Goal: Task Accomplishment & Management: Manage account settings

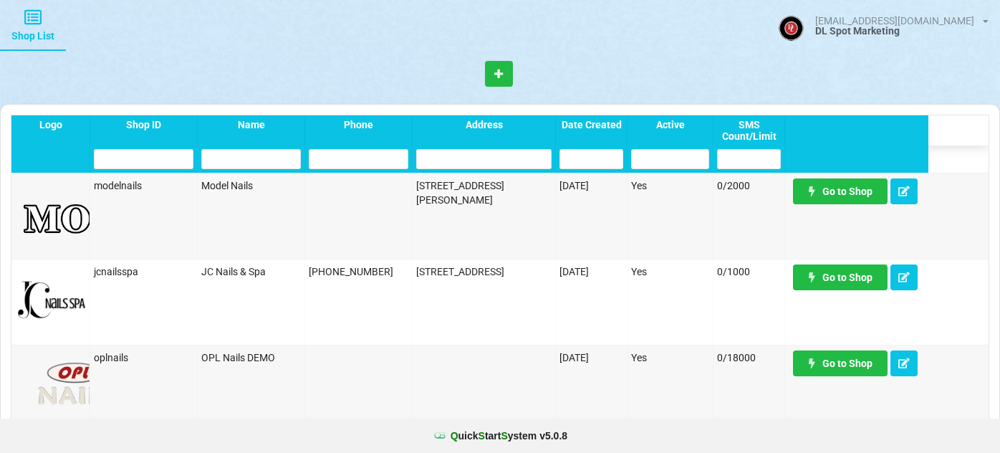
select select "25"
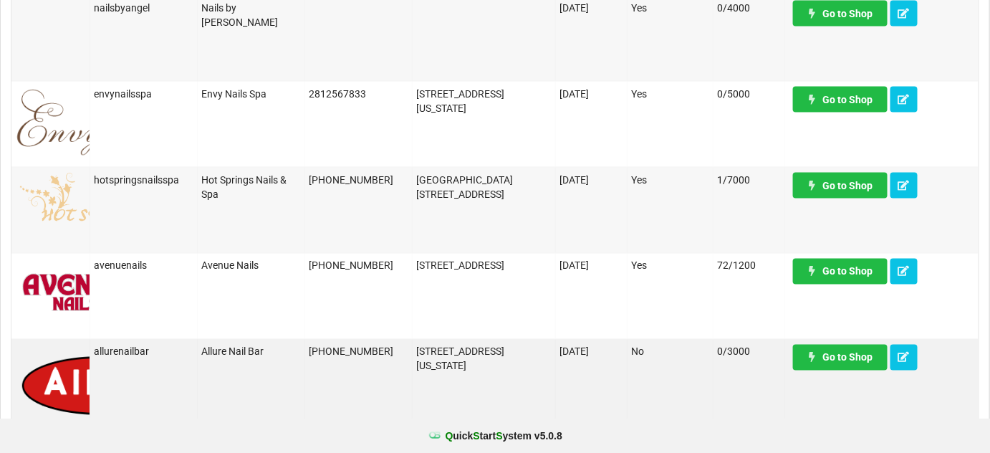
scroll to position [694, 0]
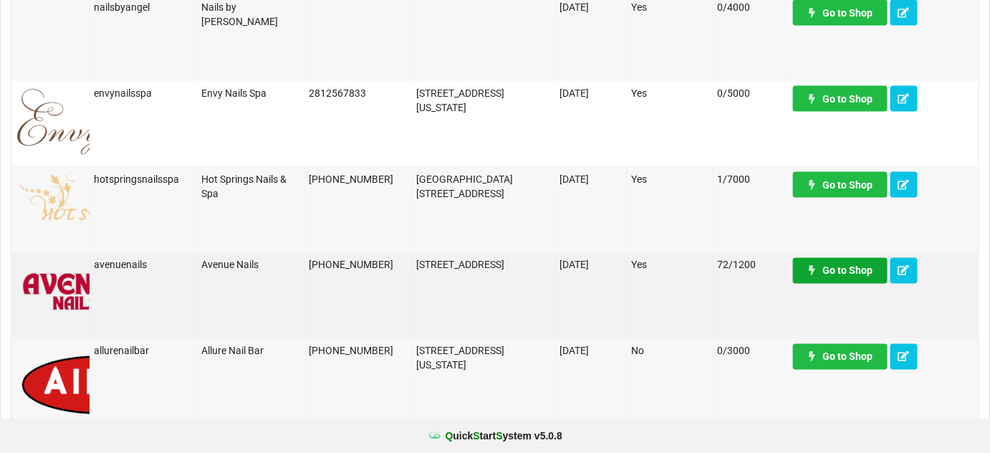
click at [847, 274] on link "Go to Shop" at bounding box center [840, 271] width 95 height 26
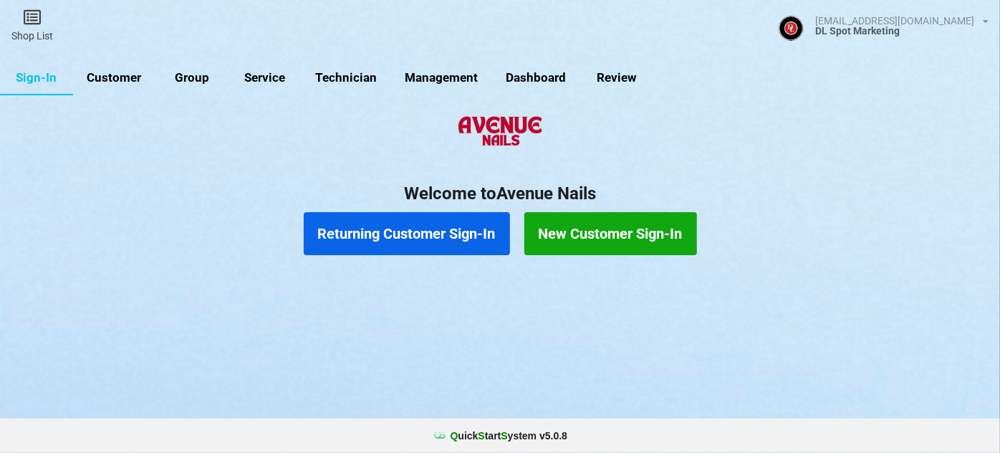
click at [125, 77] on link "Customer" at bounding box center [114, 78] width 82 height 34
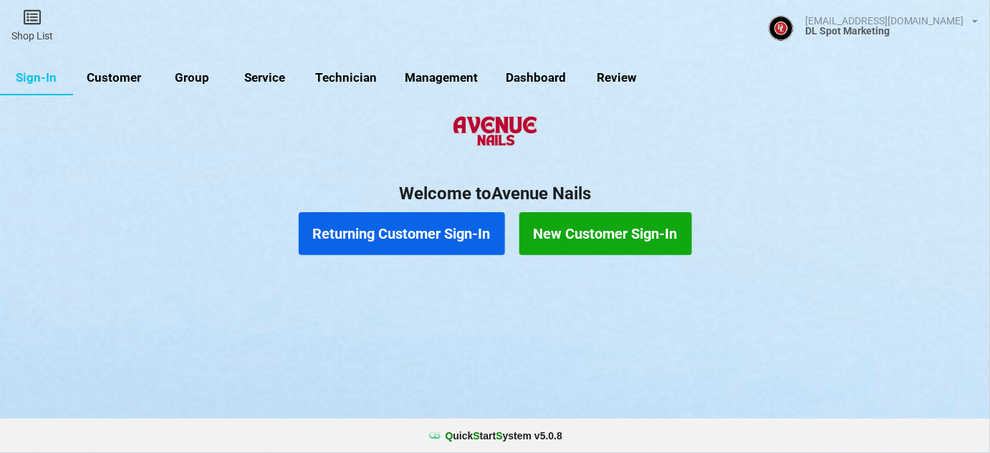
select select "25"
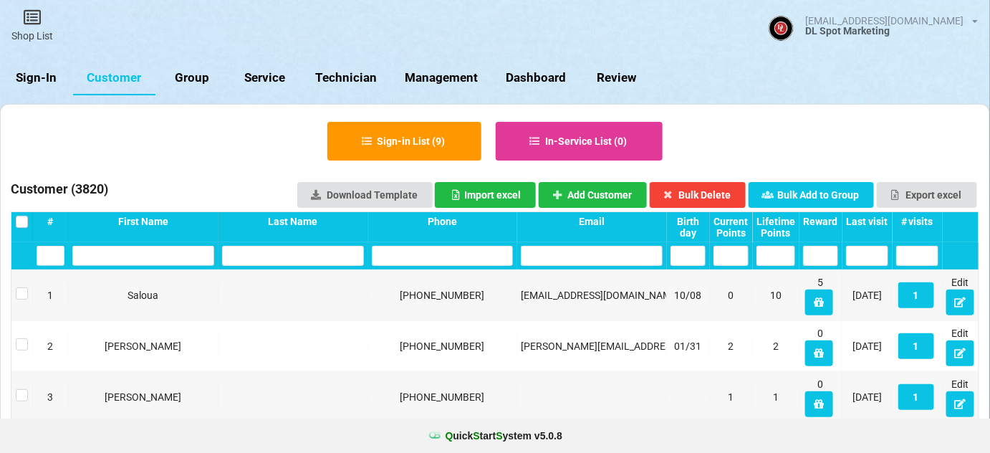
click at [878, 220] on div "Last visit" at bounding box center [867, 221] width 42 height 11
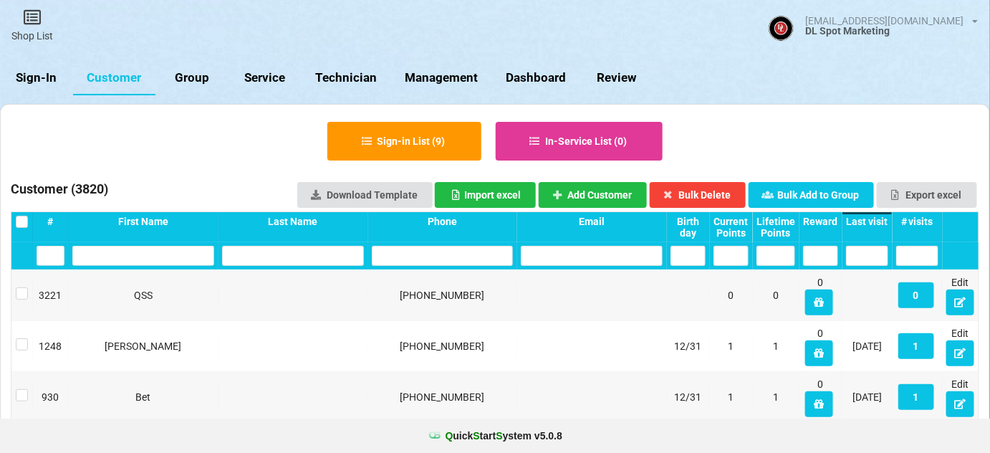
click at [878, 220] on div "Last visit" at bounding box center [867, 221] width 42 height 11
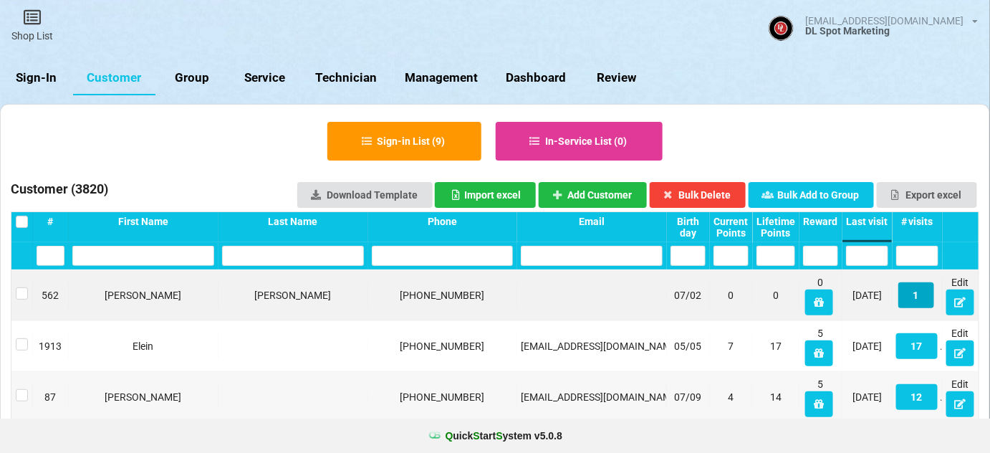
click at [912, 299] on button "1" at bounding box center [916, 295] width 36 height 26
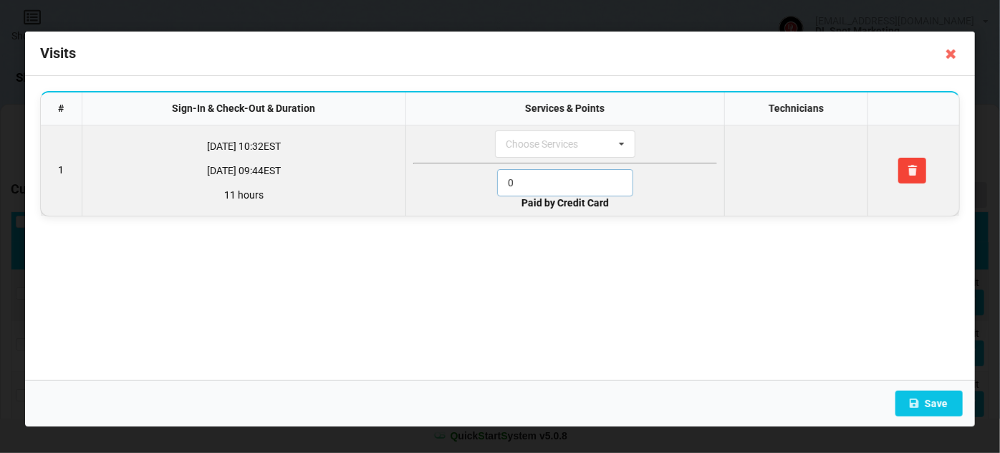
click at [534, 181] on input "0" at bounding box center [565, 182] width 136 height 27
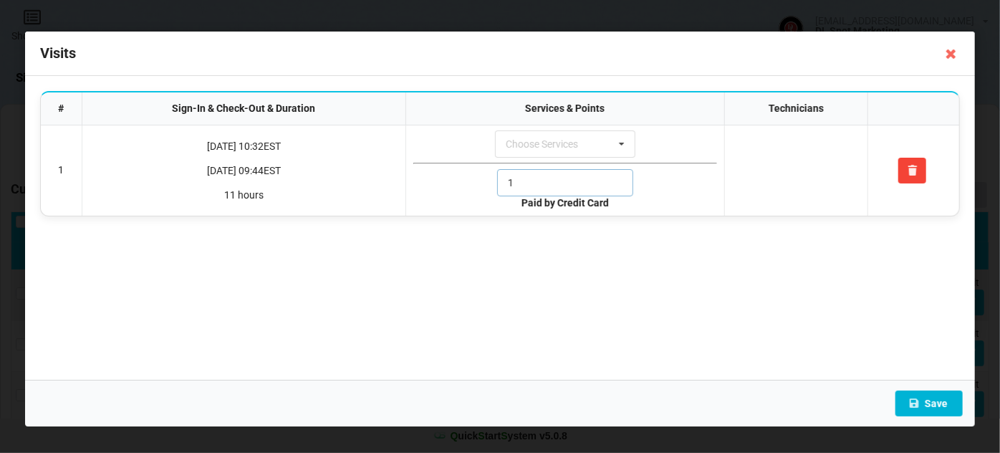
type input "1"
click at [939, 404] on button "Save" at bounding box center [929, 403] width 67 height 26
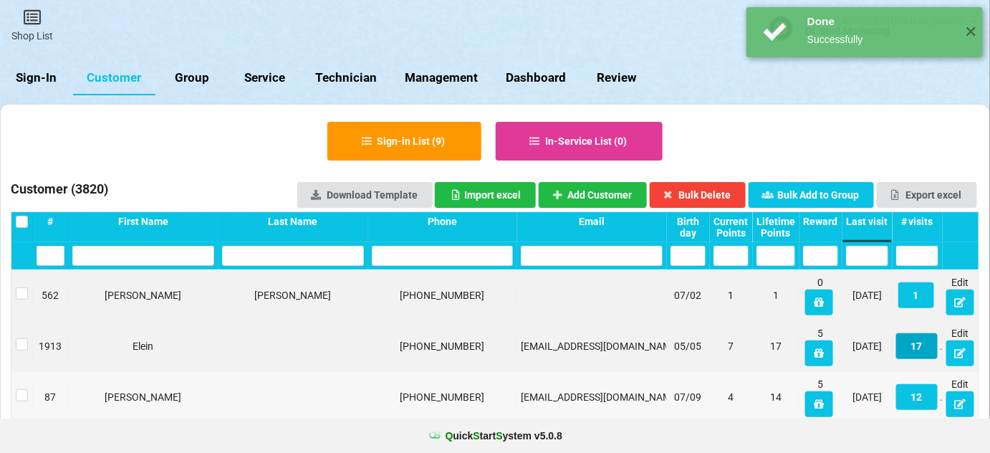
click at [522, 234] on button "17" at bounding box center [520, 233] width 2 height 1
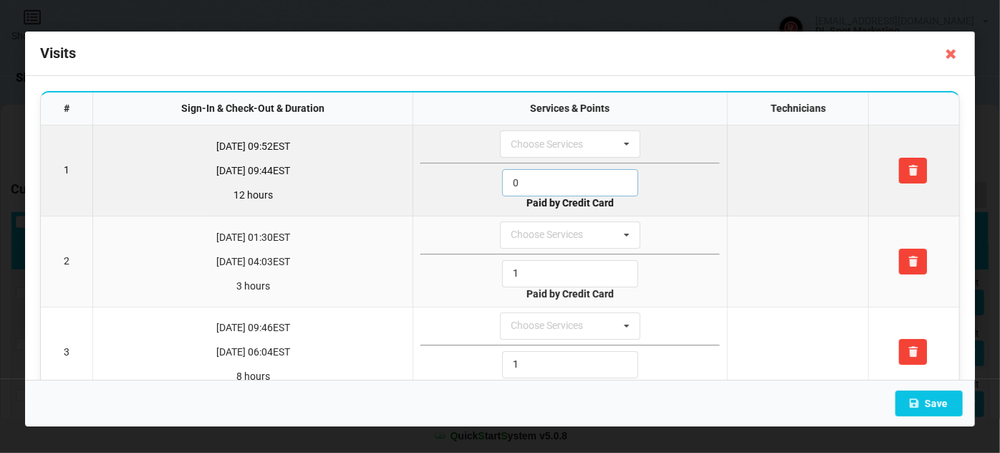
click at [536, 181] on input "0" at bounding box center [570, 182] width 136 height 27
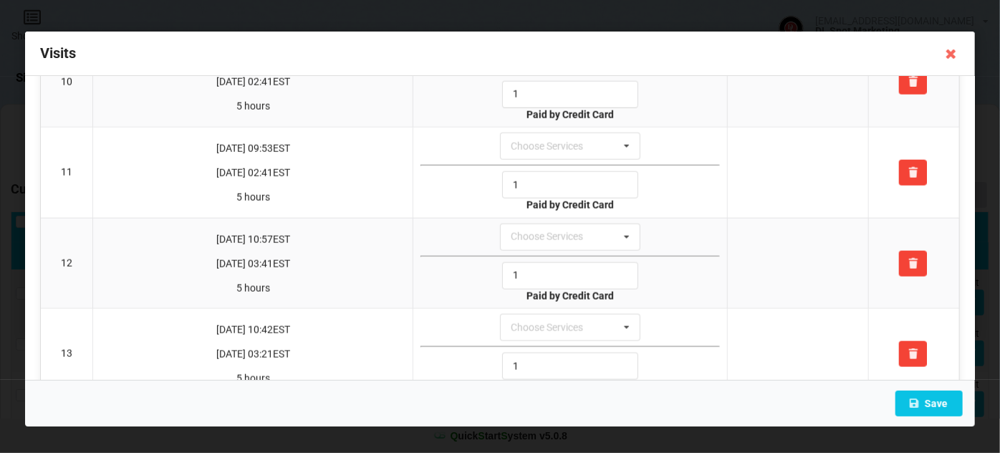
scroll to position [955, 0]
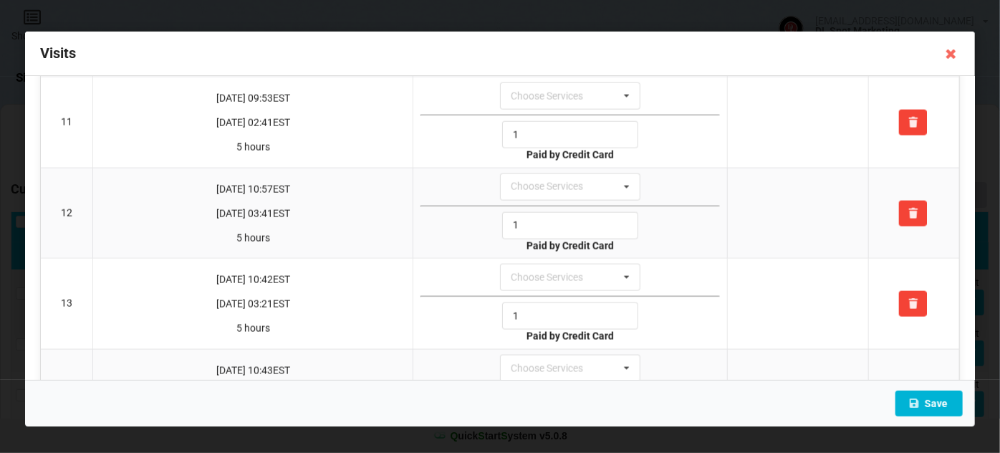
type input "1"
click at [935, 405] on button "Save" at bounding box center [929, 403] width 67 height 26
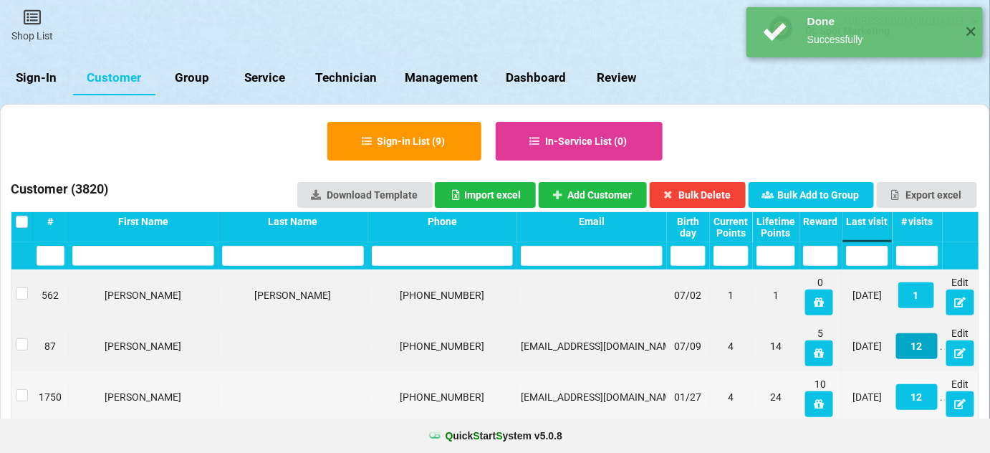
click at [922, 347] on button "12" at bounding box center [917, 346] width 42 height 26
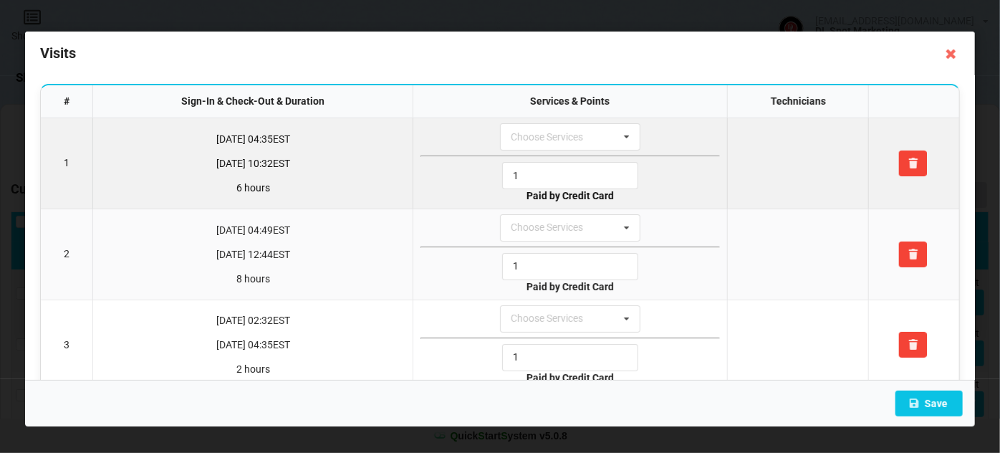
scroll to position [0, 0]
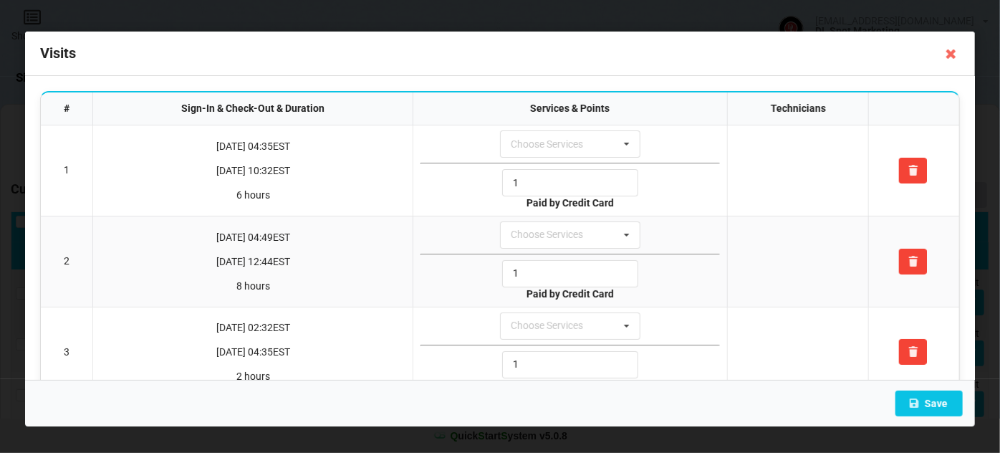
click at [954, 54] on icon at bounding box center [951, 53] width 23 height 23
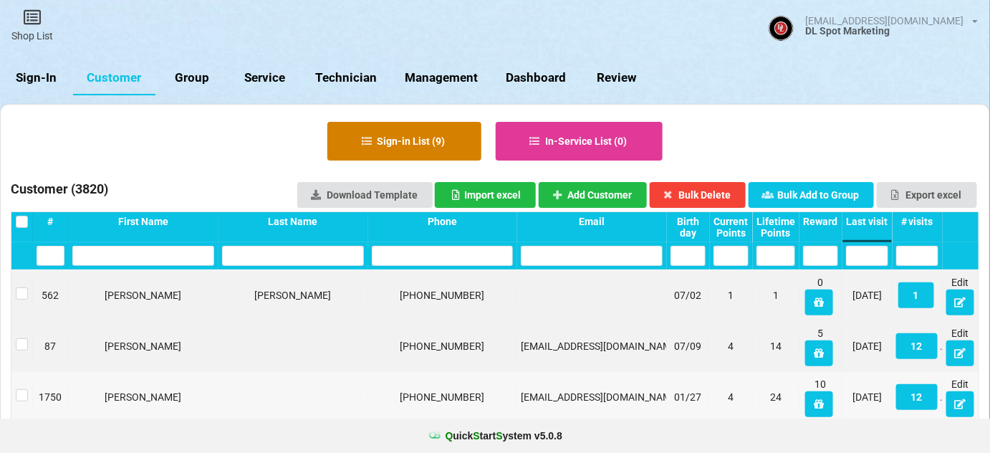
click at [418, 138] on button "Sign-in List ( 9 )" at bounding box center [404, 141] width 154 height 39
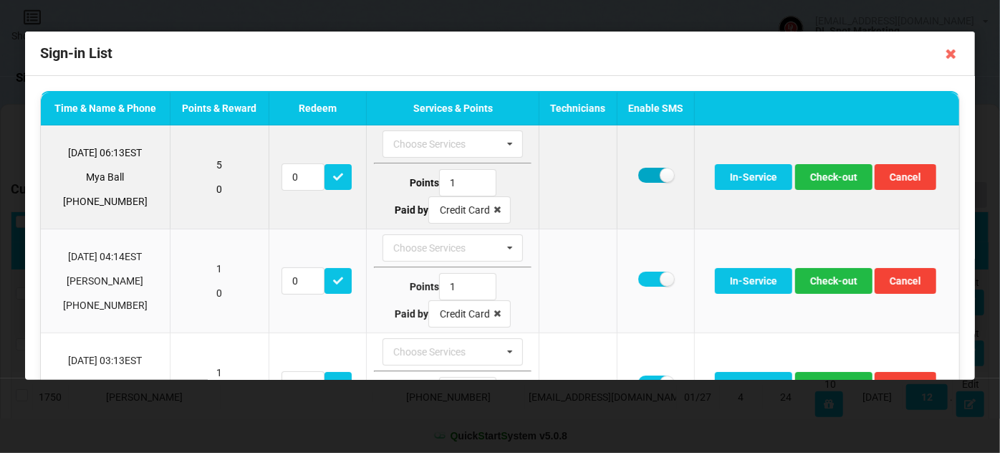
click at [651, 177] on label at bounding box center [655, 175] width 35 height 15
checkbox input "false"
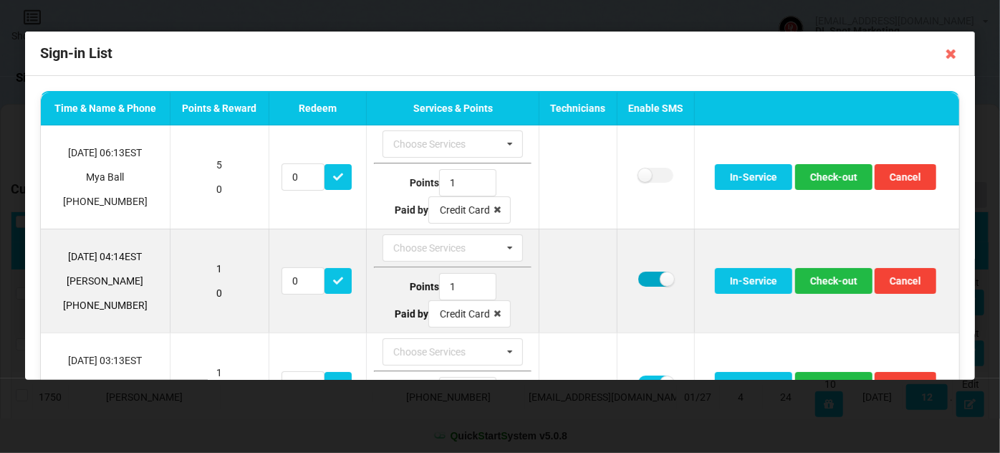
click at [646, 278] on label at bounding box center [655, 279] width 35 height 15
checkbox input "false"
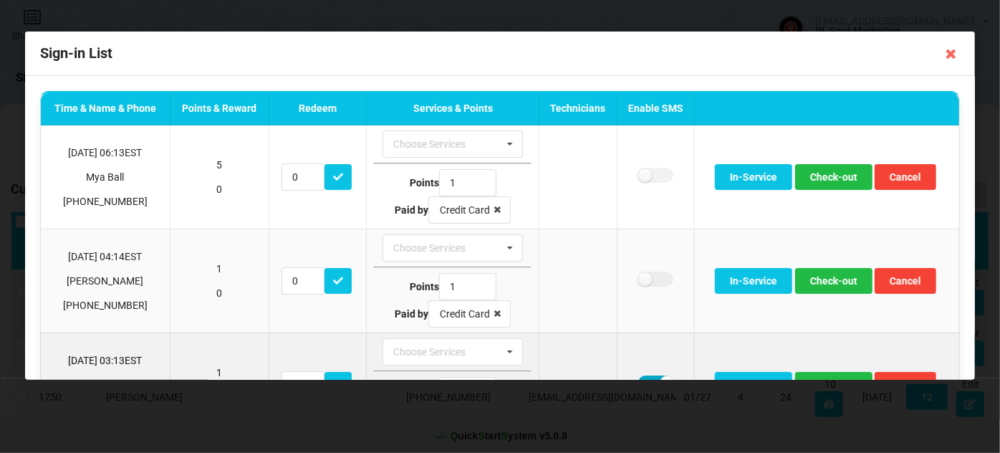
scroll to position [8, 0]
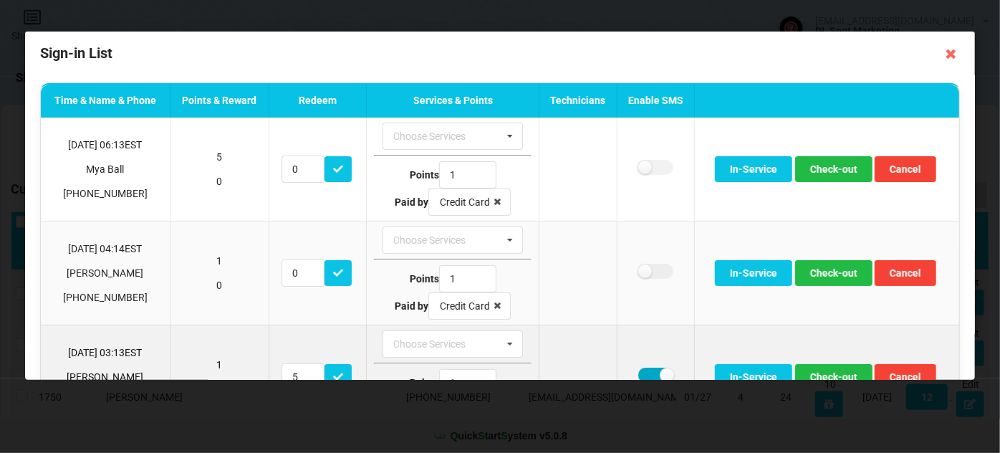
click at [646, 376] on label at bounding box center [655, 375] width 35 height 15
checkbox input "false"
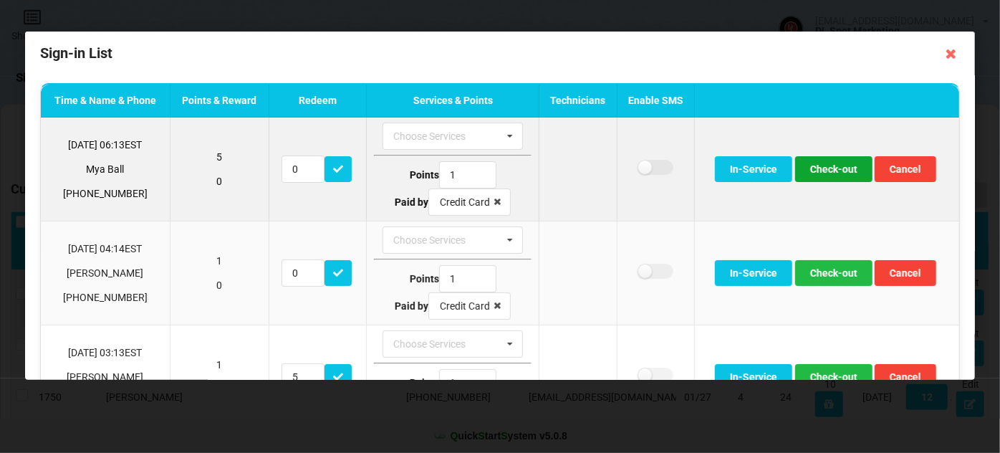
click at [832, 164] on button "Check-out" at bounding box center [833, 169] width 77 height 26
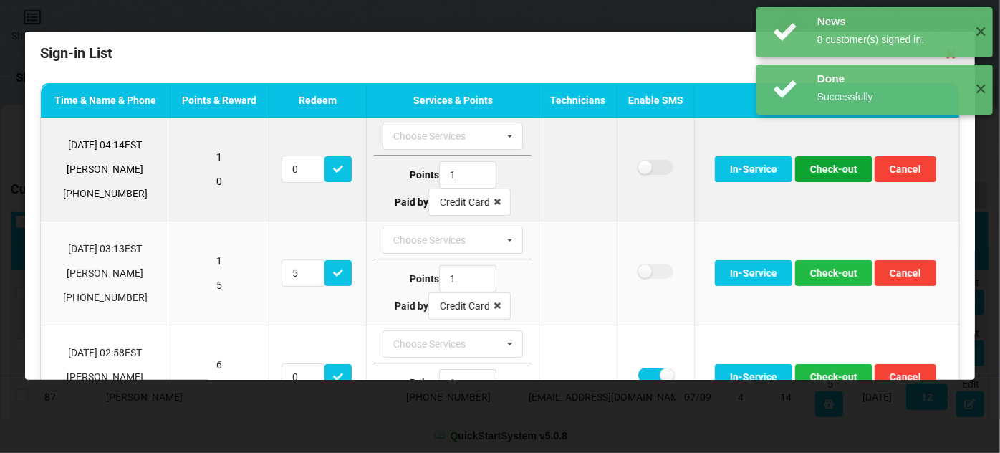
click at [827, 172] on button "Check-out" at bounding box center [833, 169] width 77 height 26
click at [822, 171] on button "Check-out" at bounding box center [833, 169] width 77 height 26
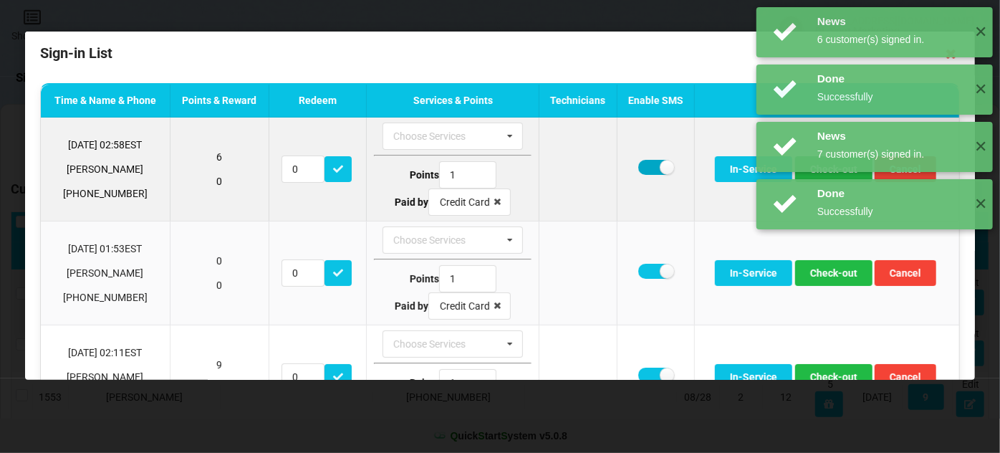
click at [640, 169] on label at bounding box center [655, 167] width 35 height 15
checkbox input "false"
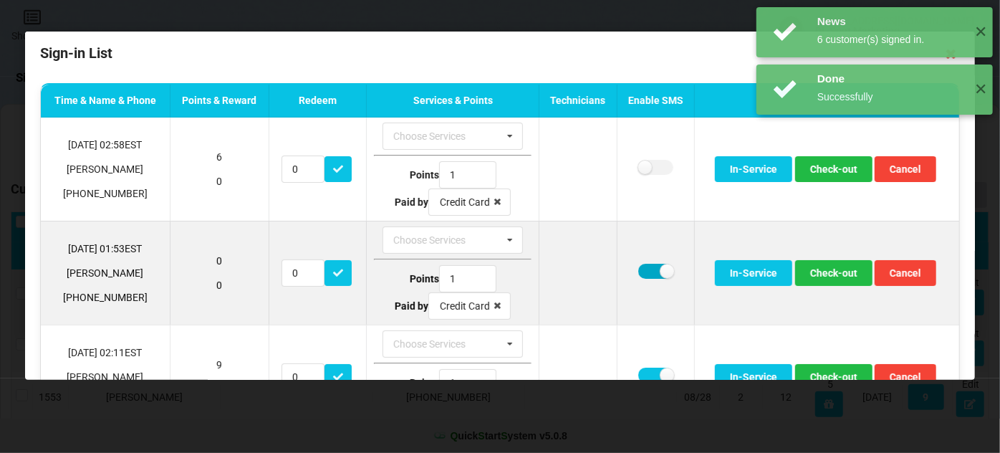
click at [642, 267] on label at bounding box center [655, 271] width 35 height 15
checkbox input "false"
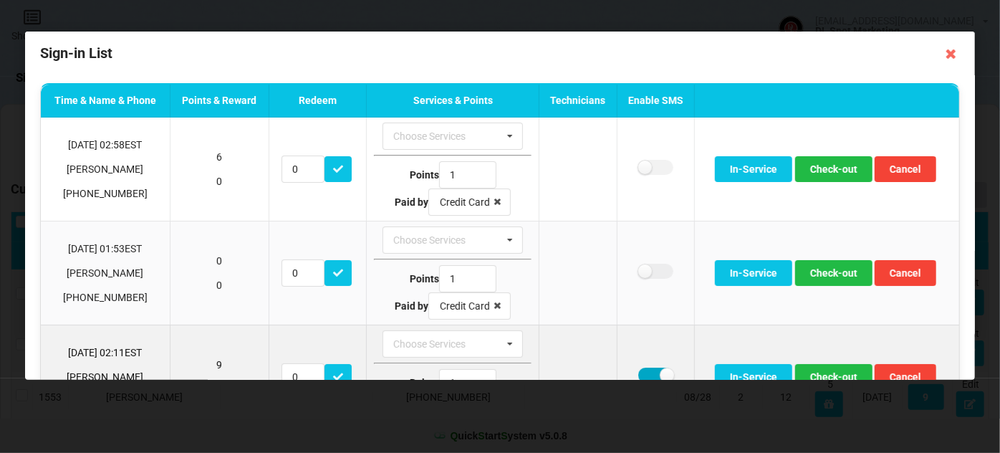
click at [642, 375] on label at bounding box center [655, 375] width 35 height 15
checkbox input "false"
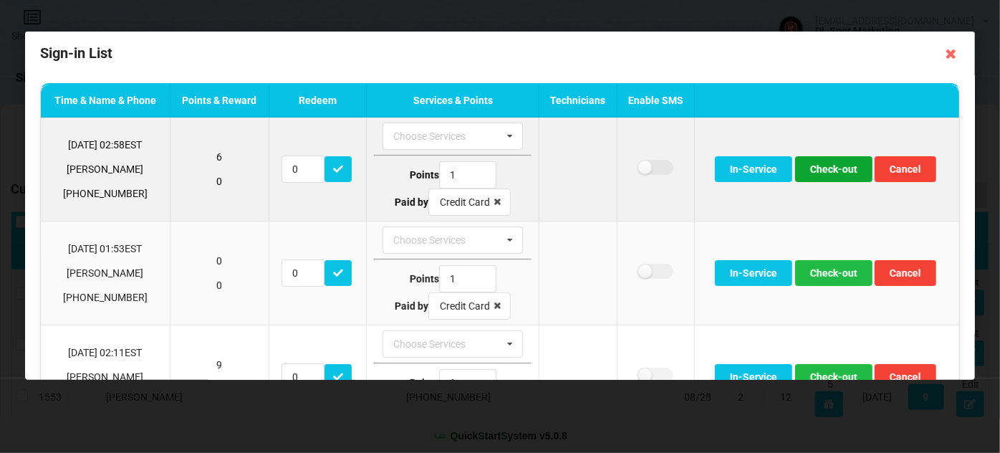
click at [825, 165] on button "Check-out" at bounding box center [833, 169] width 77 height 26
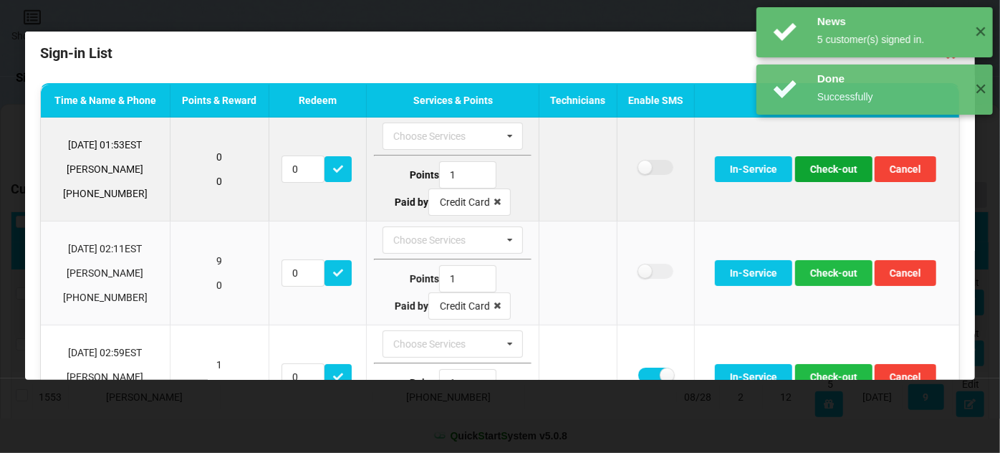
click at [828, 168] on button "Check-out" at bounding box center [833, 169] width 77 height 26
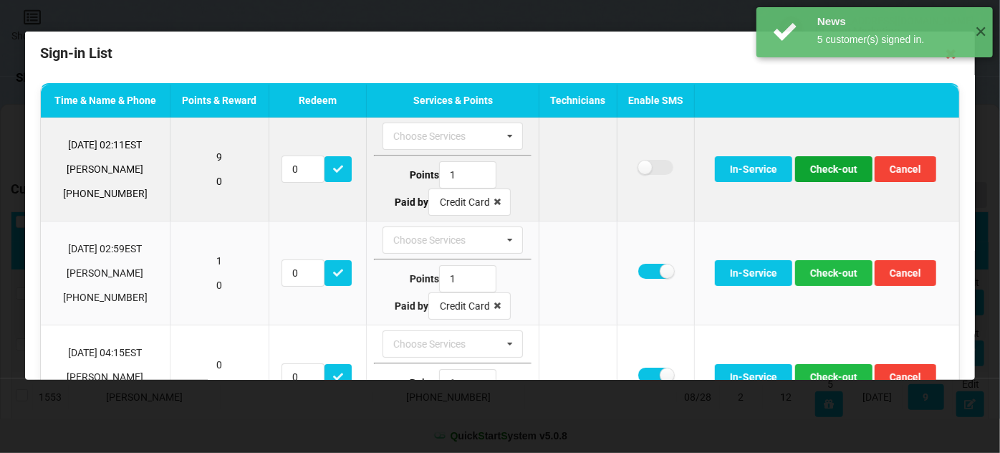
click at [827, 168] on button "Check-out" at bounding box center [833, 169] width 77 height 26
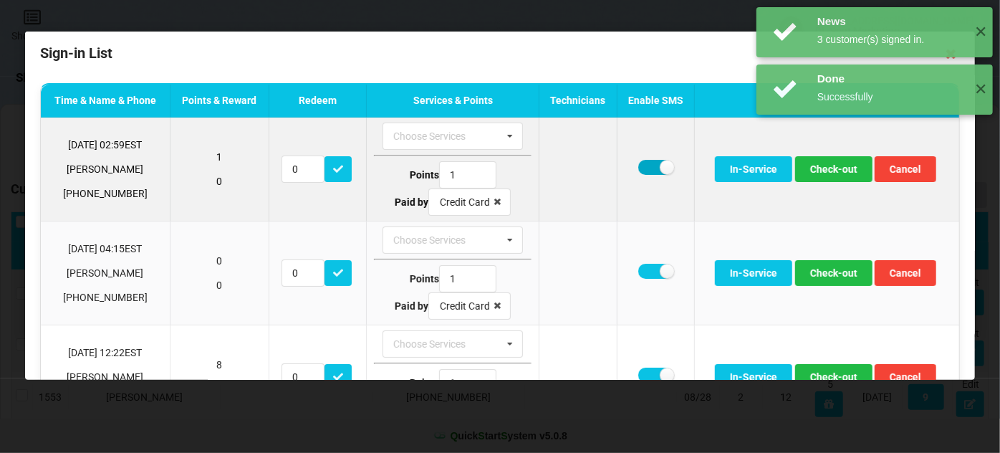
click at [640, 167] on label at bounding box center [655, 167] width 35 height 15
checkbox input "false"
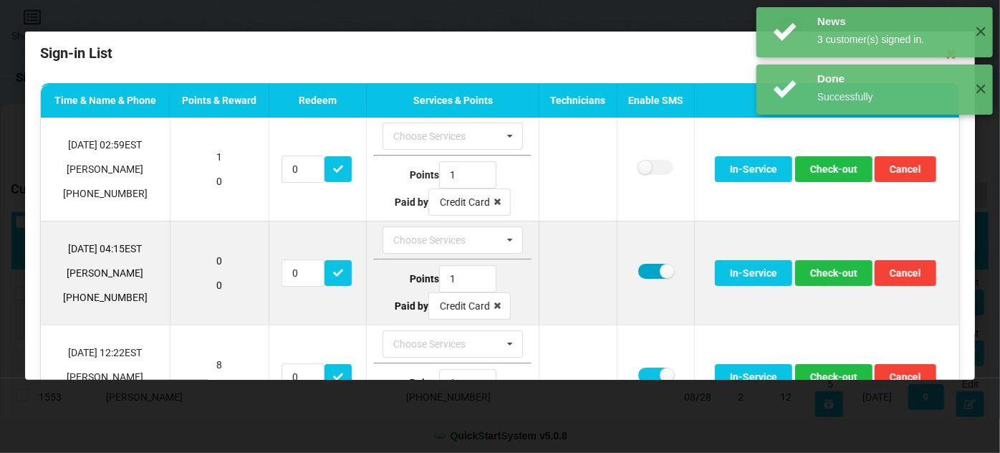
click at [643, 269] on label at bounding box center [655, 271] width 35 height 15
checkbox input "false"
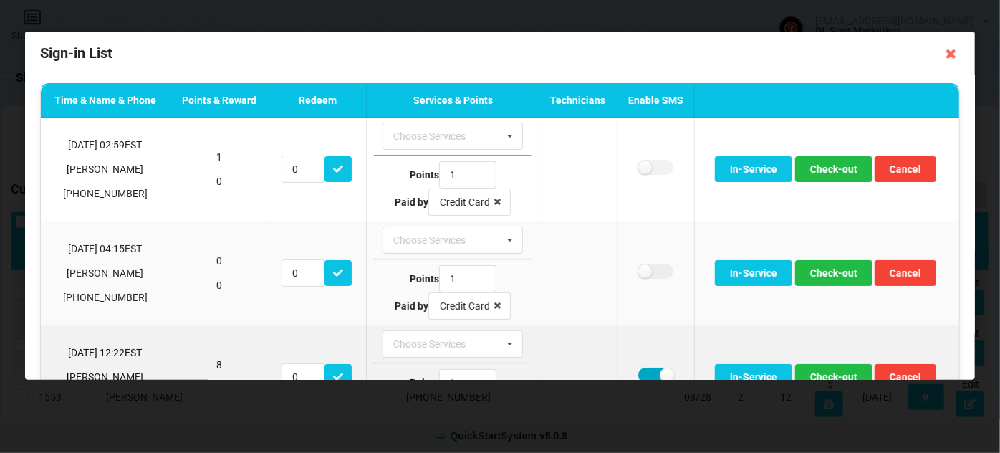
click at [642, 372] on label at bounding box center [655, 375] width 35 height 15
checkbox input "false"
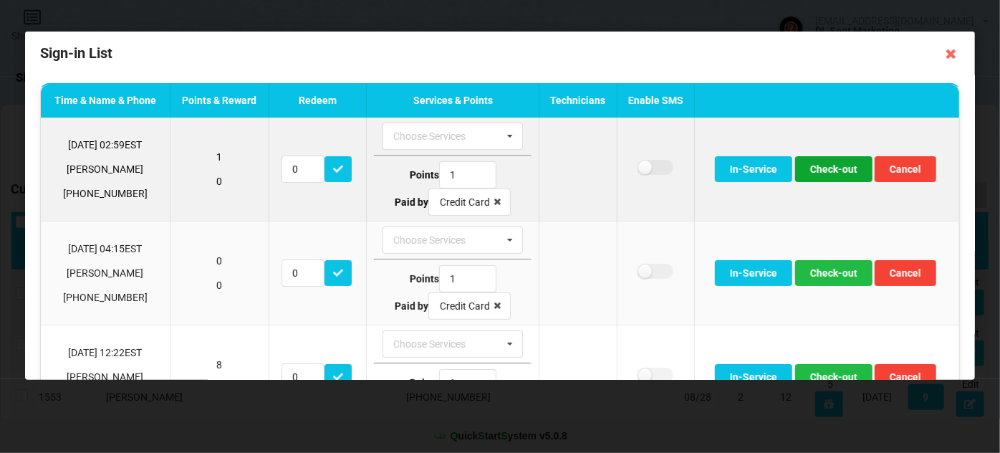
click at [824, 160] on button "Check-out" at bounding box center [833, 169] width 77 height 26
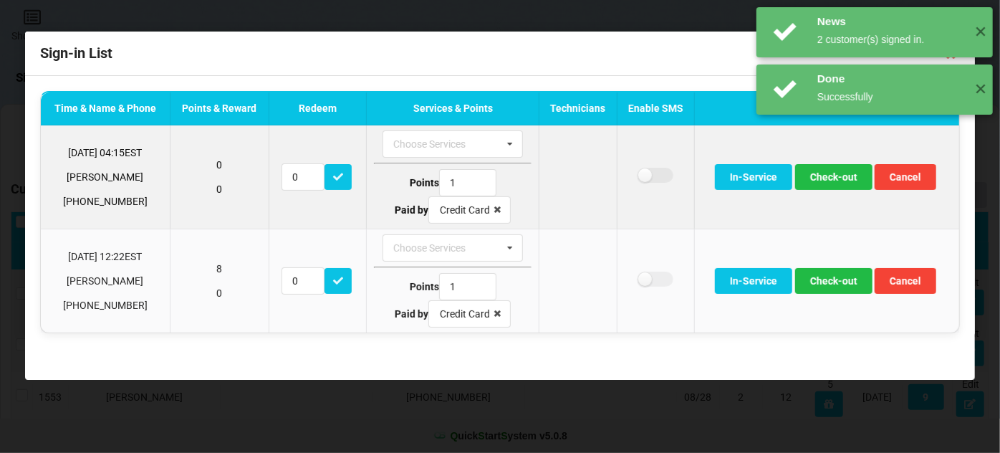
scroll to position [0, 0]
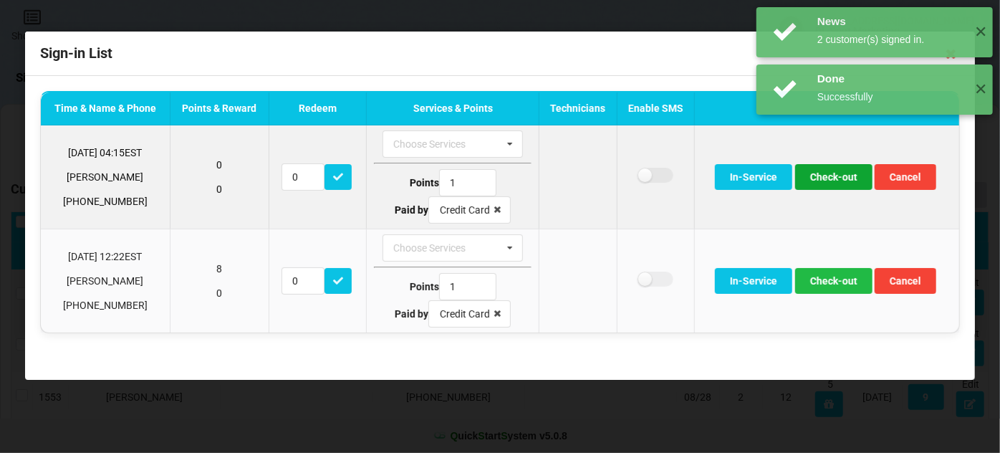
click at [821, 174] on button "Check-out" at bounding box center [833, 177] width 77 height 26
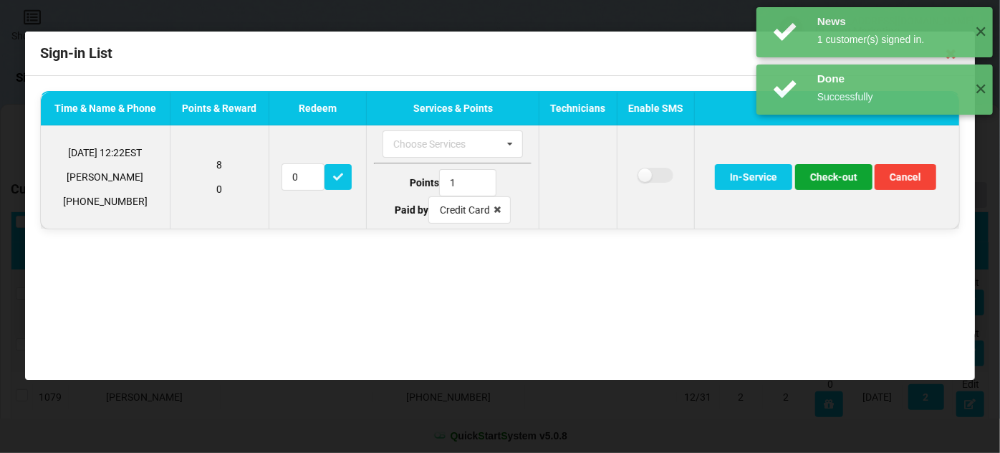
click at [821, 178] on button "Check-out" at bounding box center [833, 177] width 77 height 26
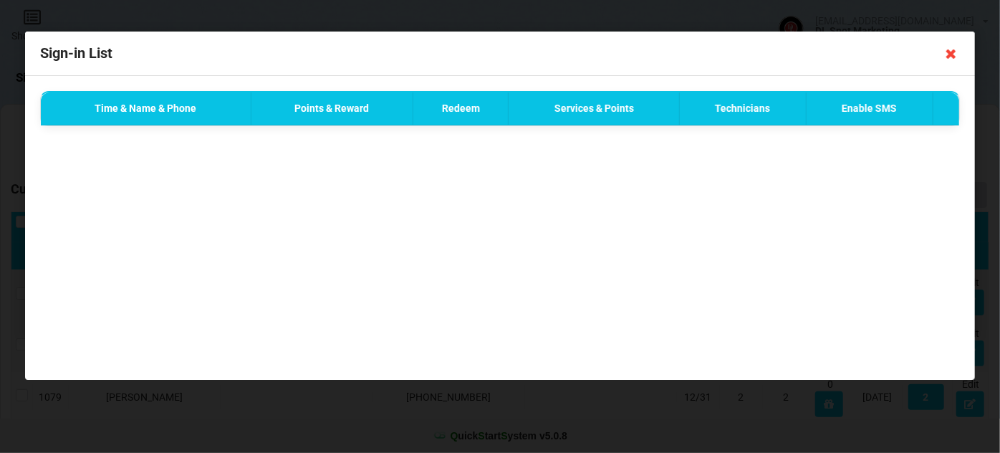
click at [950, 54] on icon at bounding box center [951, 53] width 23 height 23
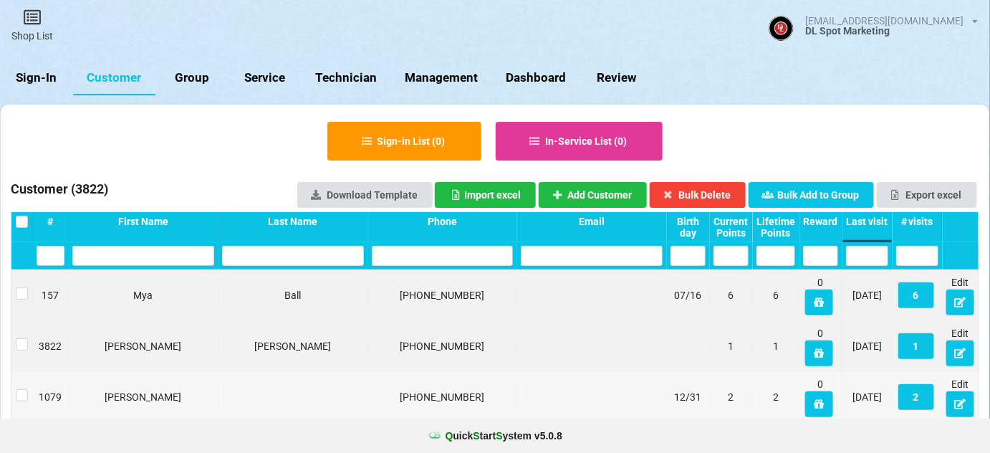
click at [42, 79] on link "Sign-In" at bounding box center [36, 78] width 73 height 34
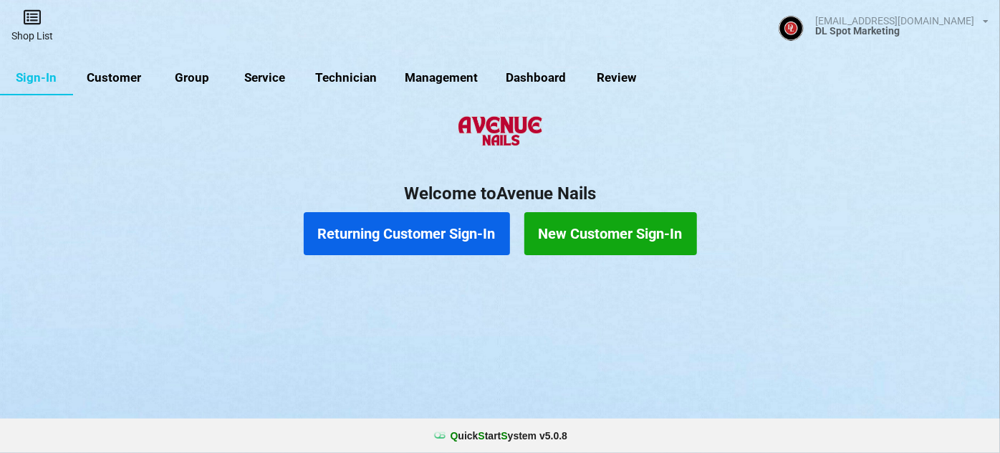
click at [36, 31] on link "Shop List" at bounding box center [32, 25] width 64 height 51
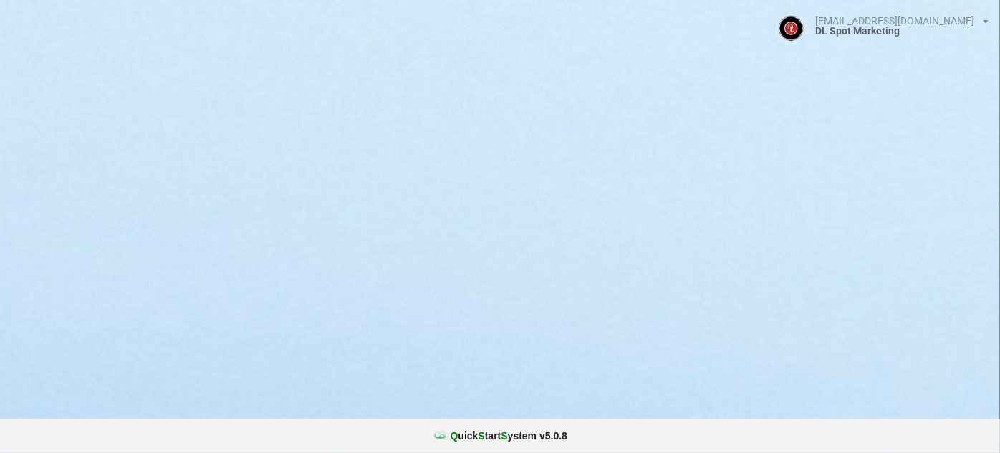
select select "25"
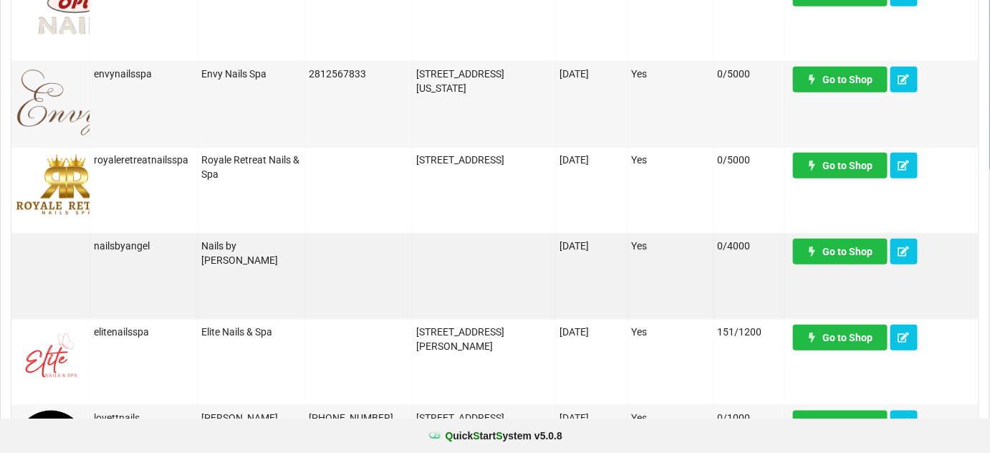
scroll to position [433, 0]
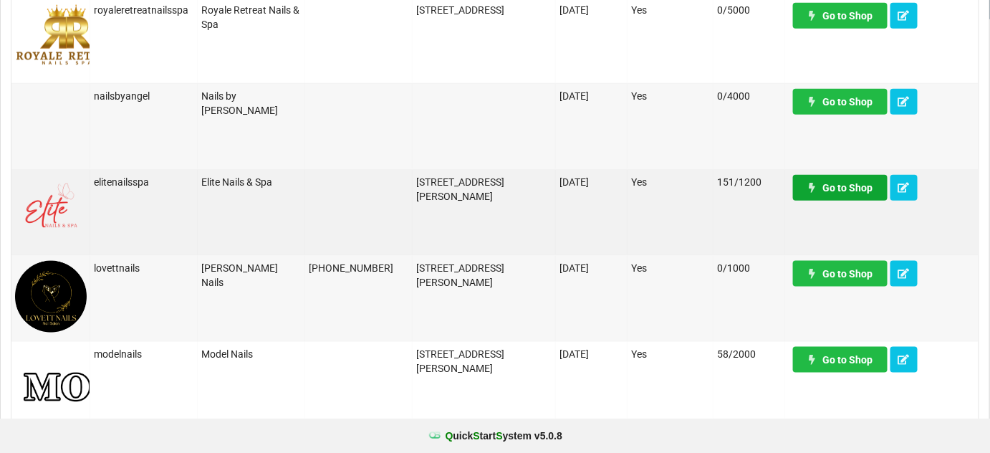
click at [859, 190] on link "Go to Shop" at bounding box center [840, 188] width 95 height 26
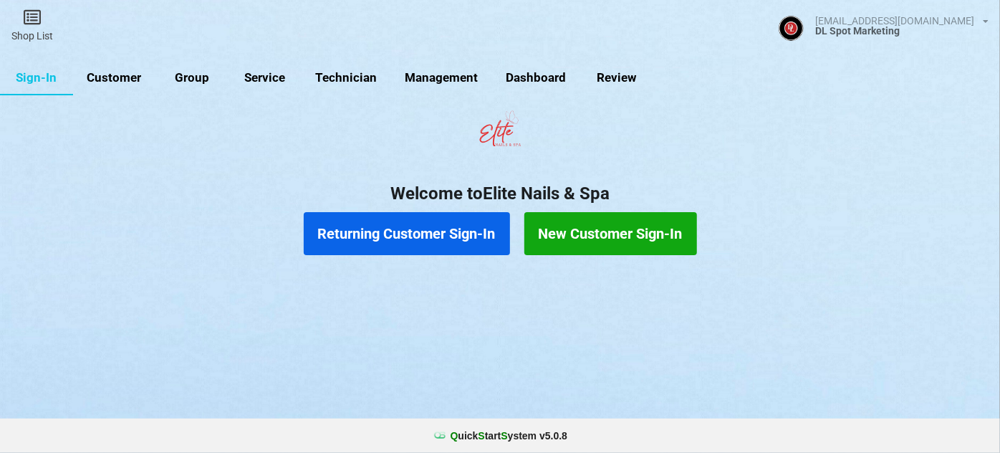
click at [115, 75] on link "Customer" at bounding box center [114, 78] width 82 height 34
select select "25"
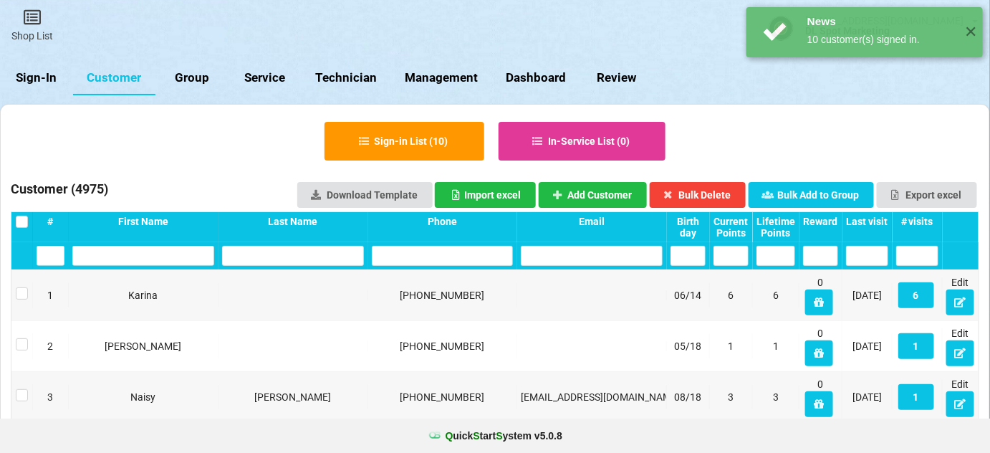
click at [870, 219] on div "Last visit" at bounding box center [867, 221] width 42 height 11
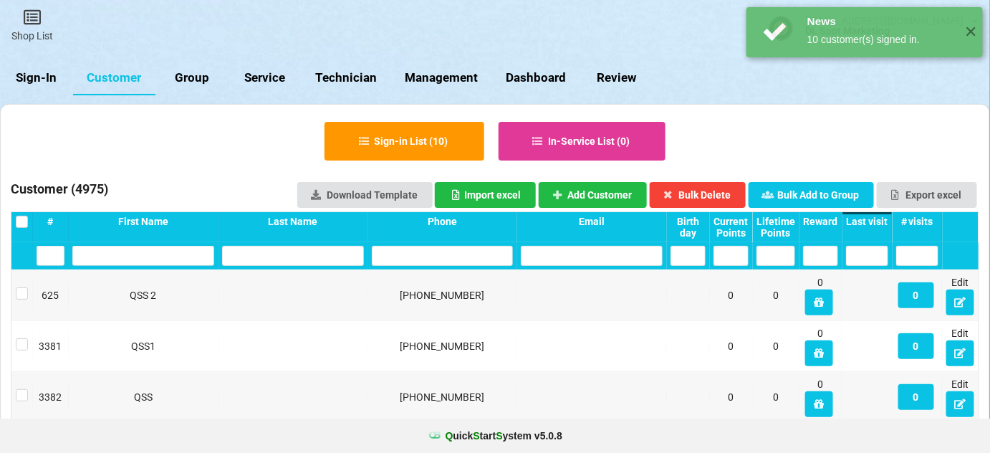
click at [870, 219] on div "Last visit" at bounding box center [867, 221] width 42 height 11
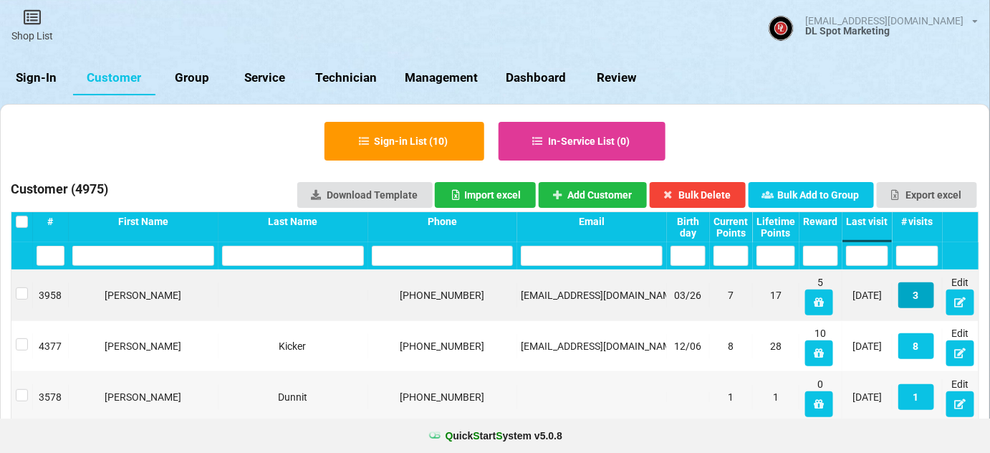
click at [918, 301] on button "3" at bounding box center [916, 295] width 36 height 26
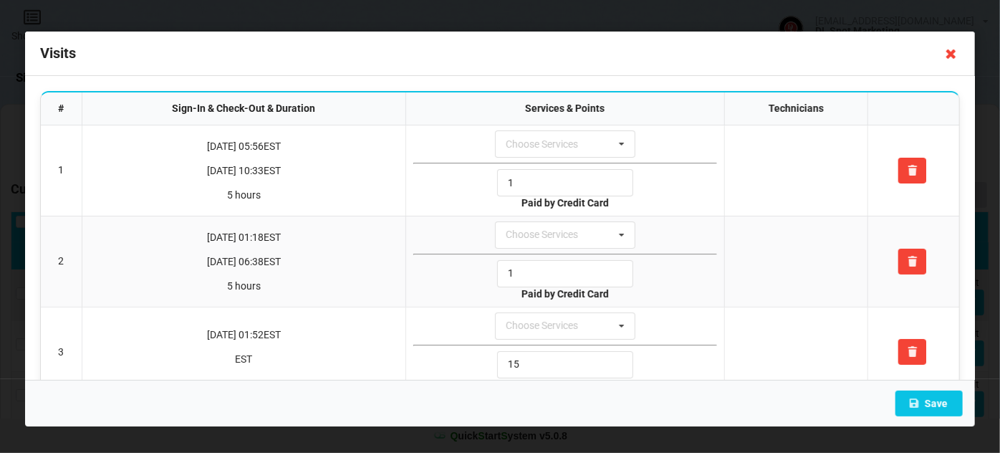
click at [953, 58] on icon at bounding box center [951, 53] width 23 height 23
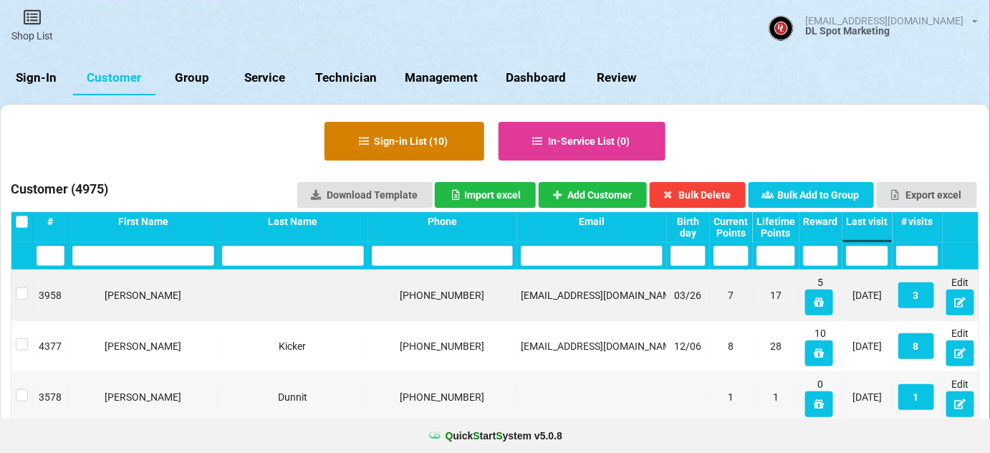
click at [422, 137] on button "Sign-in List ( 10 )" at bounding box center [405, 141] width 160 height 39
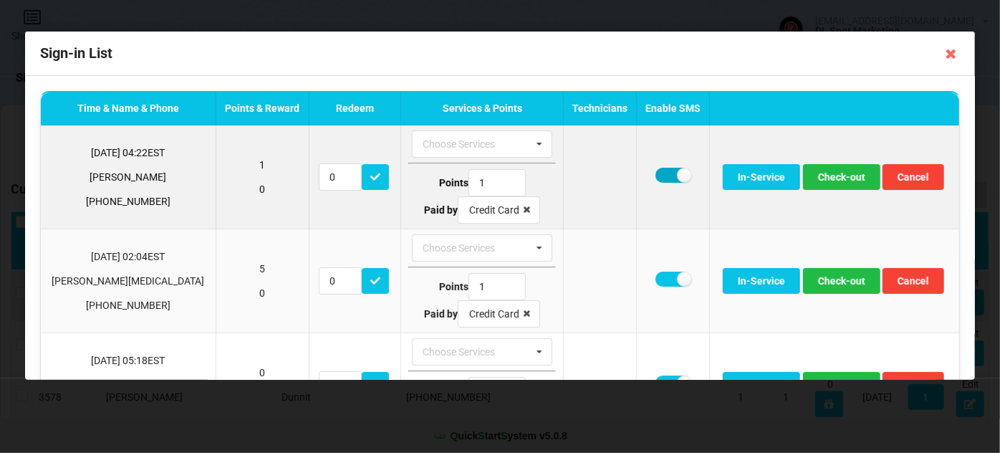
click at [656, 175] on label at bounding box center [673, 175] width 35 height 15
checkbox input "false"
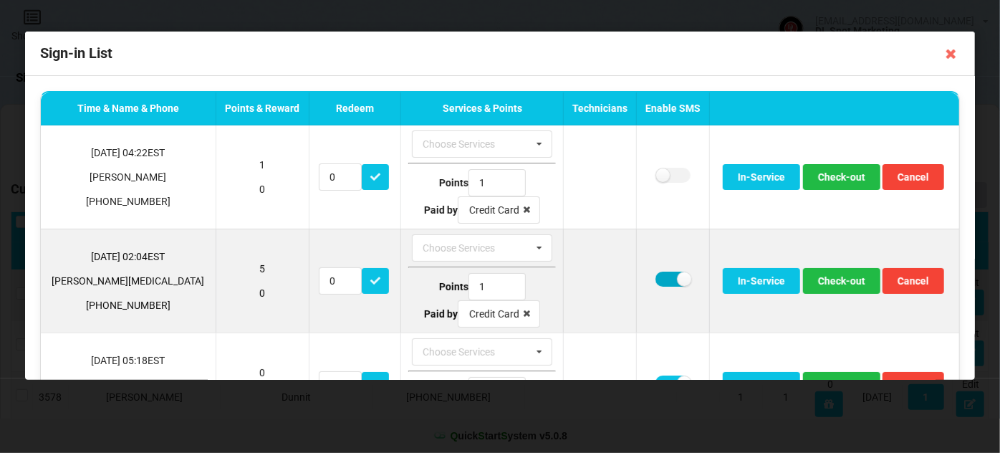
click at [656, 276] on label at bounding box center [673, 279] width 35 height 15
checkbox input "false"
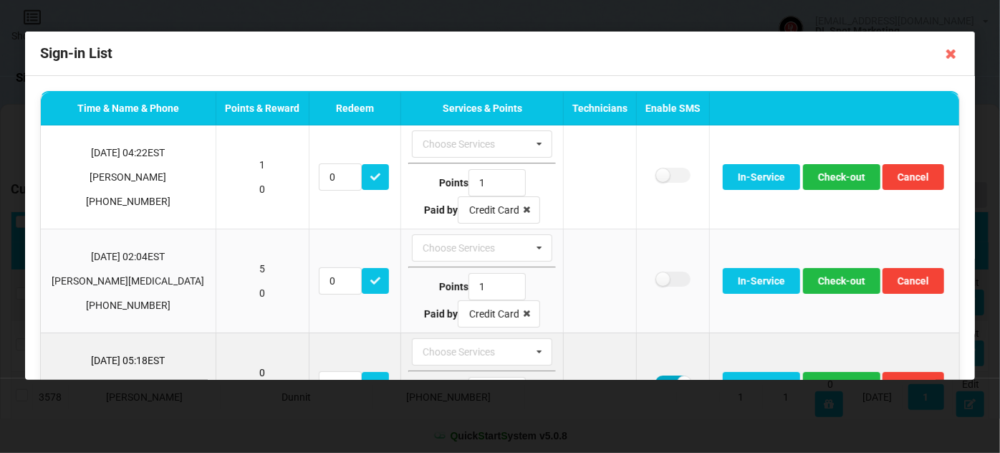
scroll to position [8, 0]
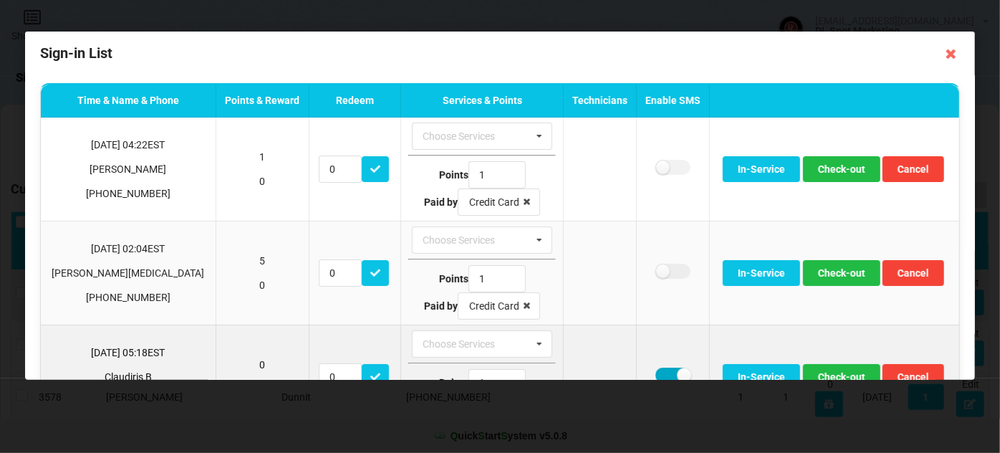
click at [656, 375] on label at bounding box center [673, 375] width 35 height 15
checkbox input "false"
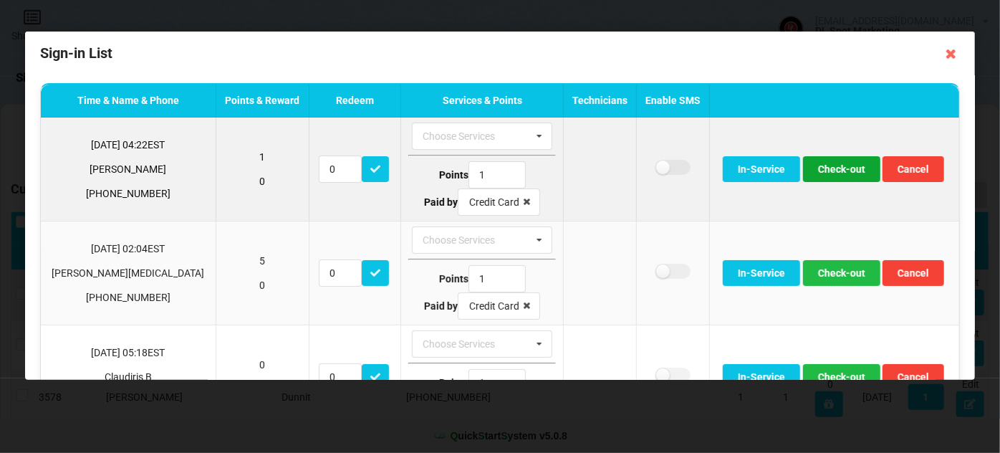
click at [820, 166] on button "Check-out" at bounding box center [840, 169] width 77 height 26
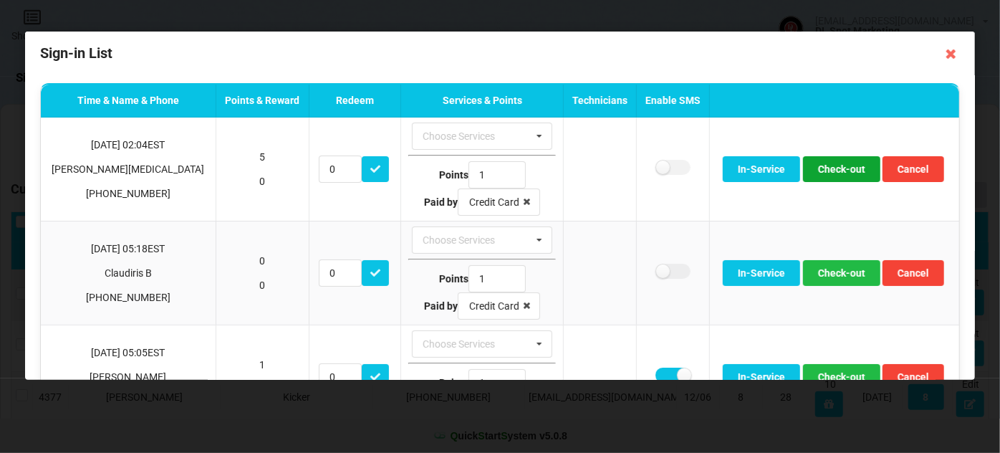
click at [820, 166] on button "Check-out" at bounding box center [840, 169] width 77 height 26
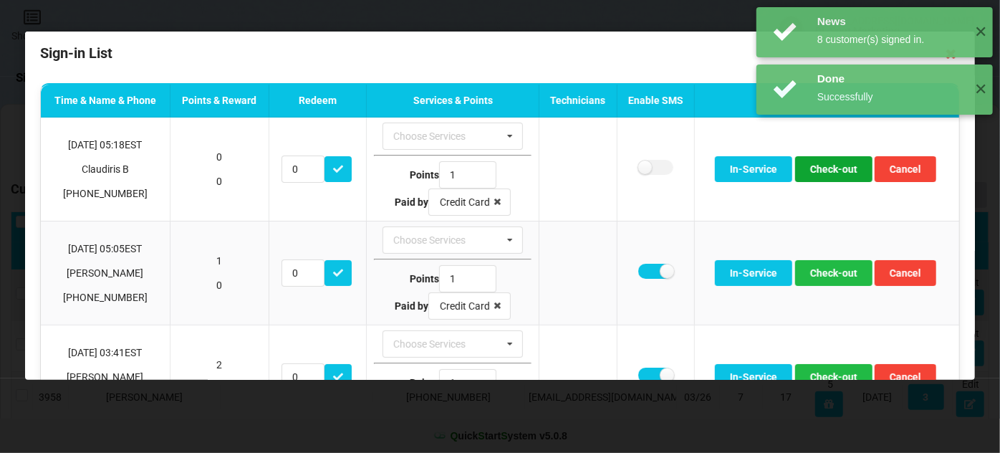
click at [820, 166] on button "Check-out" at bounding box center [833, 169] width 77 height 26
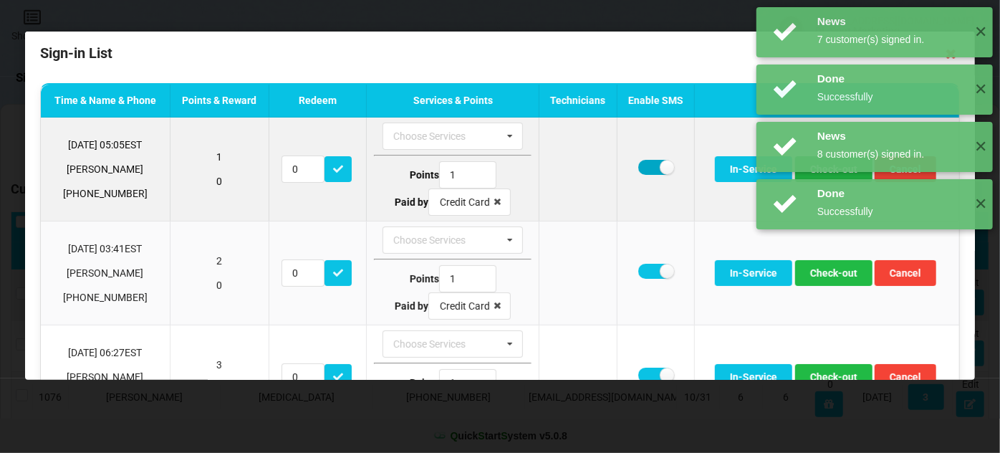
click at [650, 168] on label at bounding box center [655, 167] width 35 height 15
checkbox input "false"
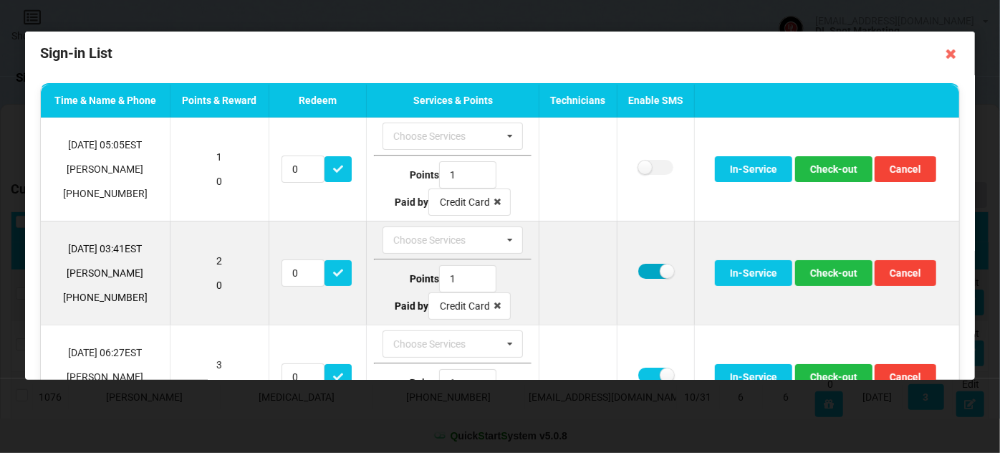
click at [646, 272] on label at bounding box center [655, 271] width 35 height 15
checkbox input "false"
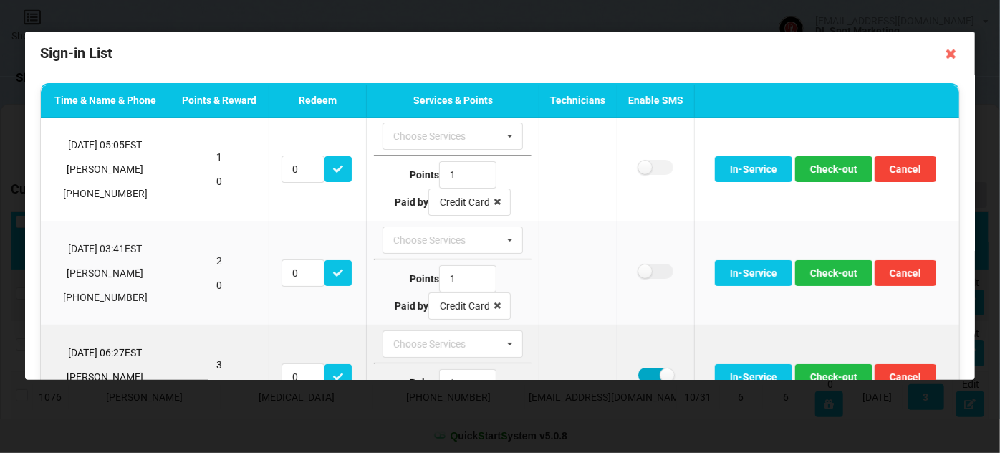
click at [644, 375] on label at bounding box center [655, 375] width 35 height 15
checkbox input "false"
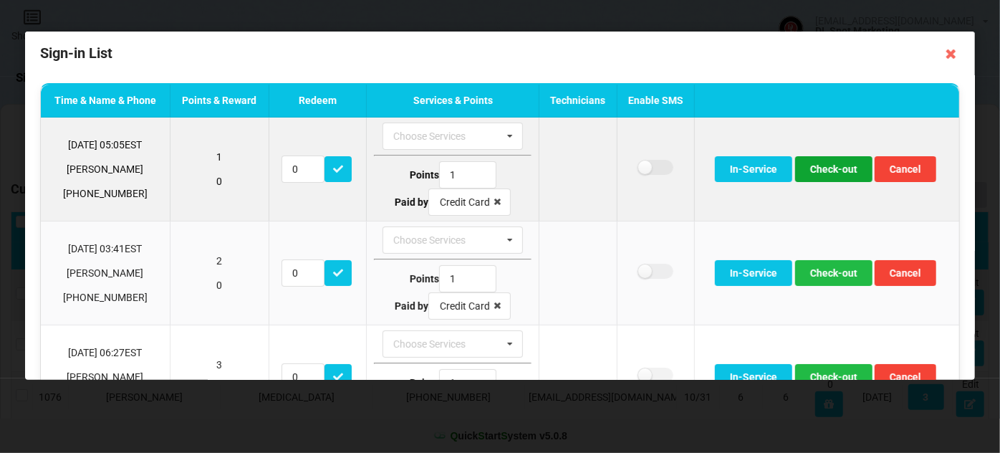
click at [823, 164] on button "Check-out" at bounding box center [833, 169] width 77 height 26
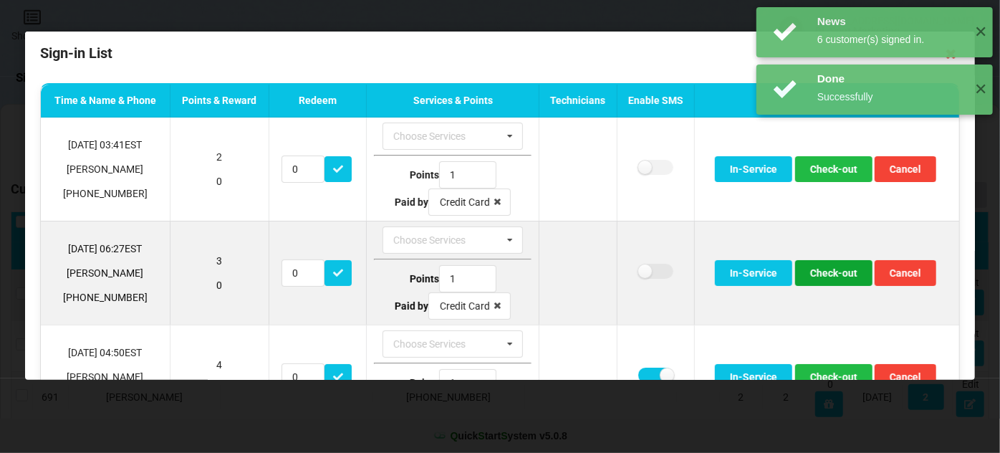
click at [819, 272] on button "Check-out" at bounding box center [833, 273] width 77 height 26
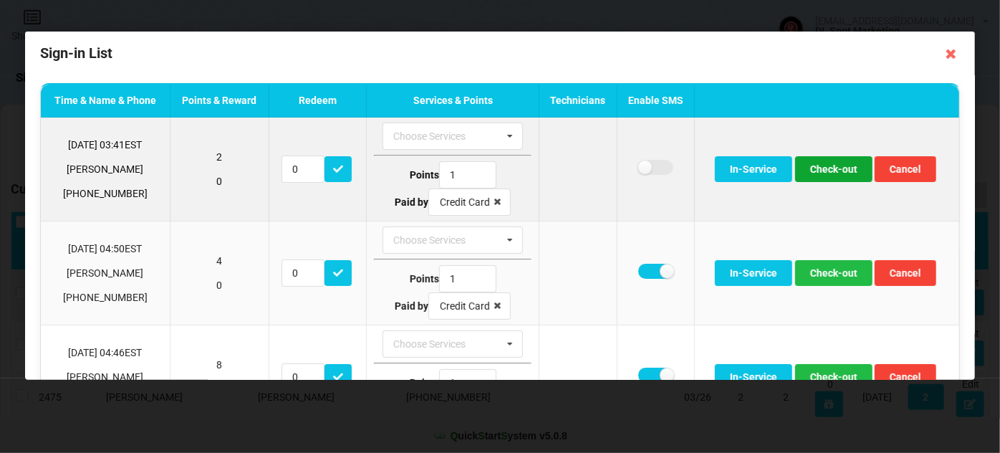
click at [827, 169] on button "Check-out" at bounding box center [833, 169] width 77 height 26
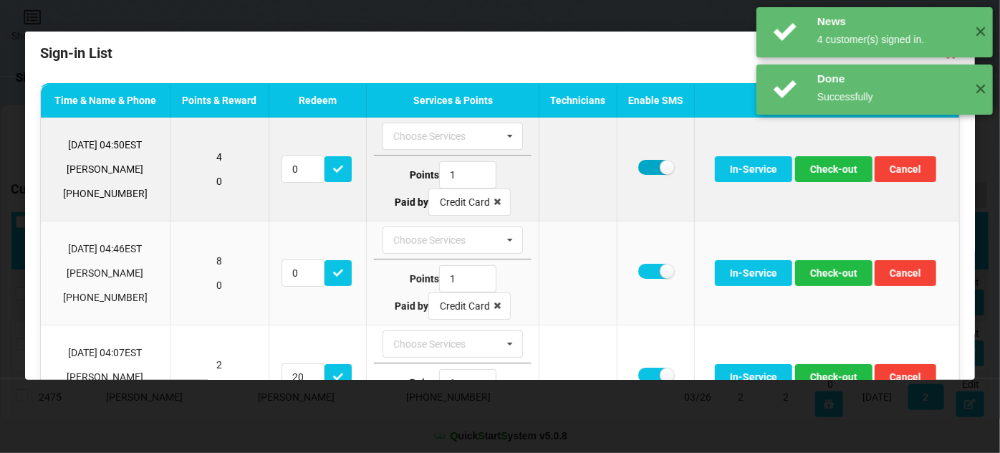
click at [642, 169] on label at bounding box center [655, 167] width 35 height 15
checkbox input "false"
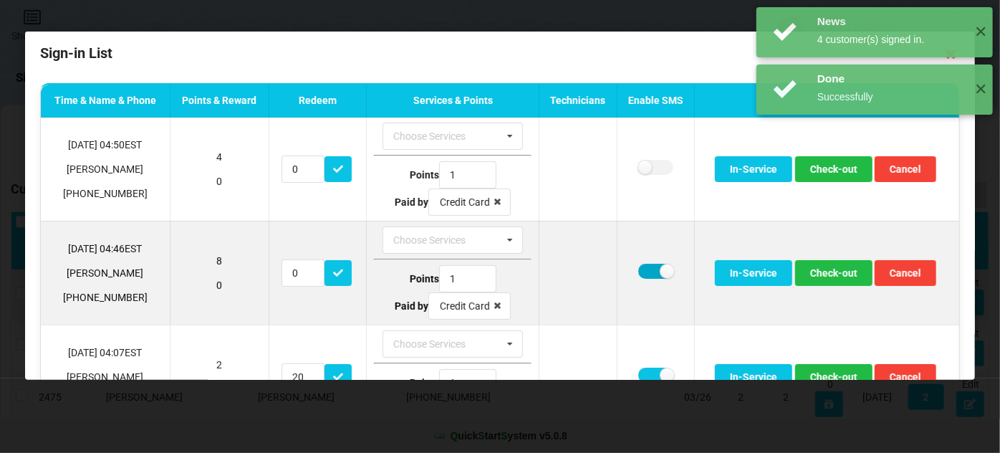
click at [646, 267] on label at bounding box center [655, 271] width 35 height 15
checkbox input "false"
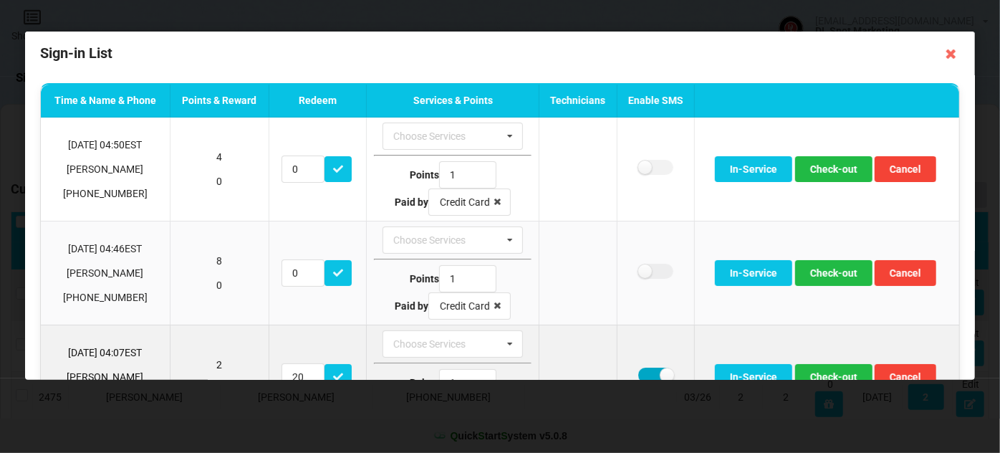
click at [644, 372] on label at bounding box center [655, 375] width 35 height 15
checkbox input "false"
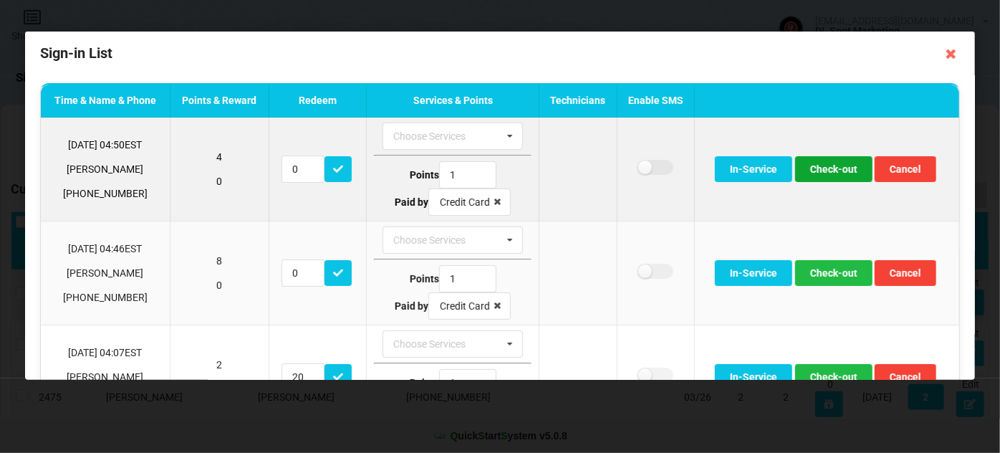
click at [820, 171] on button "Check-out" at bounding box center [833, 169] width 77 height 26
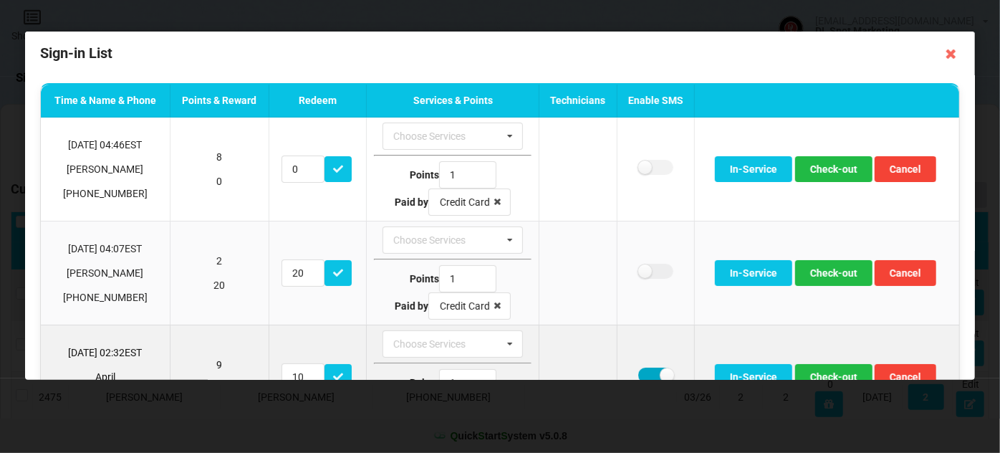
click at [646, 373] on label at bounding box center [655, 375] width 35 height 15
checkbox input "false"
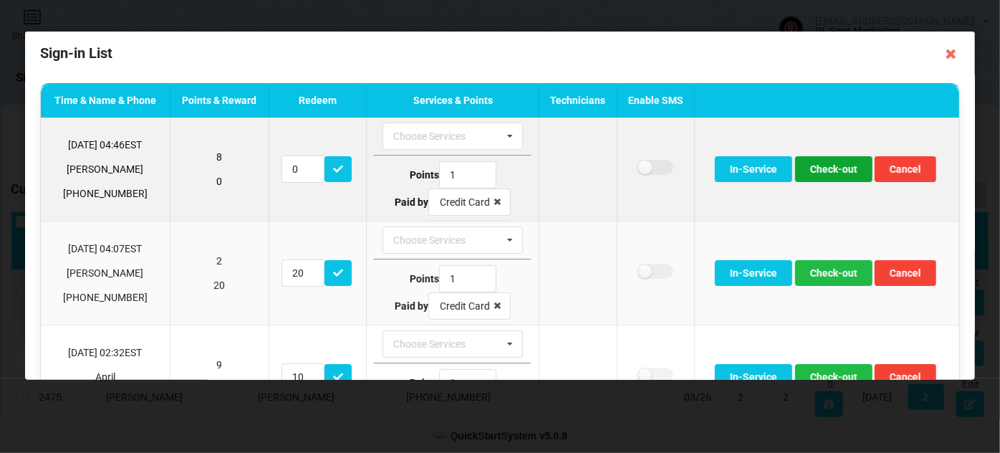
click at [827, 162] on button "Check-out" at bounding box center [833, 169] width 77 height 26
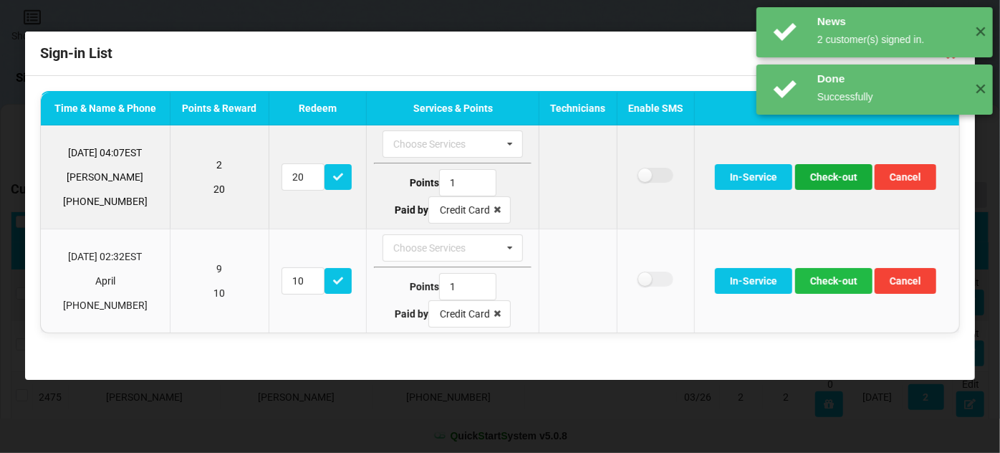
scroll to position [0, 0]
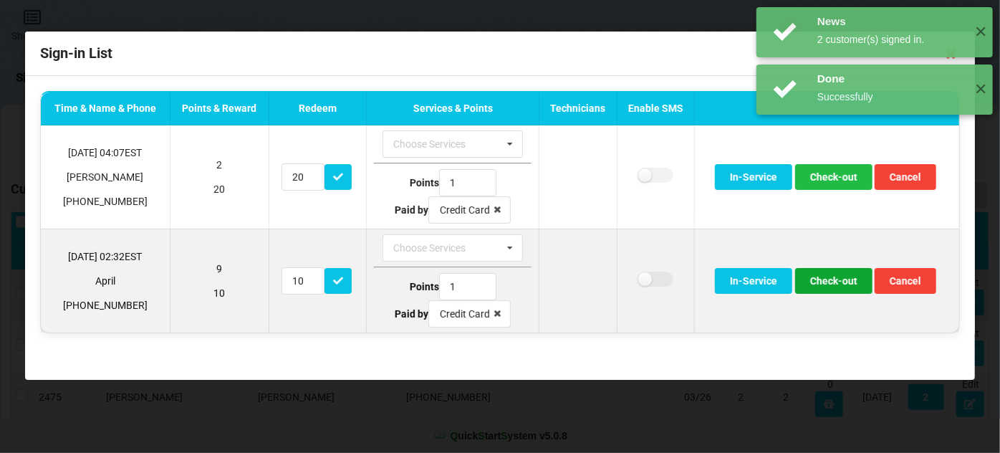
click at [826, 276] on button "Check-out" at bounding box center [833, 281] width 77 height 26
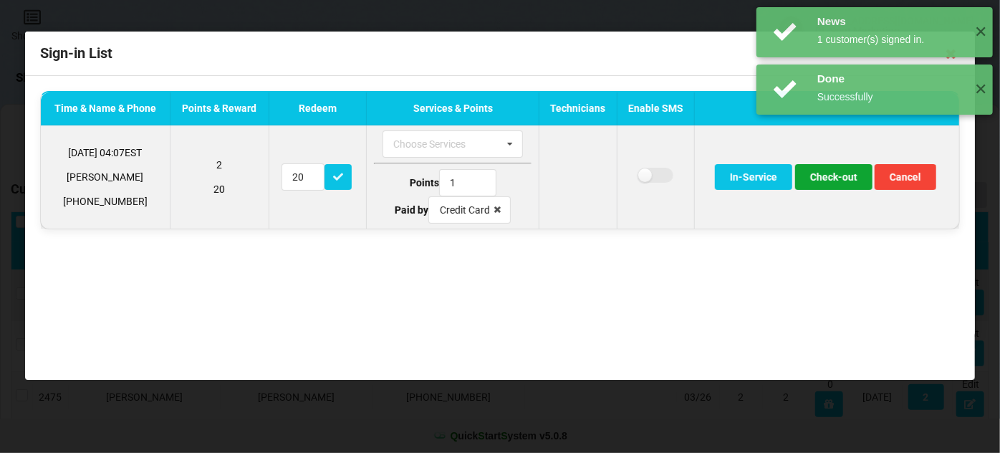
click at [845, 175] on button "Check-out" at bounding box center [833, 177] width 77 height 26
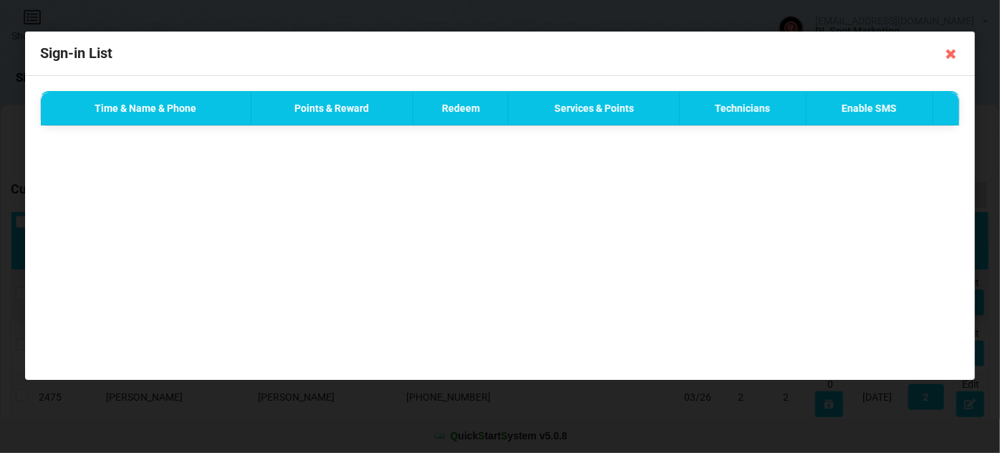
click at [949, 54] on div "Done Successfully ✕" at bounding box center [875, 32] width 236 height 50
click at [952, 54] on div "Done Successfully ✕" at bounding box center [875, 32] width 236 height 50
click at [950, 59] on icon at bounding box center [951, 53] width 23 height 23
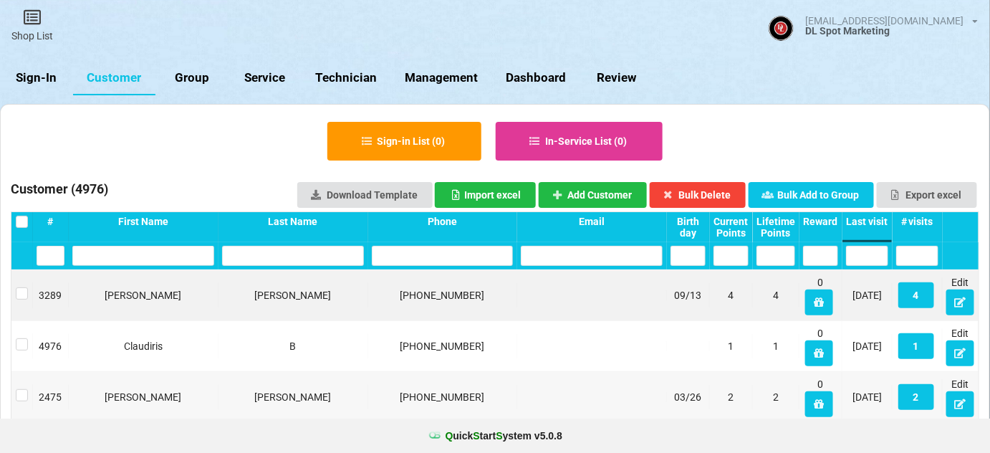
click at [40, 87] on link "Sign-In" at bounding box center [36, 78] width 73 height 34
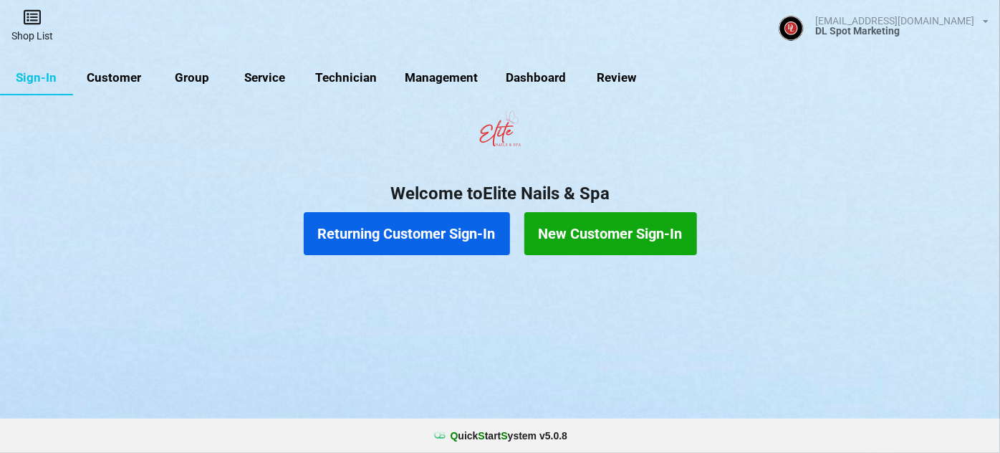
click at [37, 34] on link "Shop List" at bounding box center [32, 25] width 64 height 51
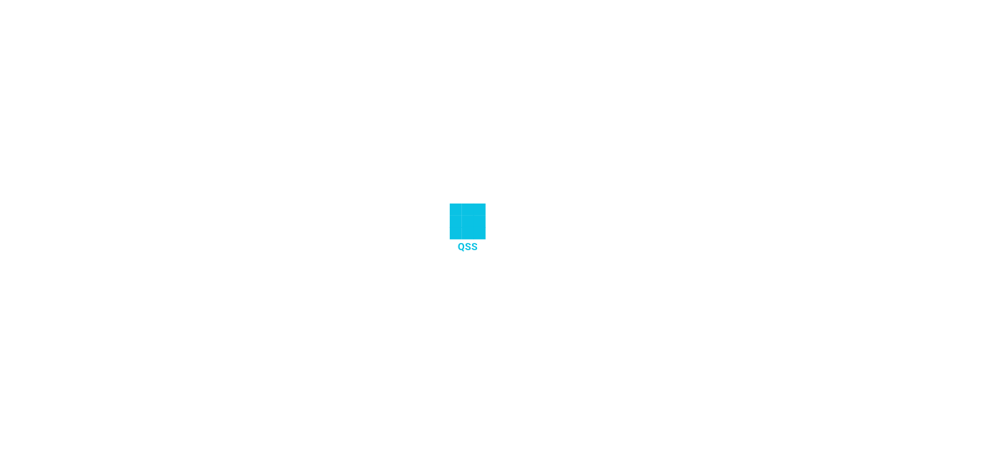
select select "25"
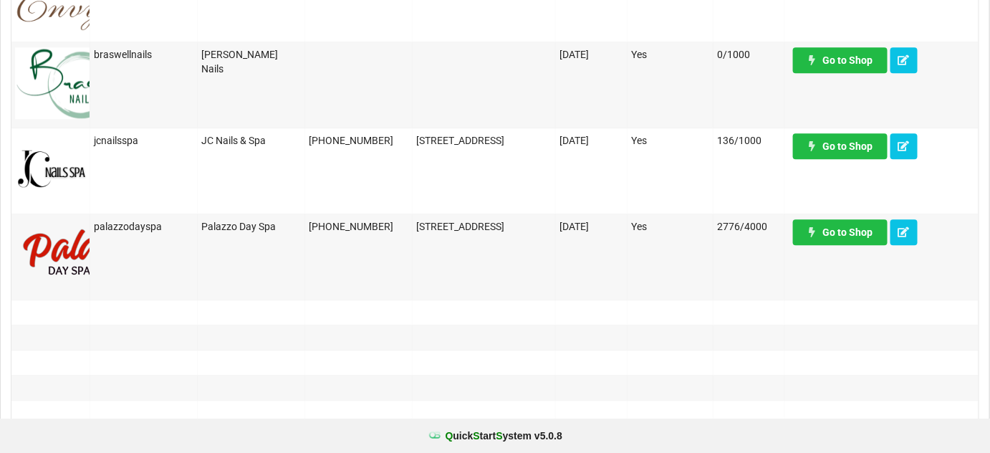
scroll to position [1215, 0]
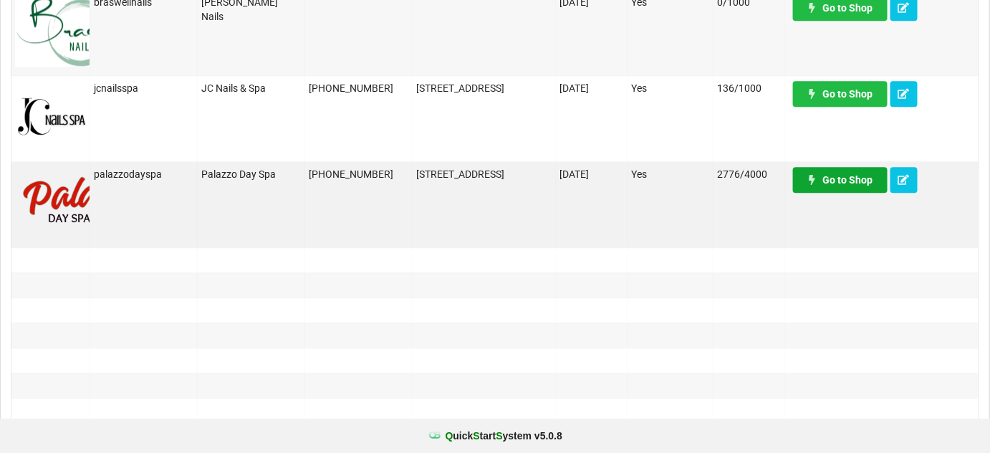
click at [844, 181] on link "Go to Shop" at bounding box center [840, 180] width 95 height 26
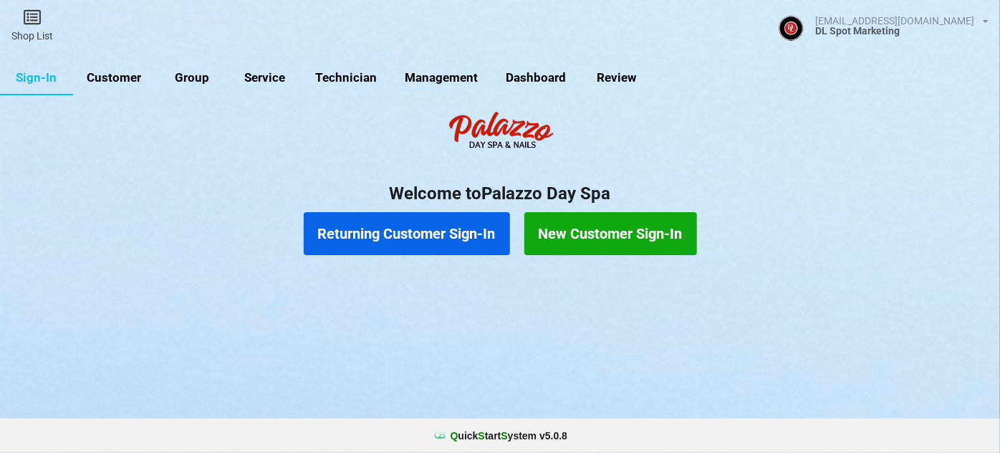
click at [123, 77] on link "Customer" at bounding box center [114, 78] width 82 height 34
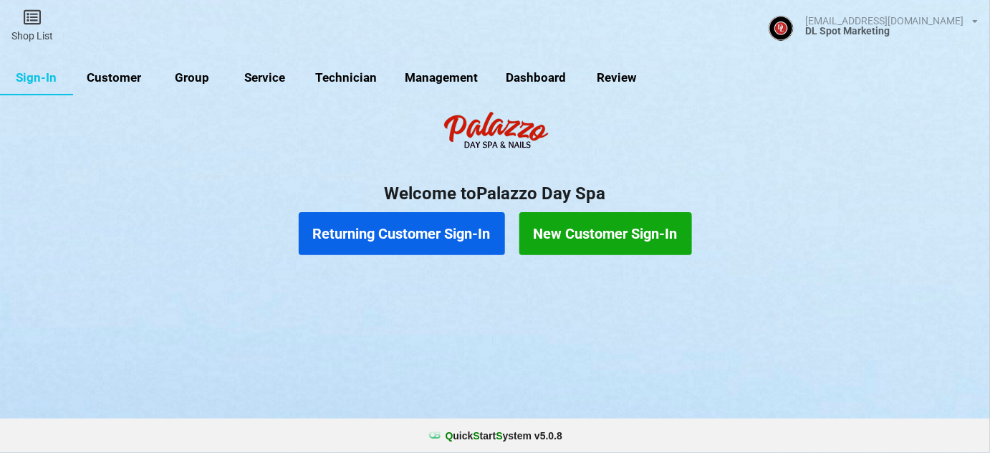
select select "25"
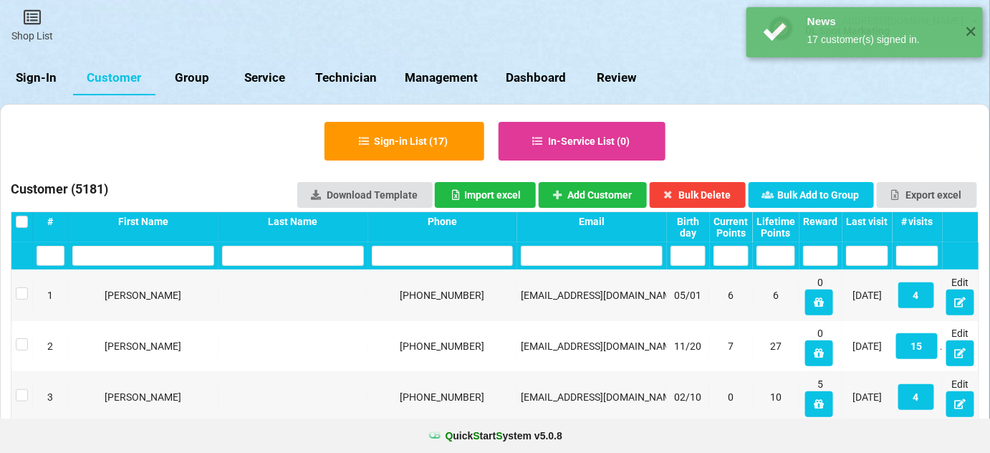
click at [878, 225] on div "Last visit" at bounding box center [867, 221] width 42 height 11
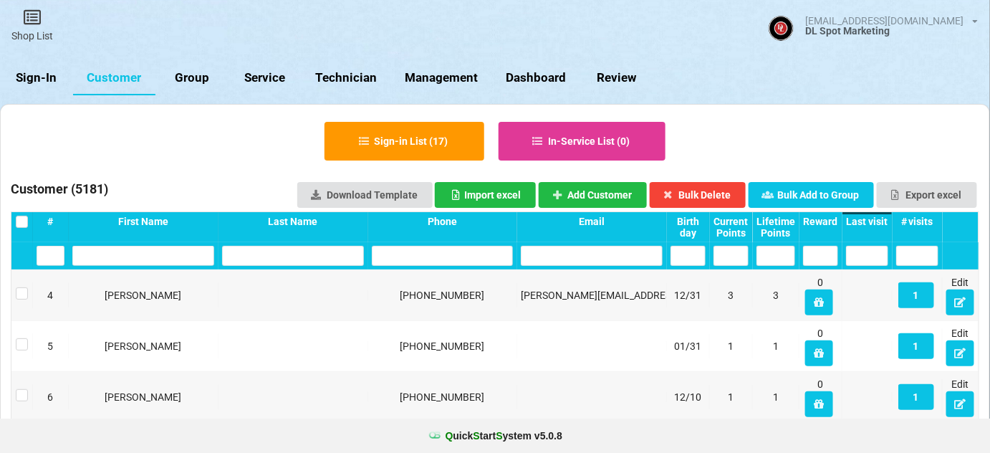
click at [878, 225] on div "Last visit" at bounding box center [867, 221] width 42 height 11
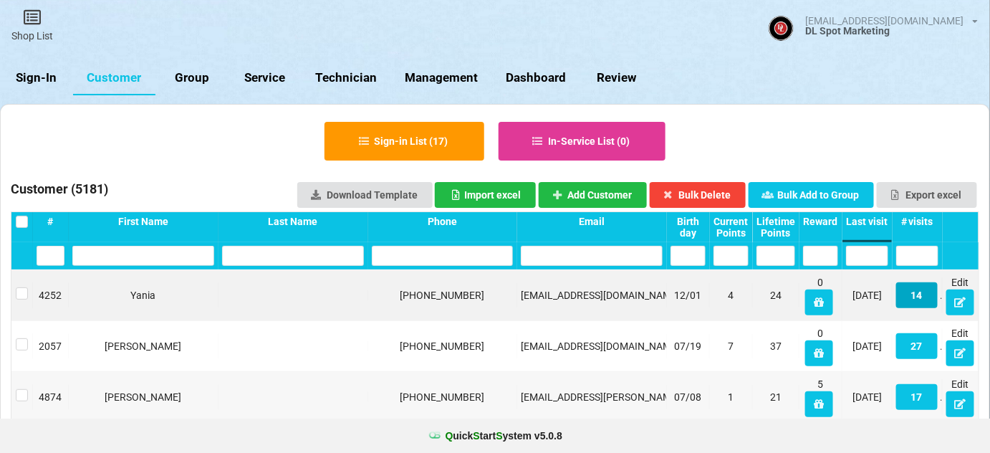
click at [920, 291] on button "14" at bounding box center [917, 295] width 42 height 26
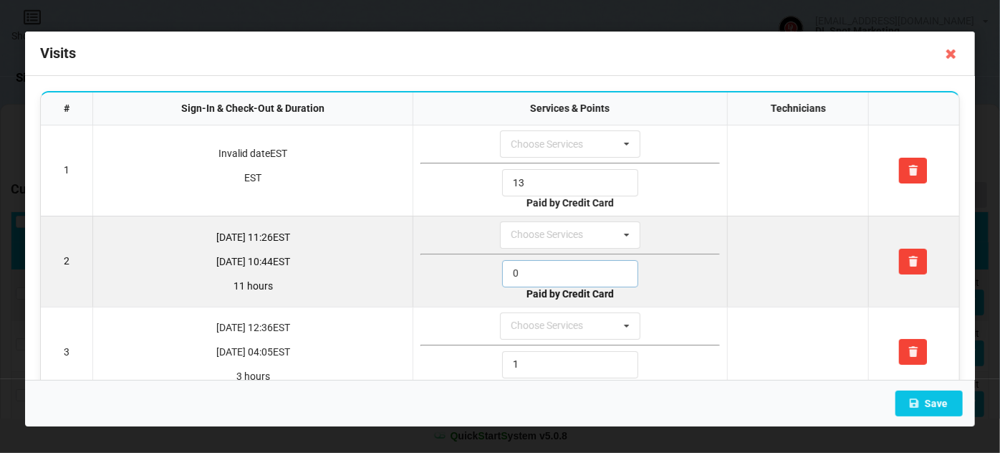
click at [541, 269] on input "0" at bounding box center [570, 273] width 136 height 27
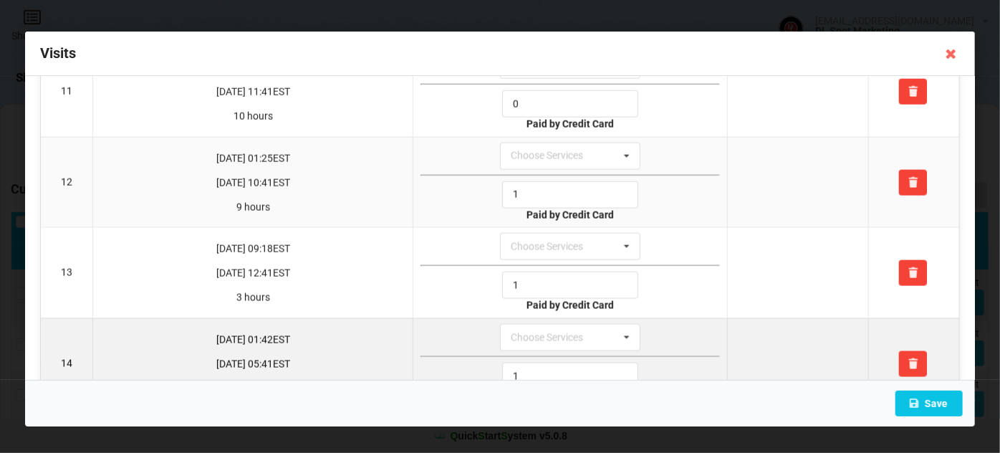
scroll to position [1017, 0]
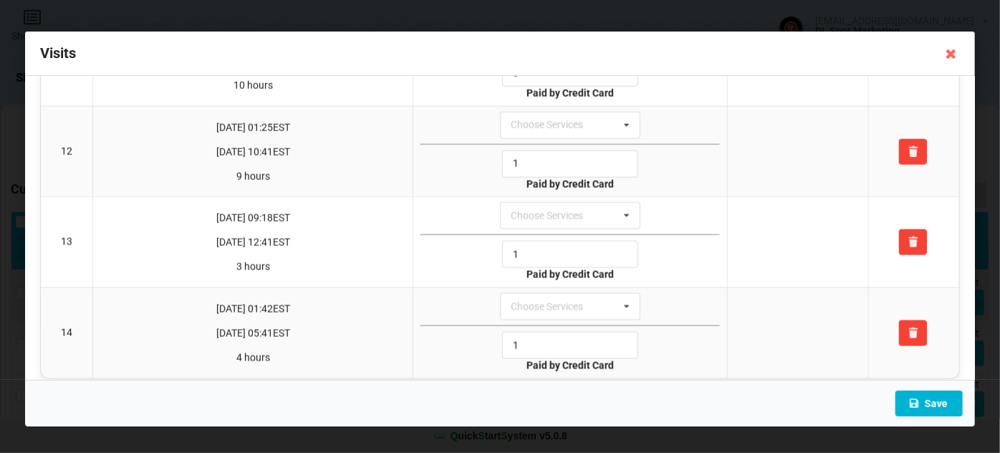
type input "1"
click at [935, 398] on button "Save" at bounding box center [929, 403] width 67 height 26
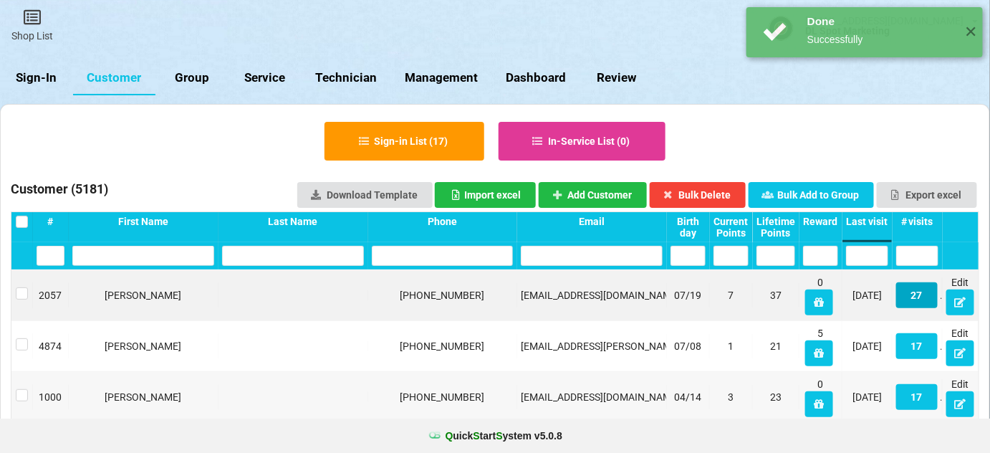
click at [920, 294] on button "27" at bounding box center [917, 295] width 42 height 26
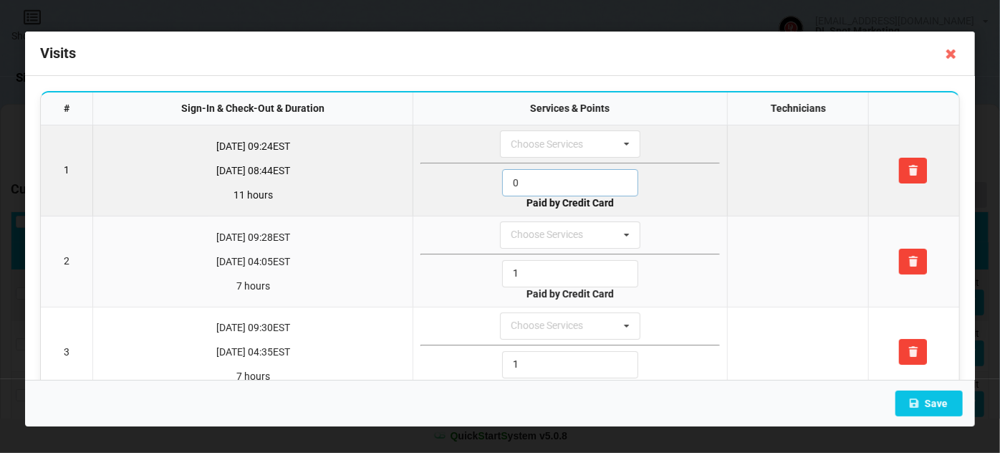
click at [540, 181] on input "0" at bounding box center [570, 182] width 136 height 27
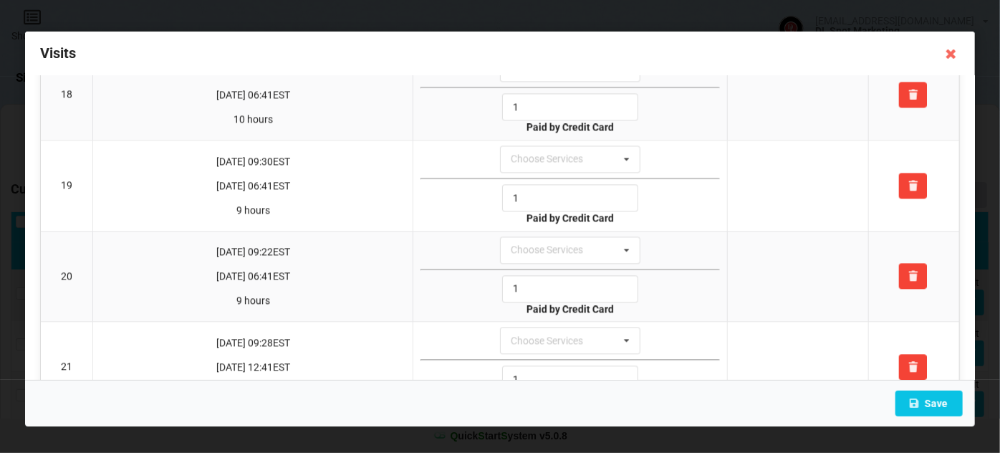
scroll to position [1650, 0]
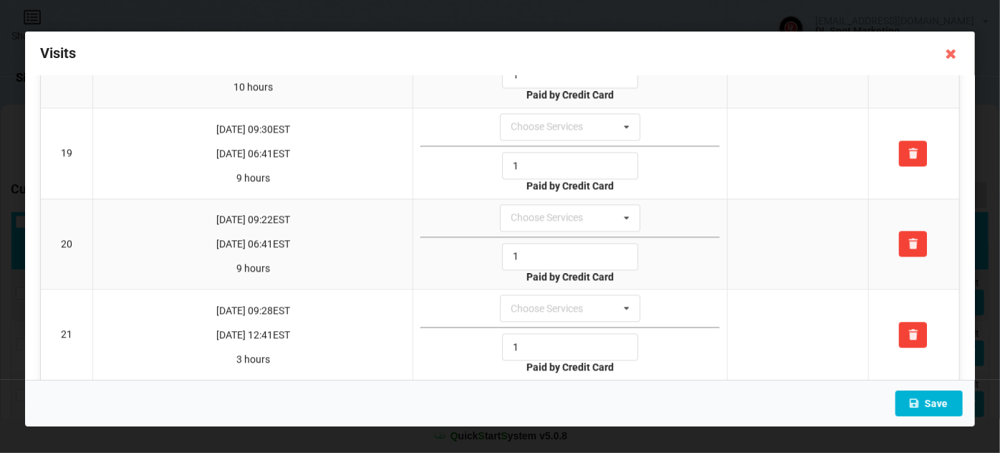
type input "1"
click at [949, 398] on button "Save" at bounding box center [929, 403] width 67 height 26
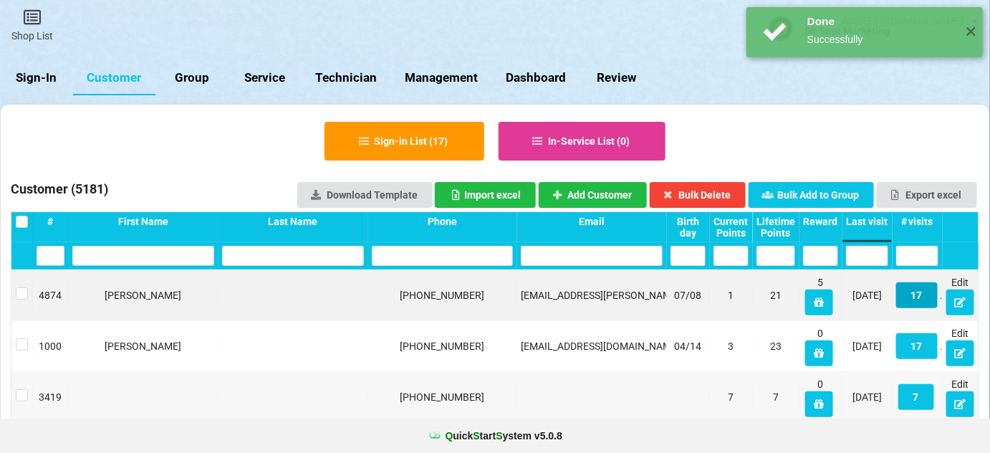
click at [918, 300] on button "17" at bounding box center [917, 295] width 42 height 26
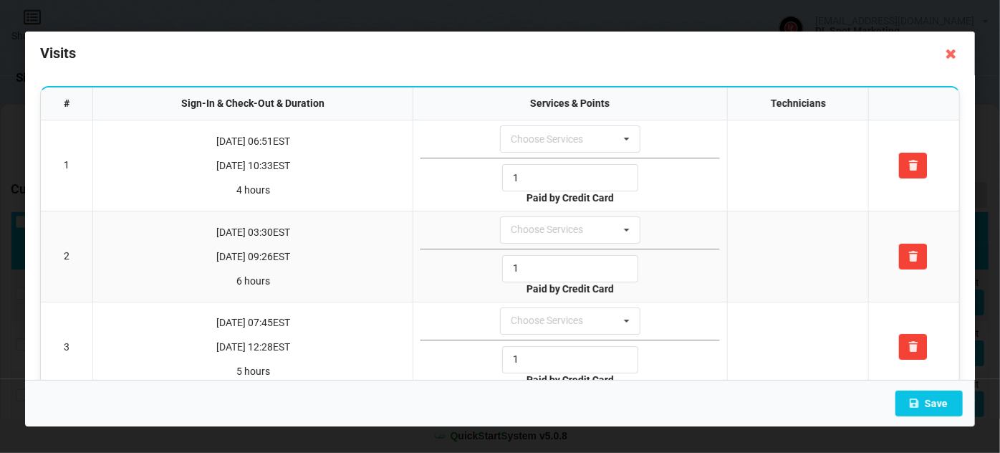
scroll to position [0, 0]
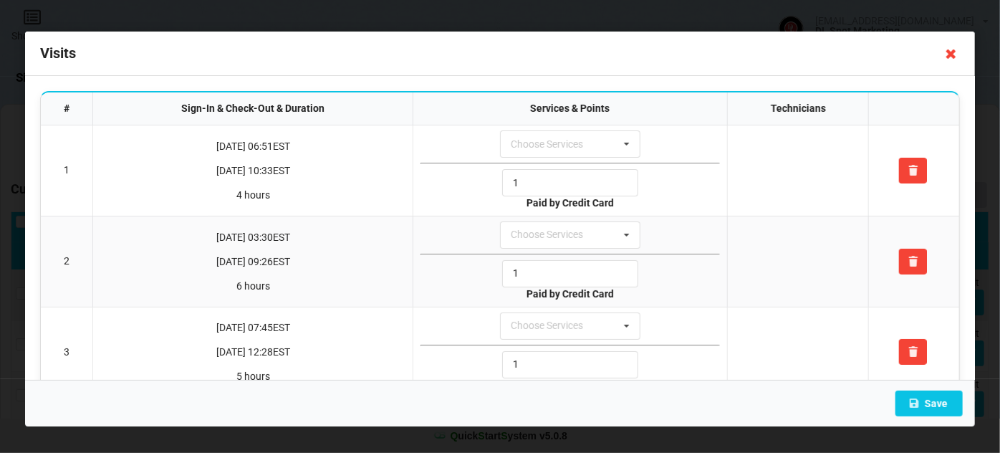
click at [951, 57] on icon at bounding box center [951, 53] width 23 height 23
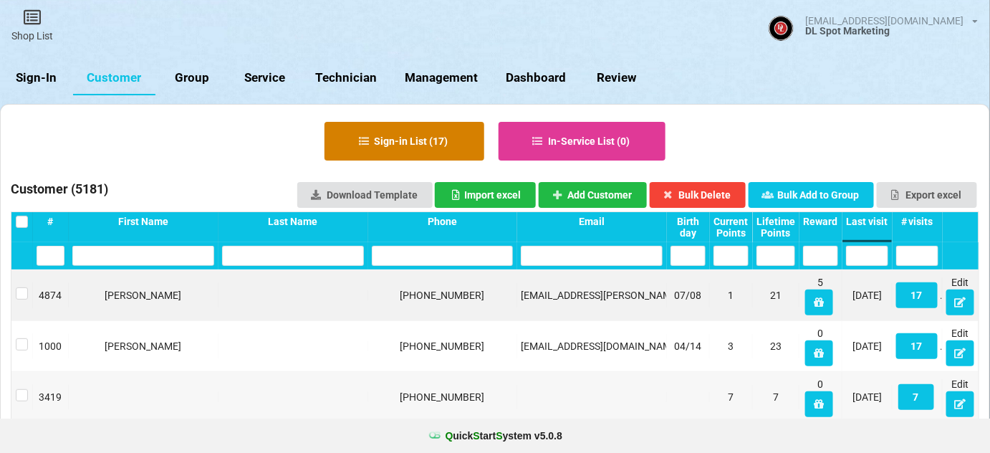
click at [441, 133] on button "Sign-in List ( 17 )" at bounding box center [405, 141] width 160 height 39
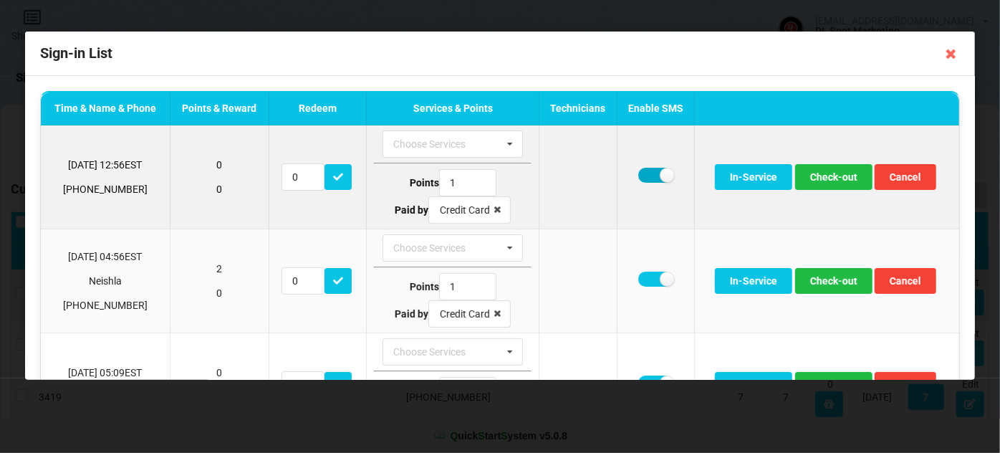
click at [646, 179] on label at bounding box center [655, 175] width 35 height 15
checkbox input "false"
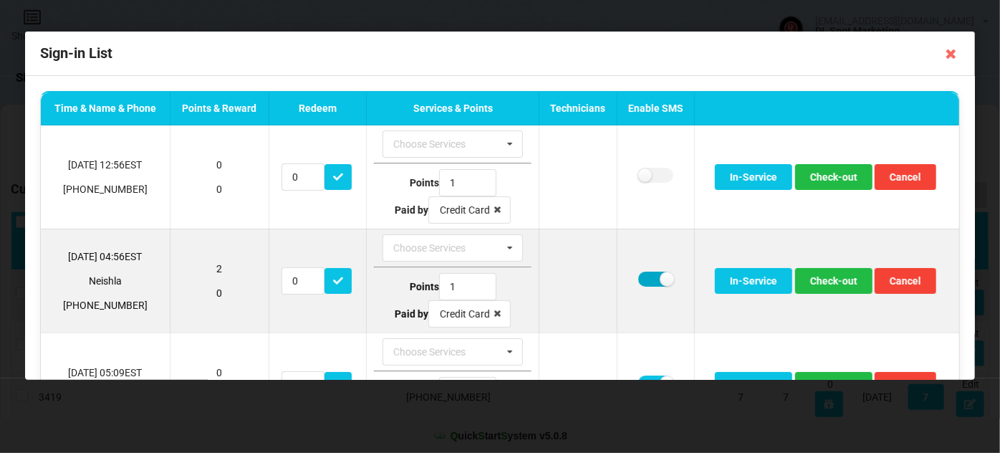
click at [643, 274] on label at bounding box center [655, 279] width 35 height 15
checkbox input "false"
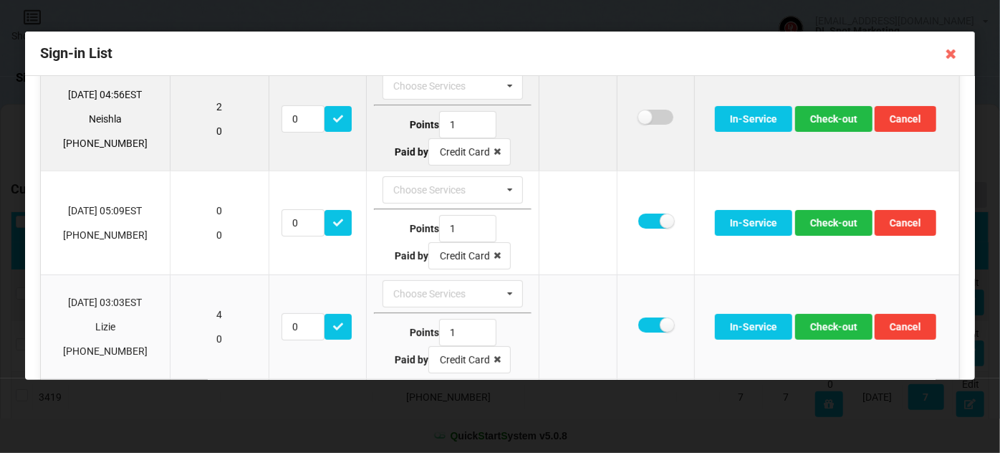
scroll to position [173, 0]
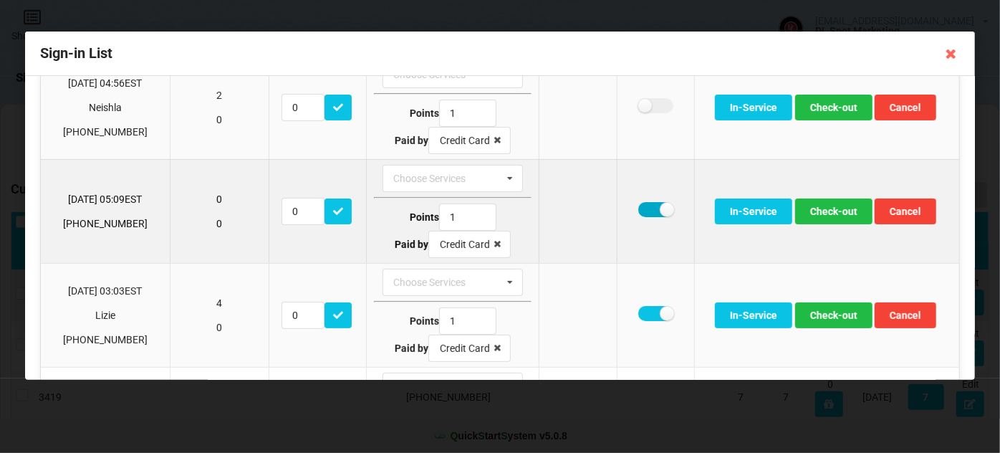
click at [646, 202] on label at bounding box center [655, 209] width 35 height 15
checkbox input "false"
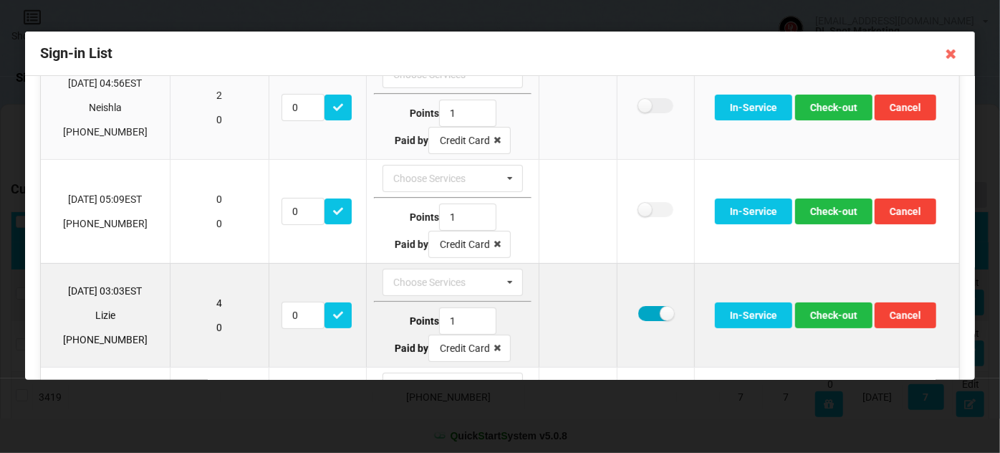
click at [648, 311] on label at bounding box center [655, 313] width 35 height 15
checkbox input "false"
click at [833, 315] on button "Check-out" at bounding box center [833, 315] width 77 height 26
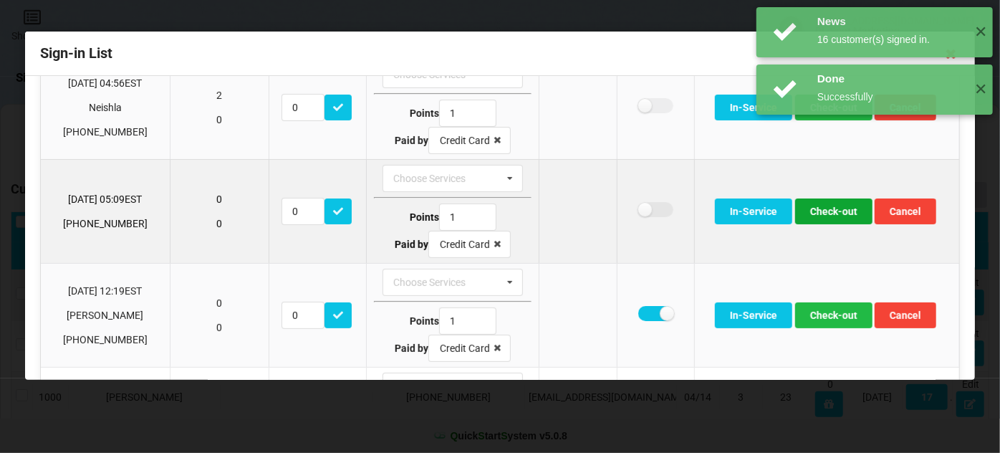
click at [823, 214] on button "Check-out" at bounding box center [833, 211] width 77 height 26
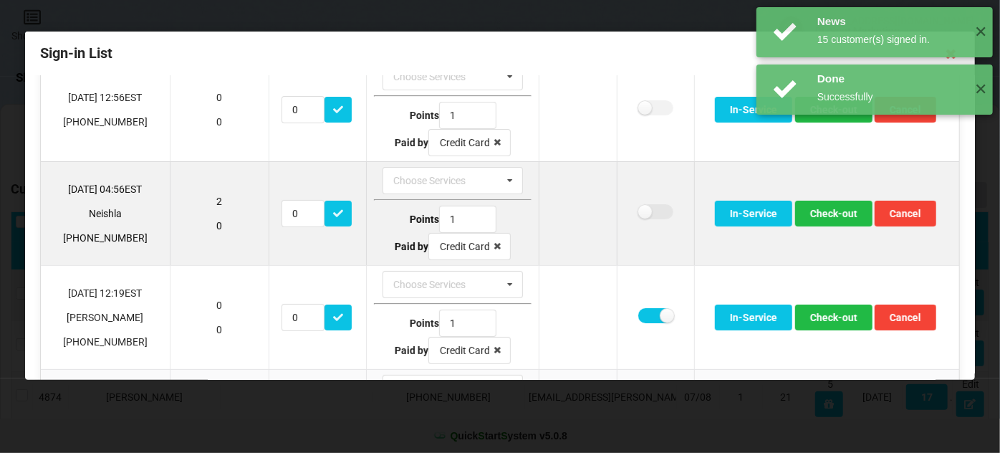
scroll to position [0, 0]
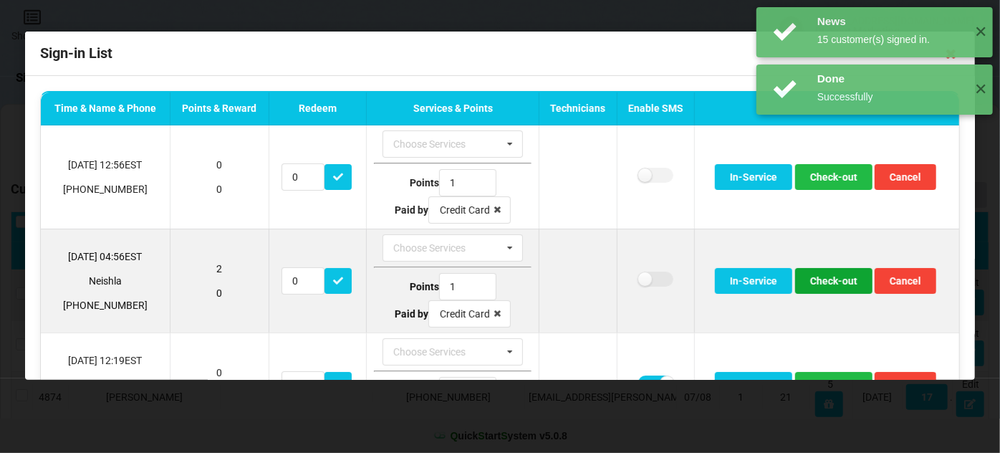
click at [818, 286] on button "Check-out" at bounding box center [833, 281] width 77 height 26
click at [638, 278] on label at bounding box center [655, 279] width 35 height 15
checkbox input "false"
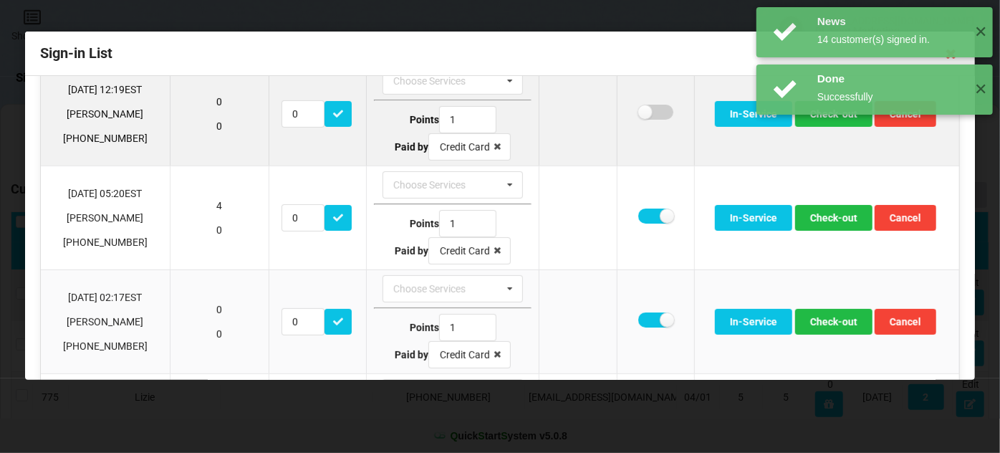
scroll to position [173, 0]
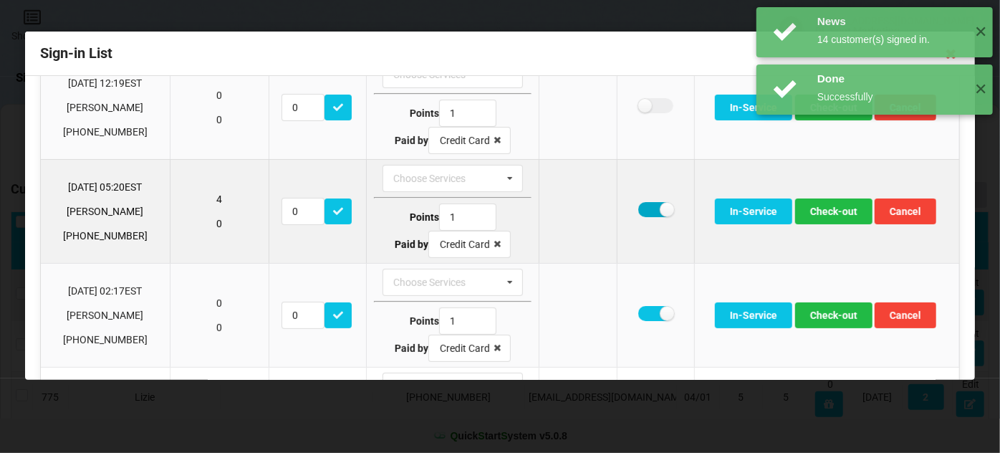
click at [643, 206] on label at bounding box center [655, 209] width 35 height 15
checkbox input "false"
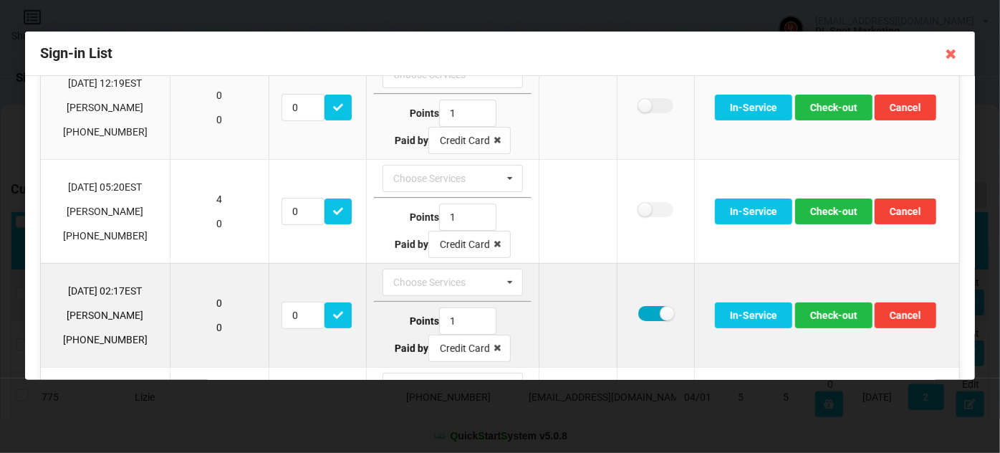
click at [643, 306] on label at bounding box center [655, 313] width 35 height 15
checkbox input "false"
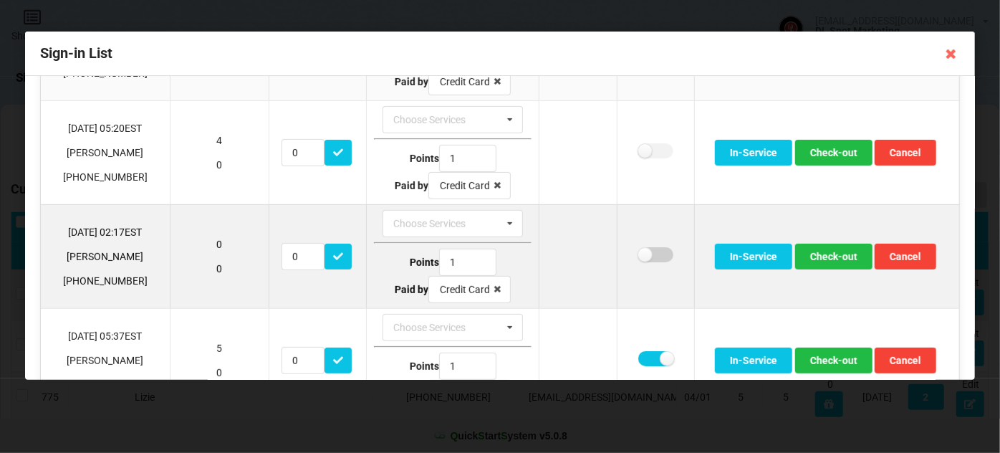
scroll to position [347, 0]
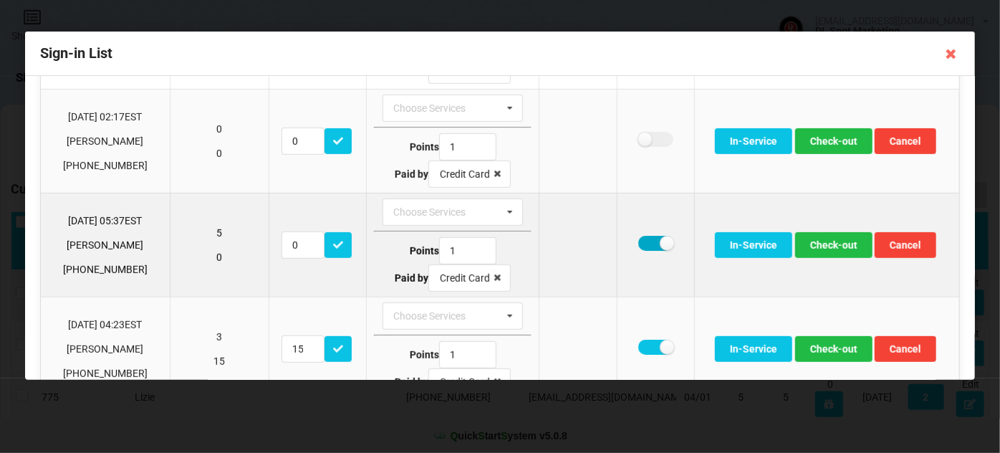
drag, startPoint x: 642, startPoint y: 236, endPoint x: 640, endPoint y: 289, distance: 53.0
click at [642, 238] on label at bounding box center [655, 243] width 35 height 15
checkbox input "false"
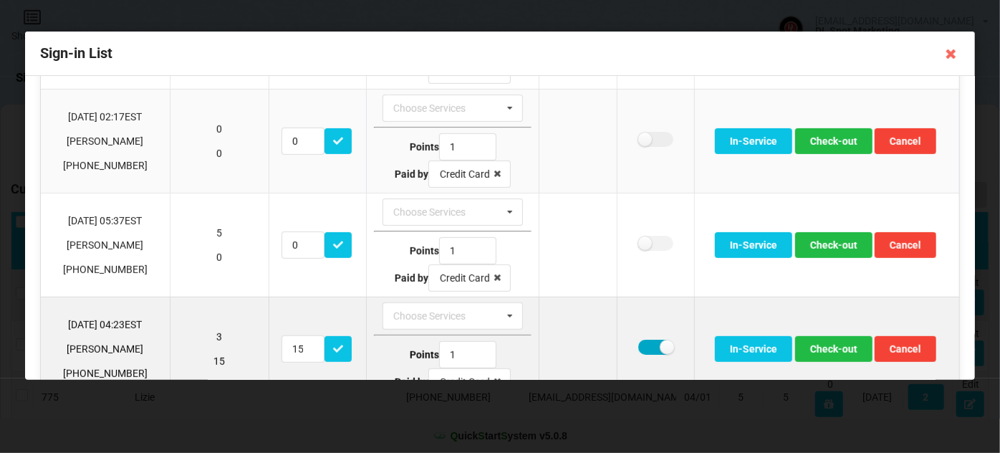
click at [644, 340] on label at bounding box center [655, 347] width 35 height 15
checkbox input "false"
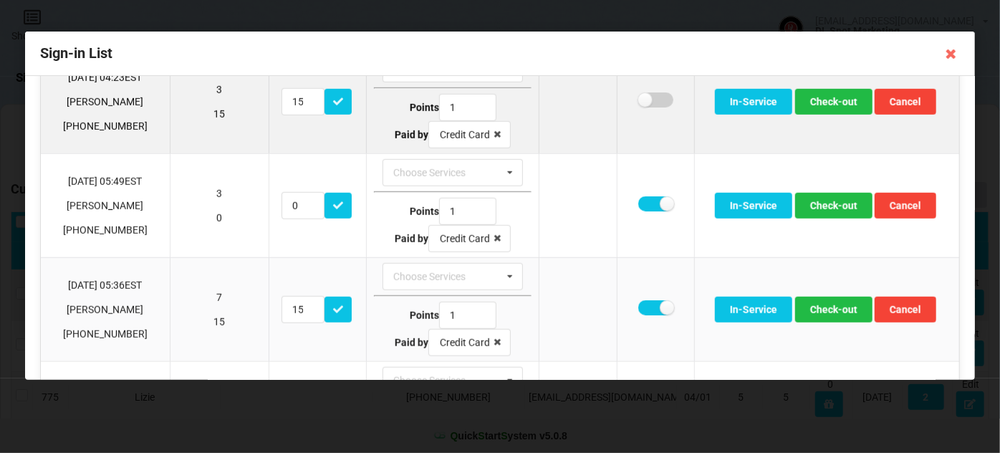
scroll to position [608, 0]
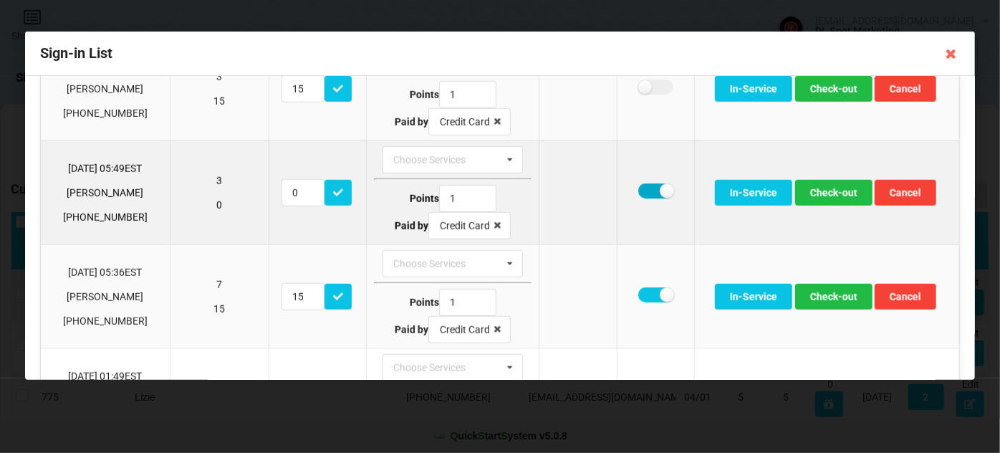
drag, startPoint x: 647, startPoint y: 190, endPoint x: 647, endPoint y: 251, distance: 61.6
click at [647, 191] on label at bounding box center [655, 190] width 35 height 15
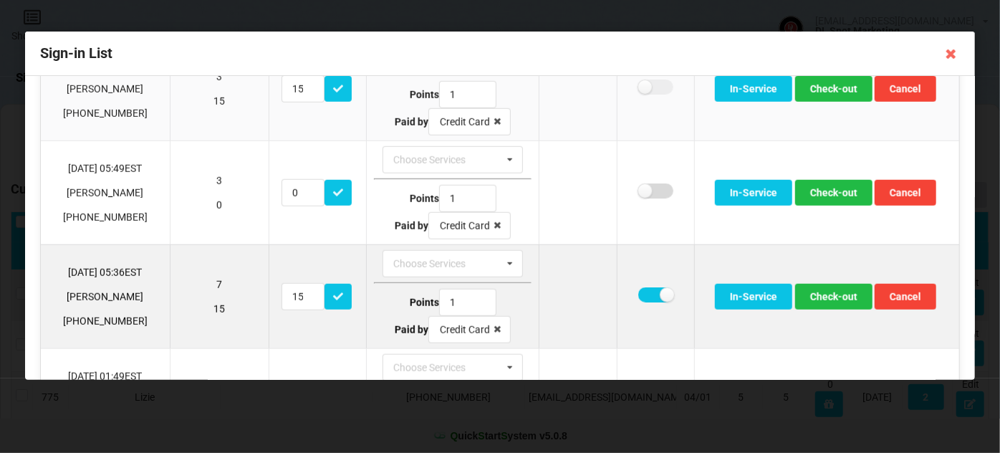
checkbox input "false"
click at [651, 291] on label at bounding box center [655, 294] width 35 height 15
checkbox input "false"
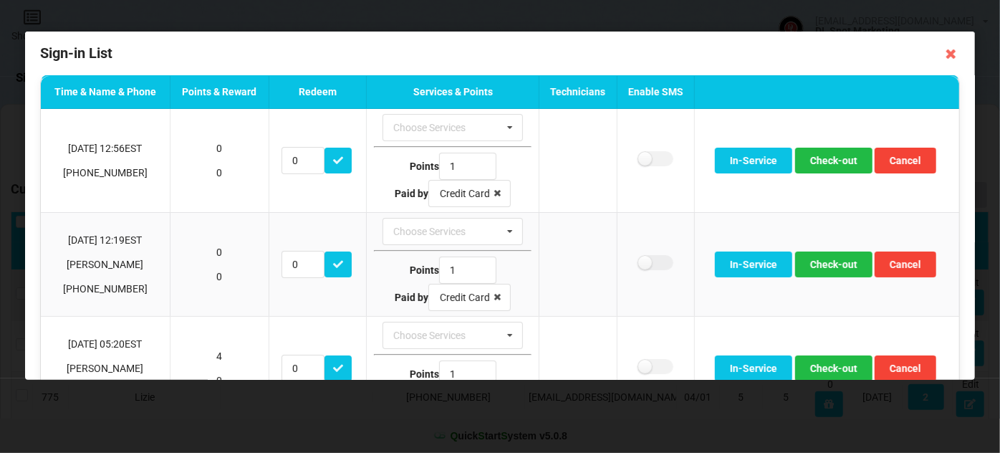
scroll to position [0, 0]
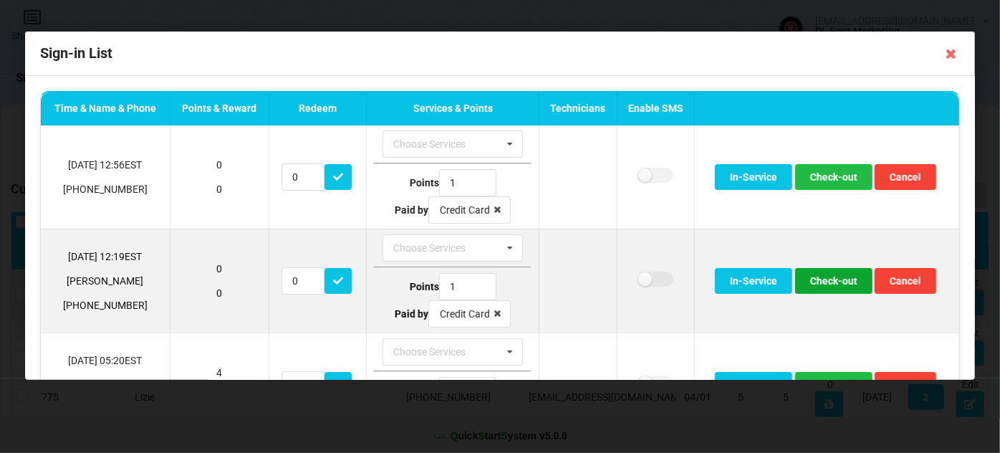
click at [830, 279] on button "Check-out" at bounding box center [833, 281] width 77 height 26
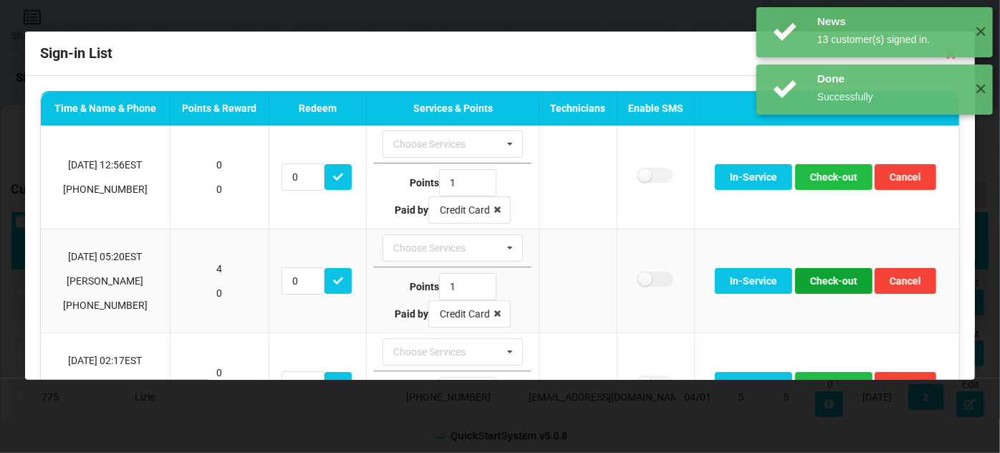
click at [830, 279] on button "Check-out" at bounding box center [833, 281] width 77 height 26
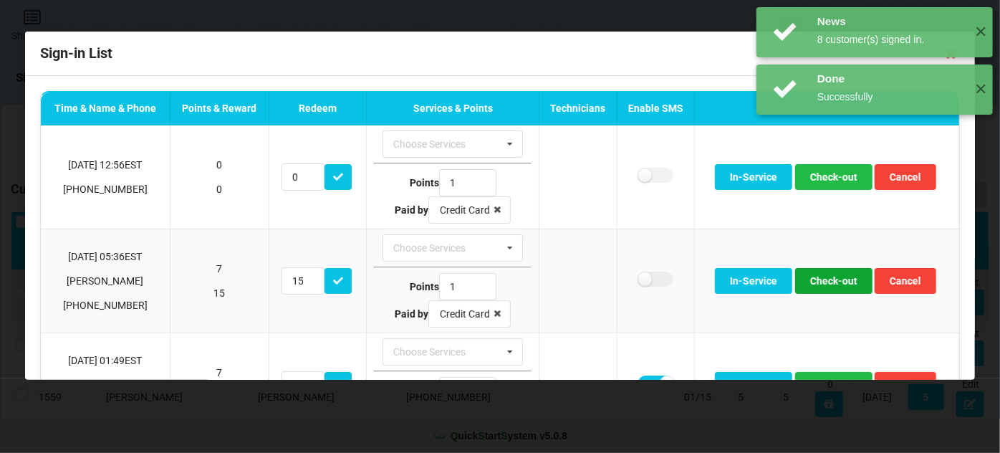
click at [830, 279] on button "Check-out" at bounding box center [833, 281] width 77 height 26
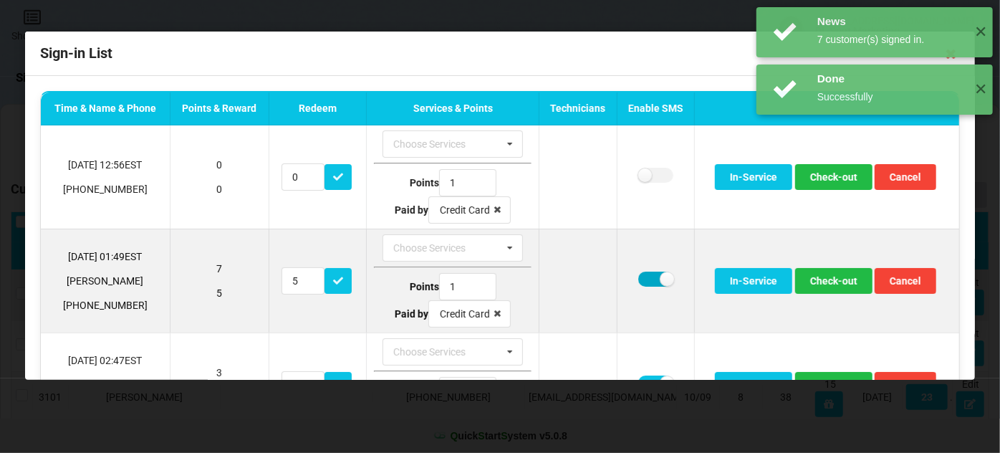
click at [648, 277] on label at bounding box center [655, 279] width 35 height 15
checkbox input "false"
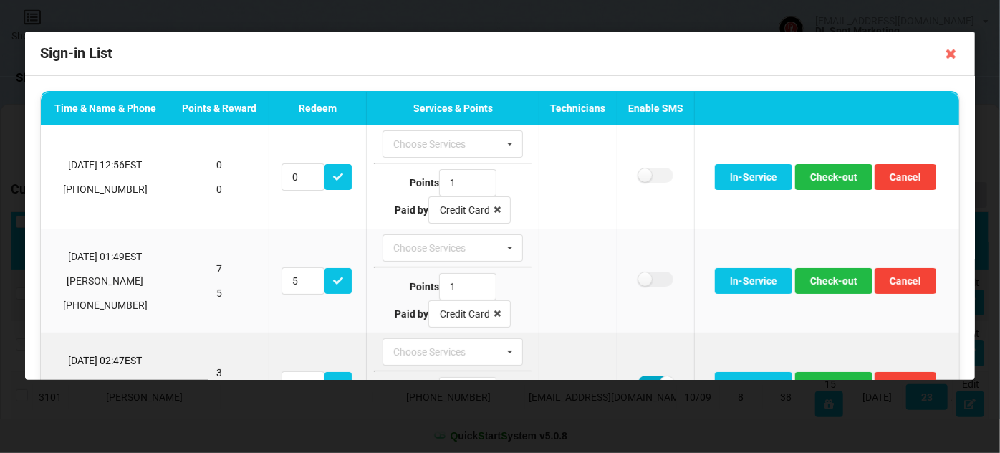
scroll to position [8, 0]
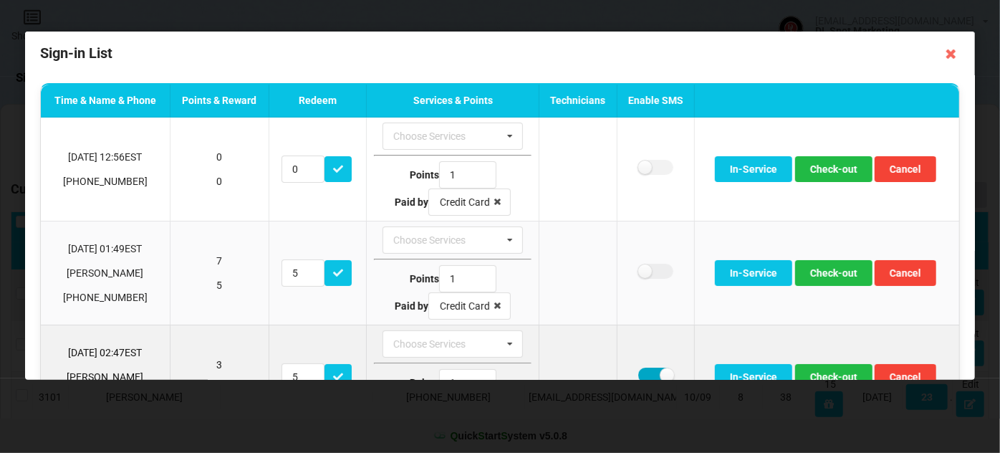
click at [643, 375] on label at bounding box center [655, 375] width 35 height 15
checkbox input "false"
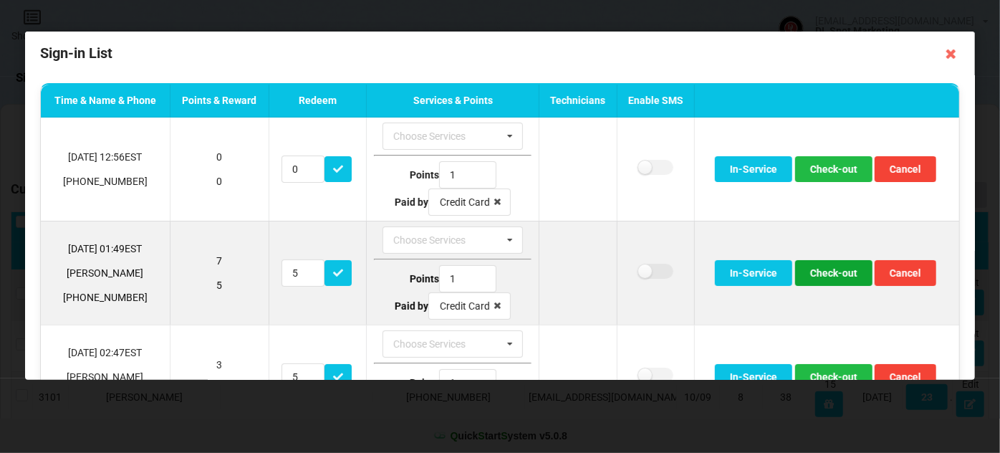
click at [808, 270] on button "Check-out" at bounding box center [833, 273] width 77 height 26
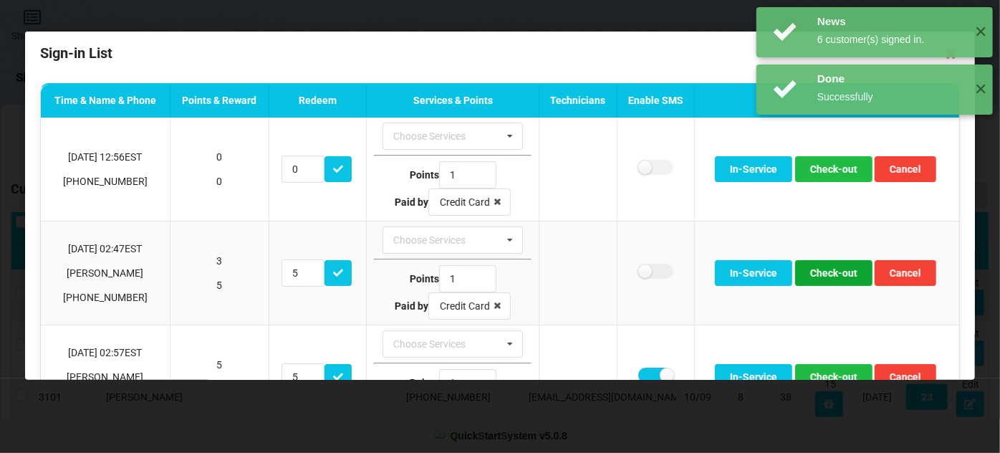
click at [808, 270] on button "Check-out" at bounding box center [833, 273] width 77 height 26
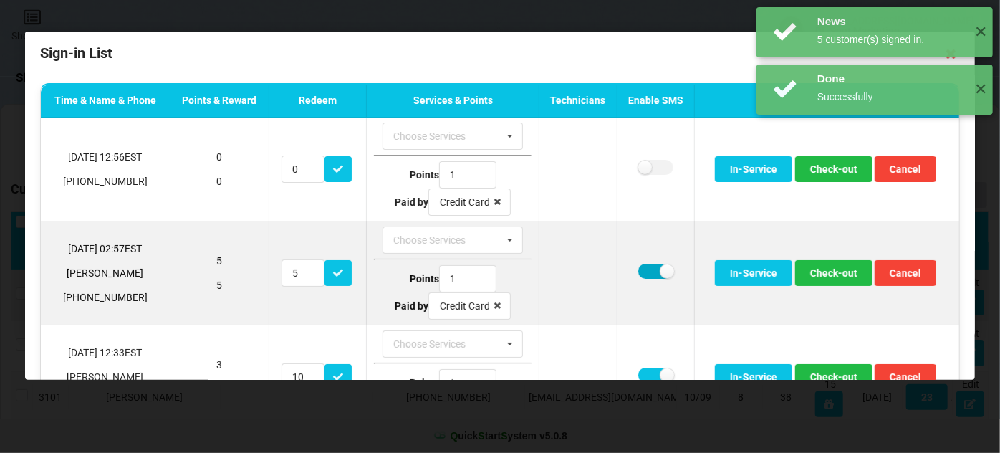
click at [642, 265] on label at bounding box center [655, 271] width 35 height 15
checkbox input "false"
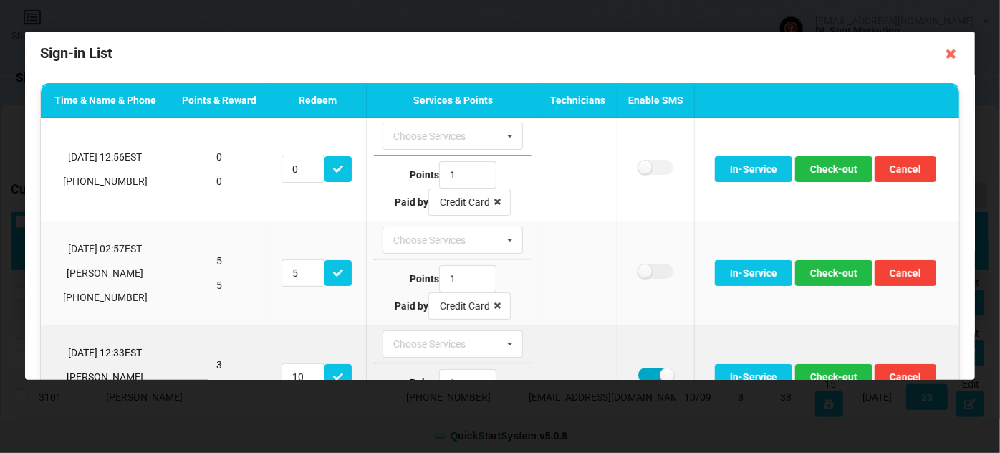
click at [644, 368] on label at bounding box center [655, 375] width 35 height 15
checkbox input "false"
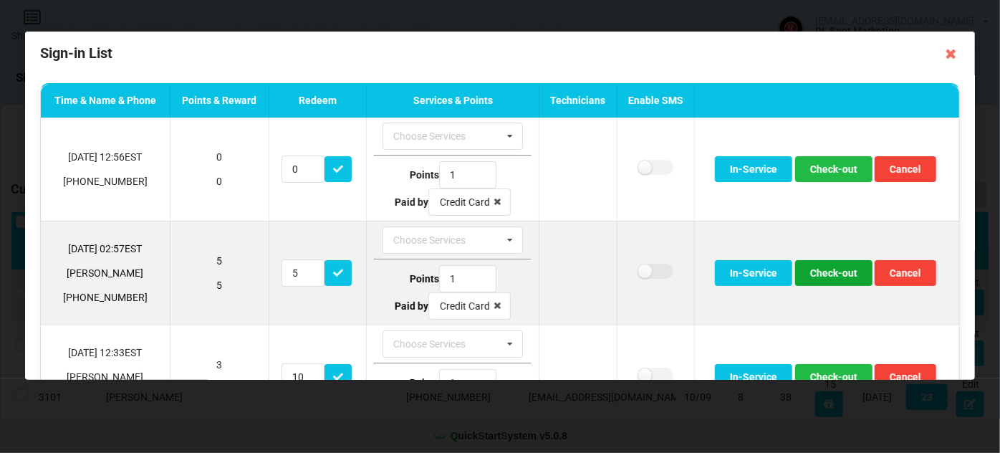
click at [829, 267] on button "Check-out" at bounding box center [833, 273] width 77 height 26
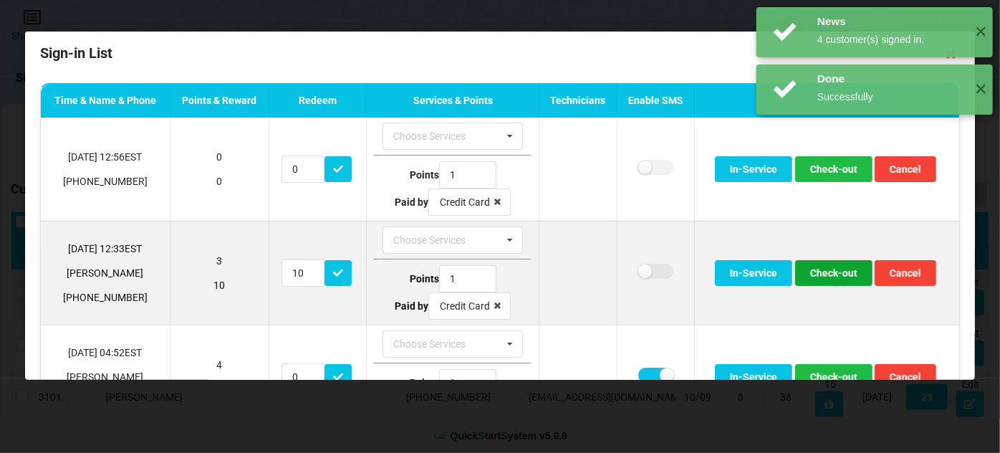
click at [823, 271] on button "Check-out" at bounding box center [833, 273] width 77 height 26
click at [639, 269] on label at bounding box center [655, 271] width 35 height 15
checkbox input "false"
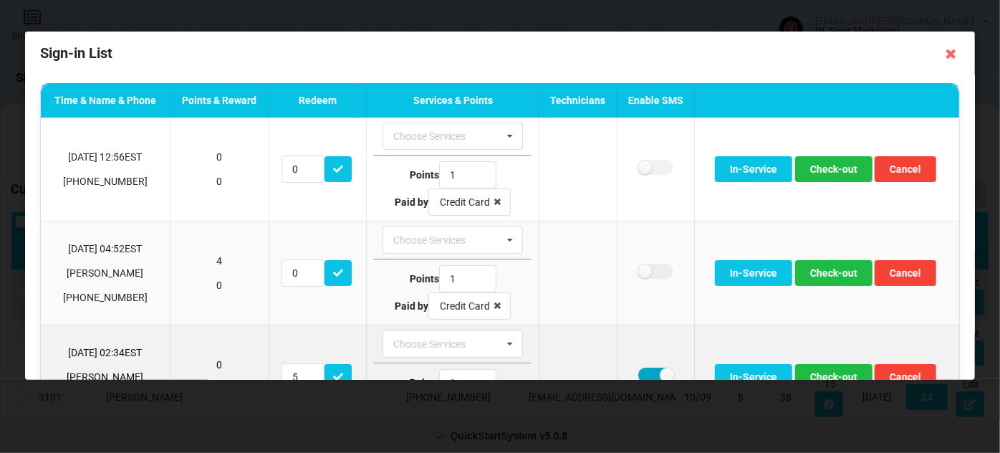
click at [644, 378] on label at bounding box center [655, 375] width 35 height 15
checkbox input "false"
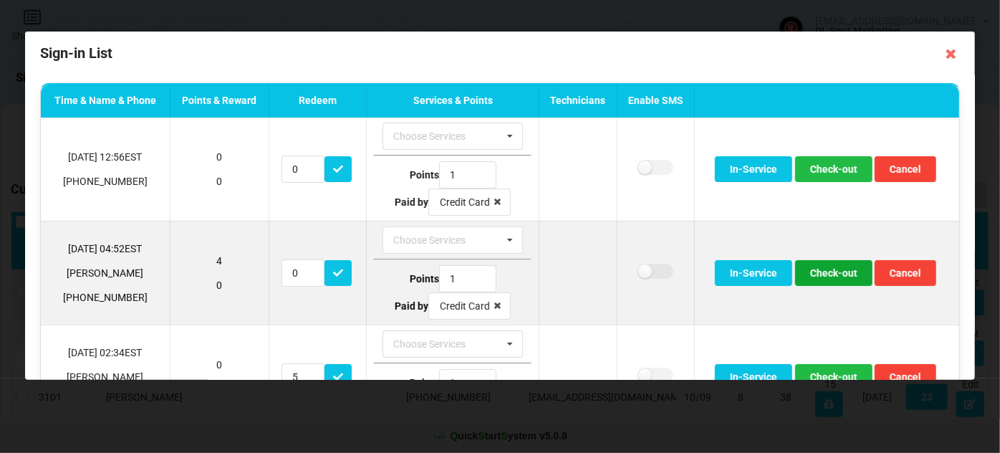
click at [837, 260] on button "Check-out" at bounding box center [833, 273] width 77 height 26
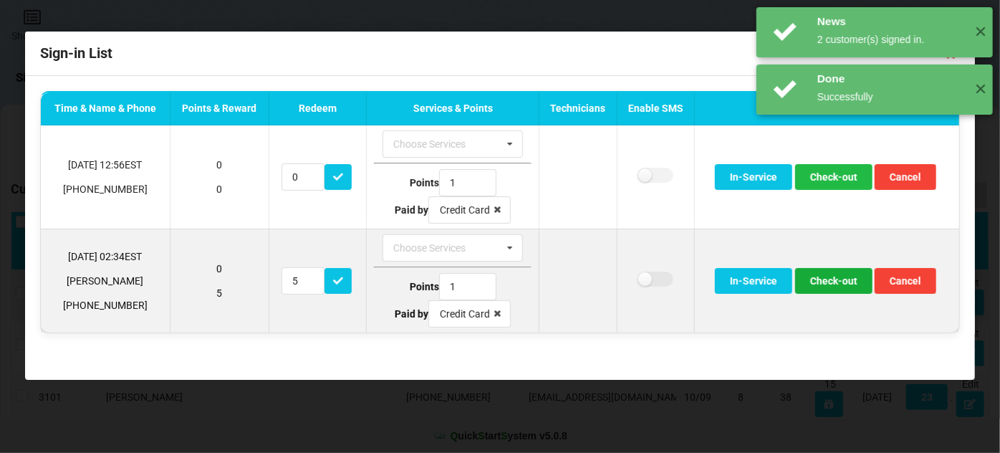
scroll to position [0, 0]
click at [822, 276] on button "Check-out" at bounding box center [833, 281] width 77 height 26
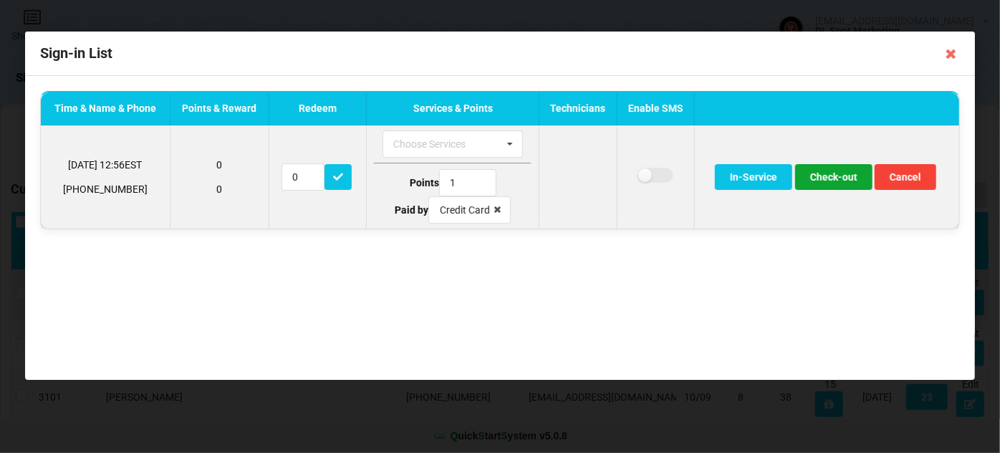
click at [832, 175] on button "Check-out" at bounding box center [833, 177] width 77 height 26
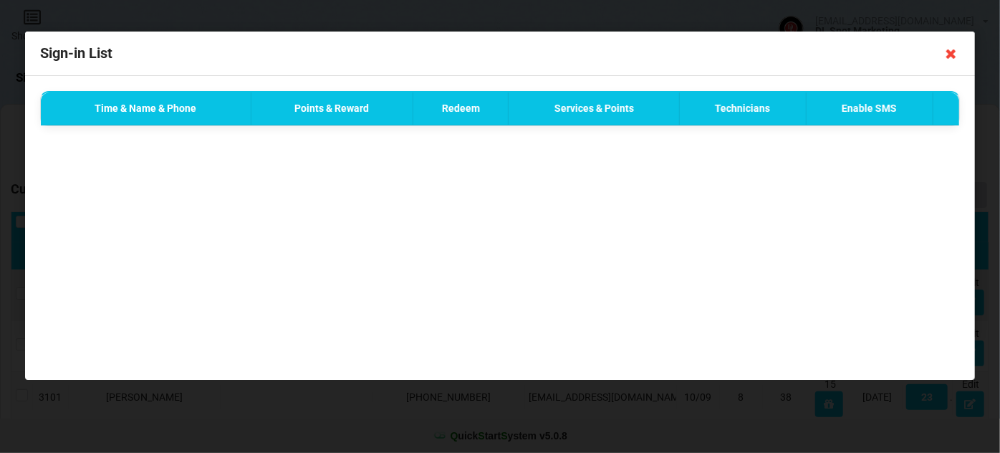
click at [953, 54] on icon at bounding box center [951, 53] width 23 height 23
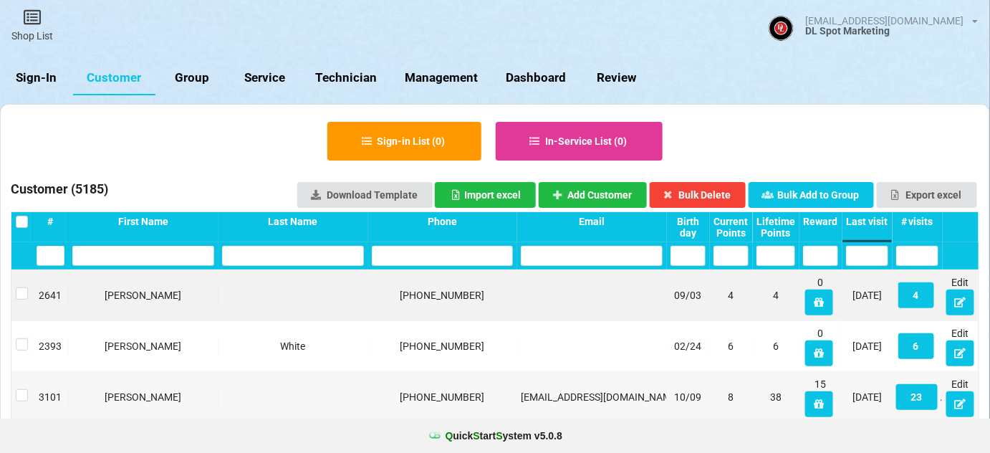
click at [38, 83] on link "Sign-In" at bounding box center [36, 78] width 73 height 34
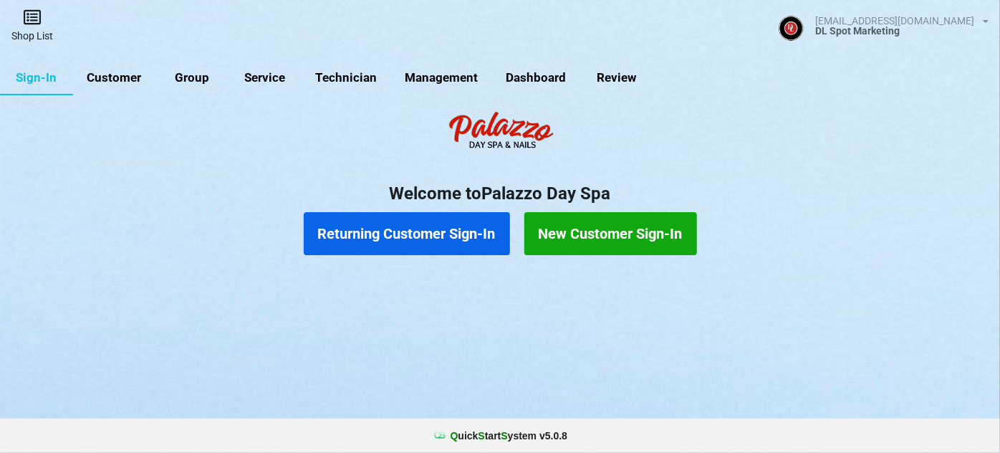
click at [33, 22] on icon at bounding box center [32, 17] width 20 height 17
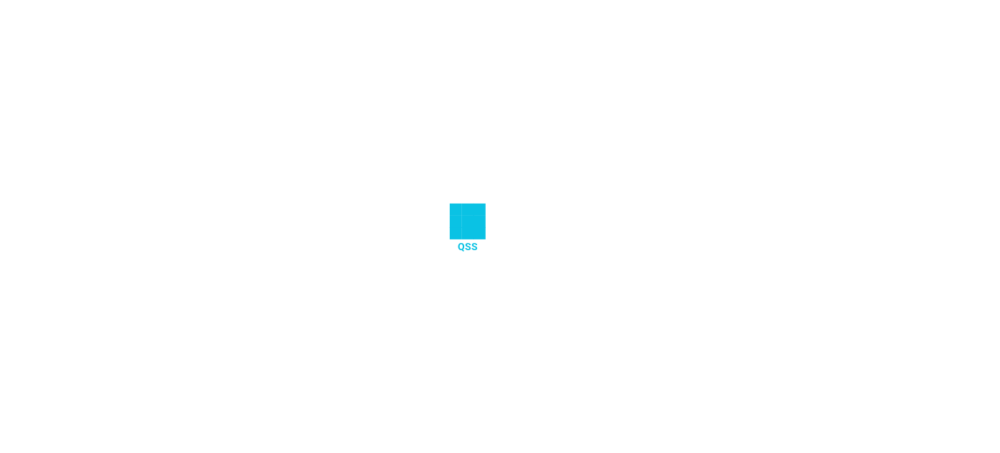
select select "25"
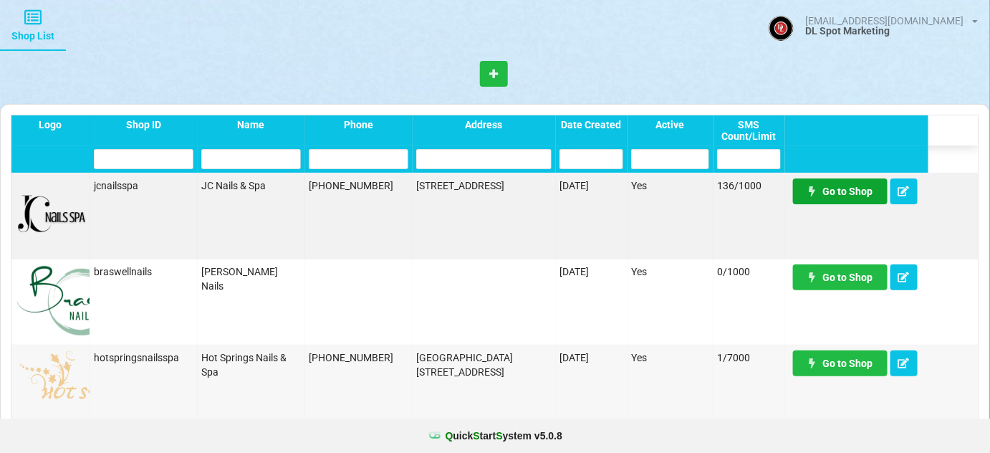
click at [852, 194] on link "Go to Shop" at bounding box center [840, 191] width 95 height 26
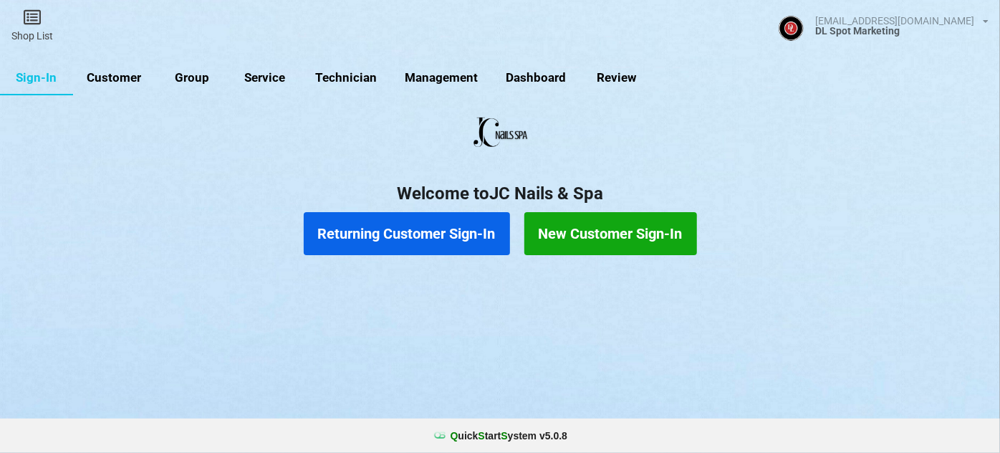
click at [422, 242] on button "Returning Customer Sign-In" at bounding box center [407, 233] width 206 height 43
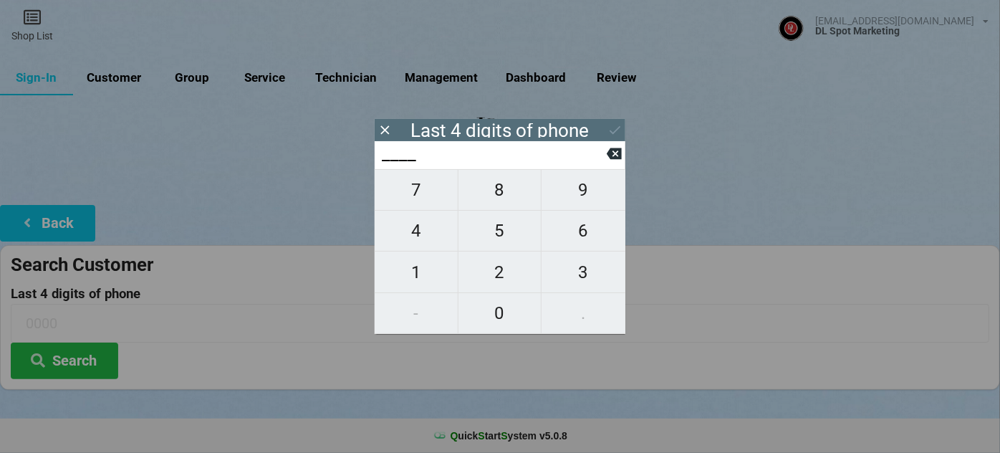
type input "5___"
type input "55__"
type input "555_"
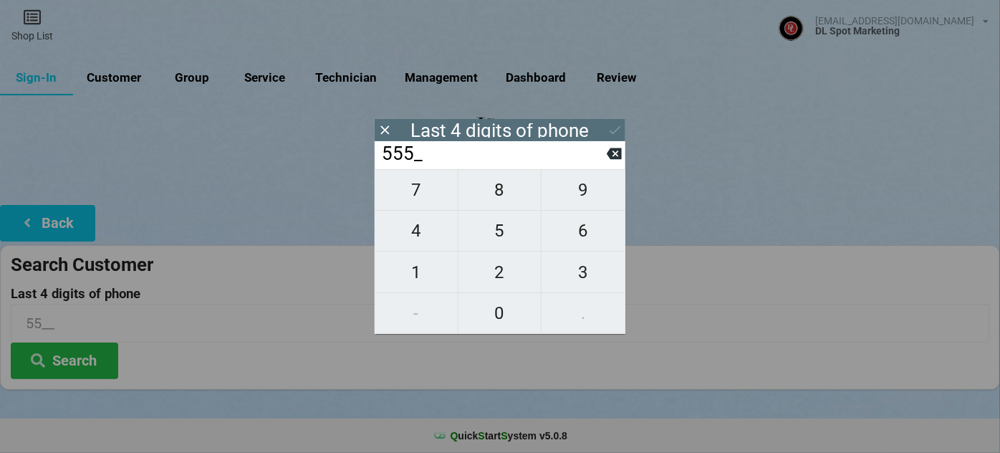
type input "555_"
type input "5556"
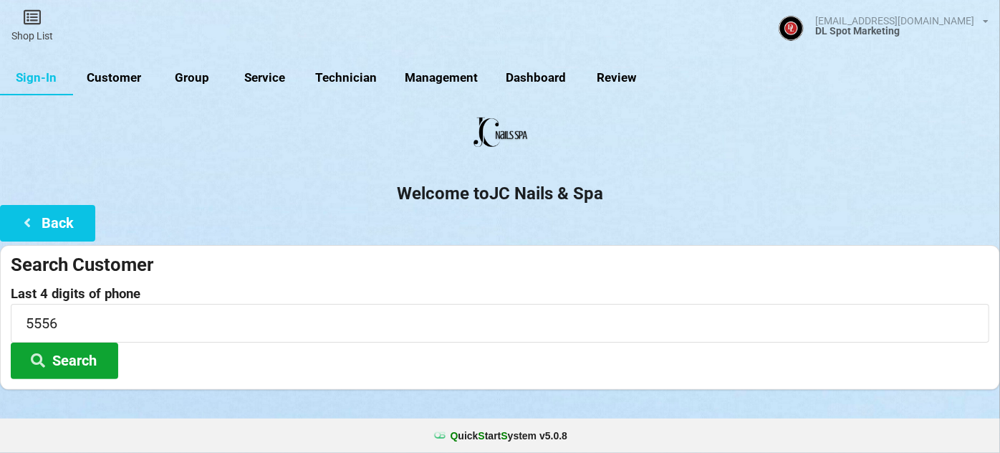
click at [87, 366] on button "Search" at bounding box center [64, 360] width 107 height 37
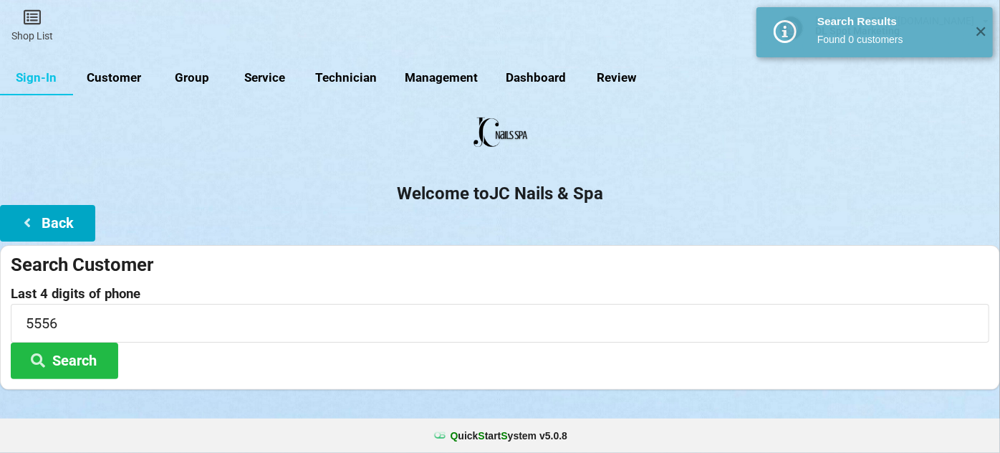
click at [67, 228] on button "Back" at bounding box center [47, 223] width 95 height 37
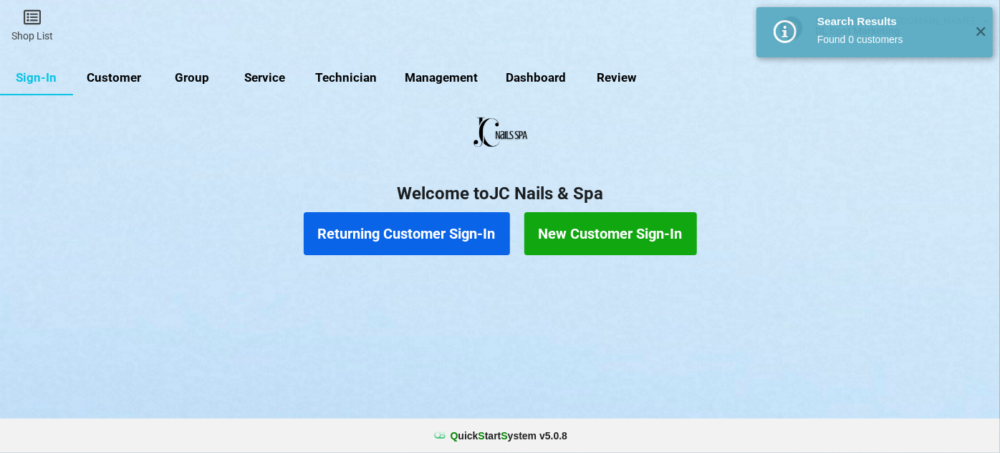
click at [580, 235] on button "New Customer Sign-In" at bounding box center [610, 233] width 173 height 43
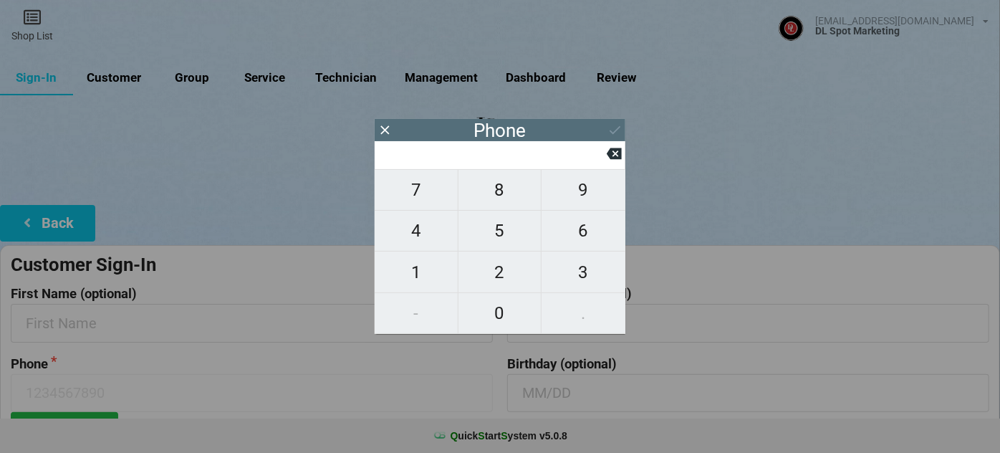
type input "7"
type input "70"
type input "707"
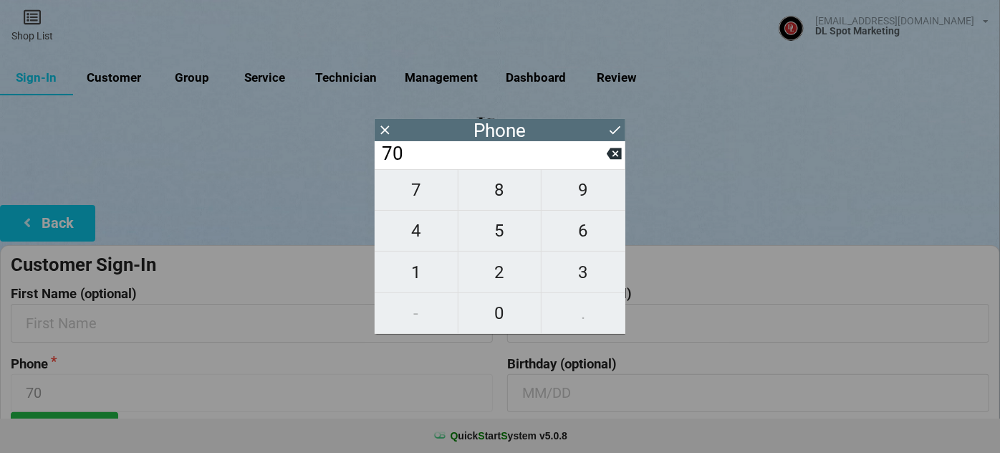
type input "707"
type input "7073"
type input "70737"
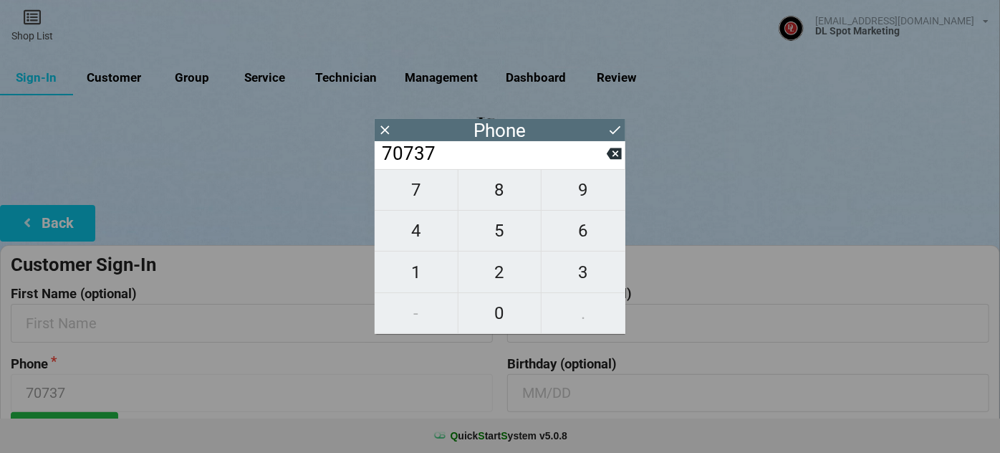
type input "707373"
type input "7073735"
type input "70737355"
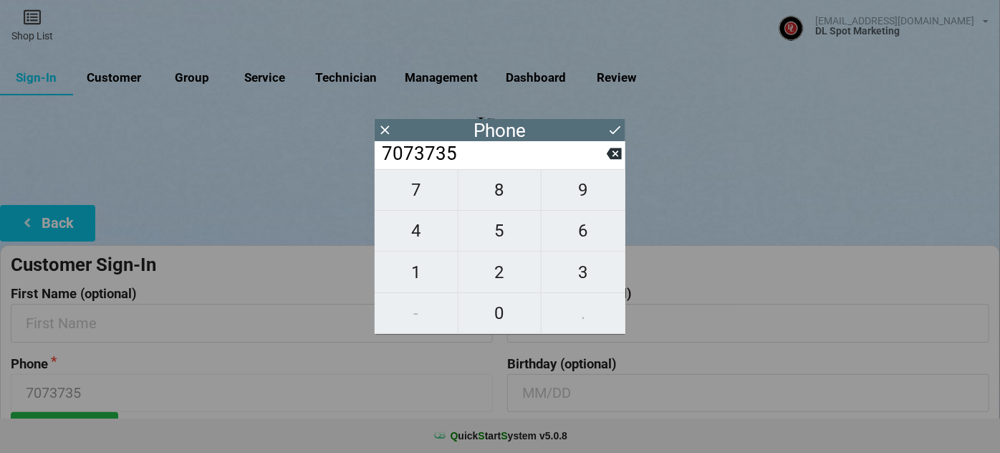
type input "70737355"
type input "707373555"
type input "7073735556"
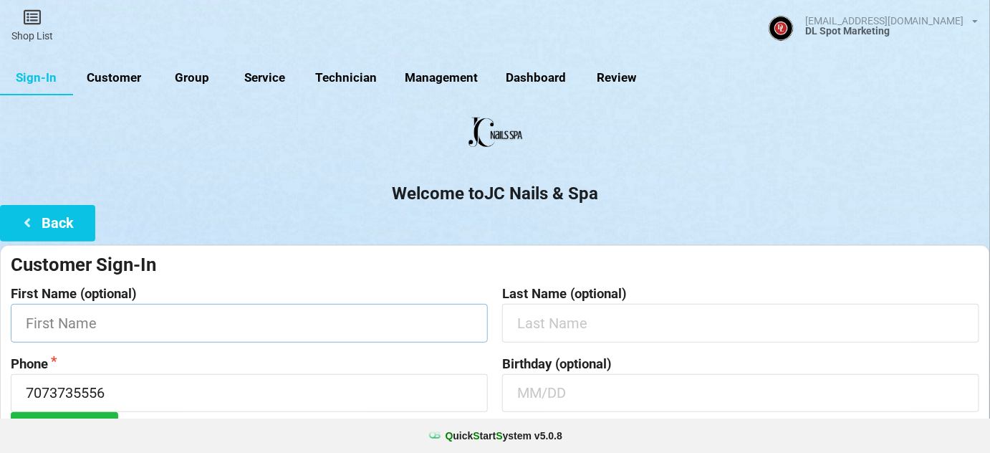
click at [99, 327] on input "text" at bounding box center [249, 323] width 477 height 38
type input "[PERSON_NAME]"
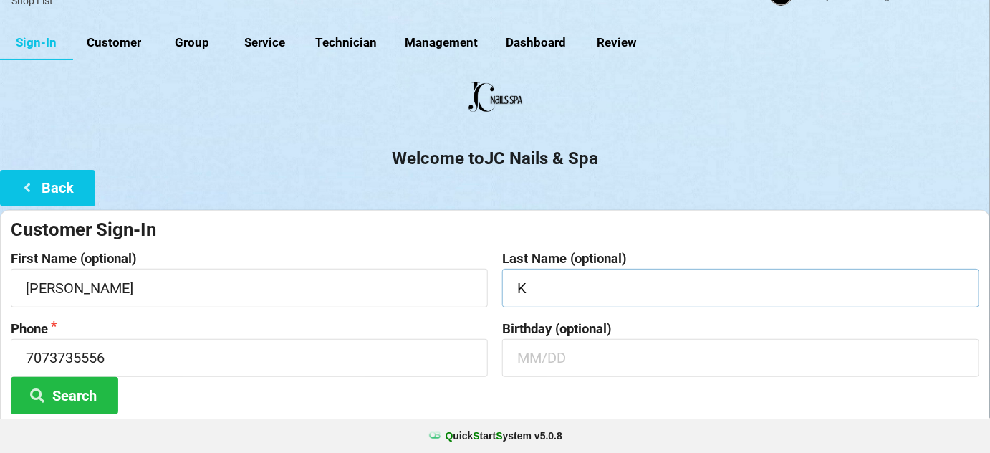
scroll to position [137, 0]
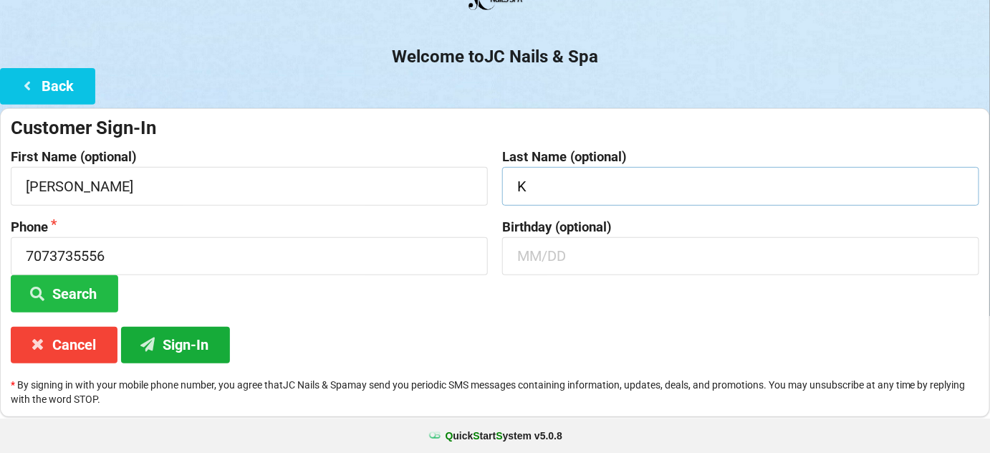
type input "K"
click at [176, 340] on button "Sign-In" at bounding box center [175, 345] width 109 height 37
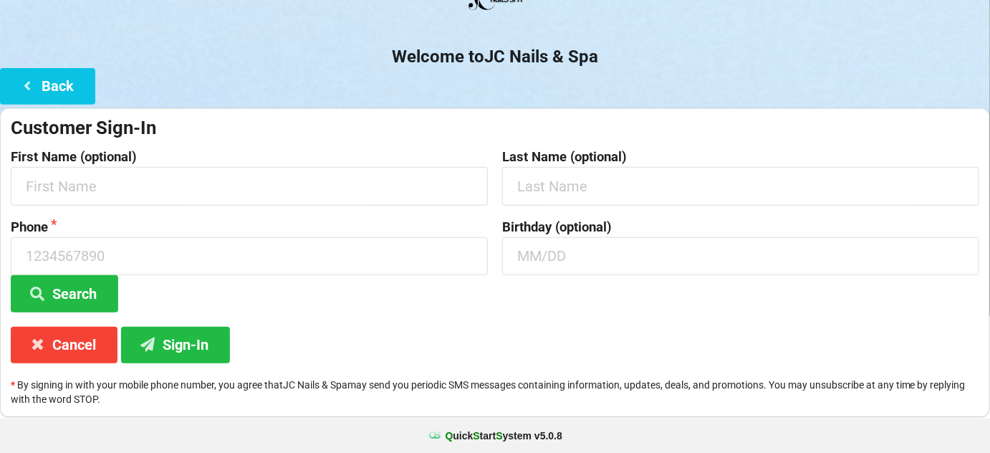
scroll to position [0, 0]
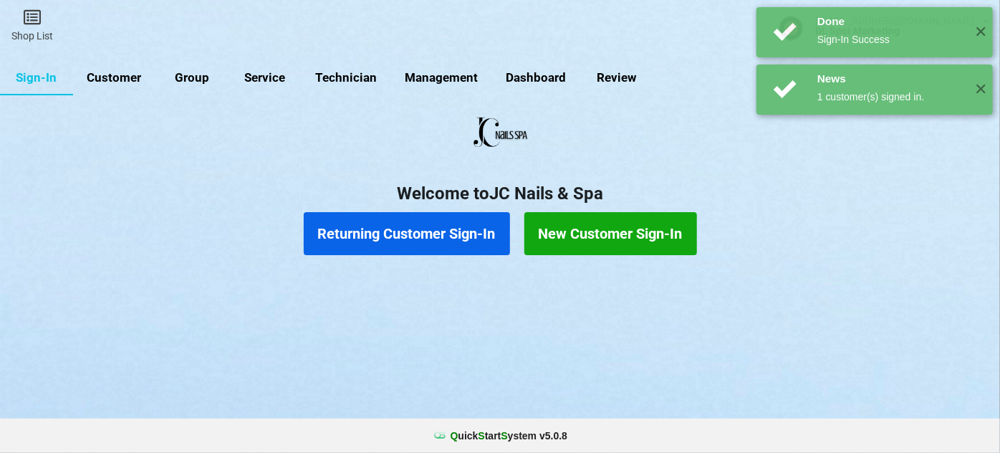
click at [411, 238] on button "Returning Customer Sign-In" at bounding box center [407, 233] width 206 height 43
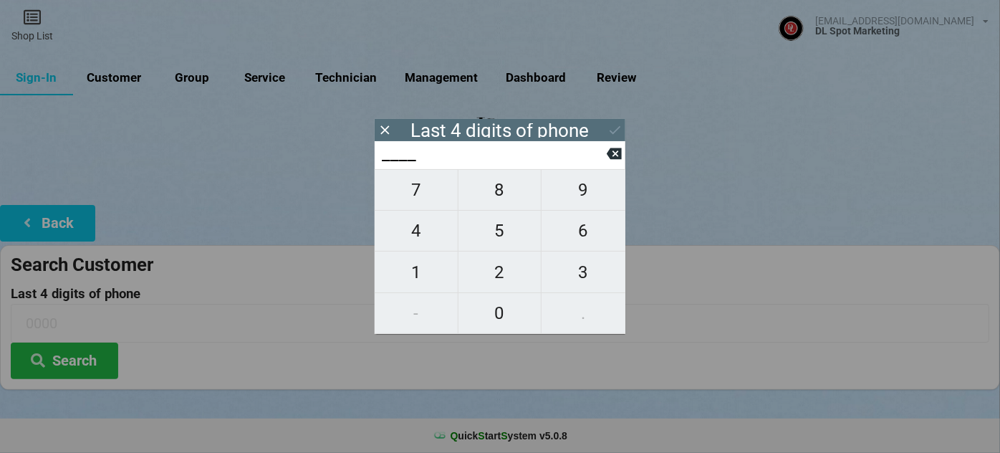
type input "7___"
type input "78__"
type input "789_"
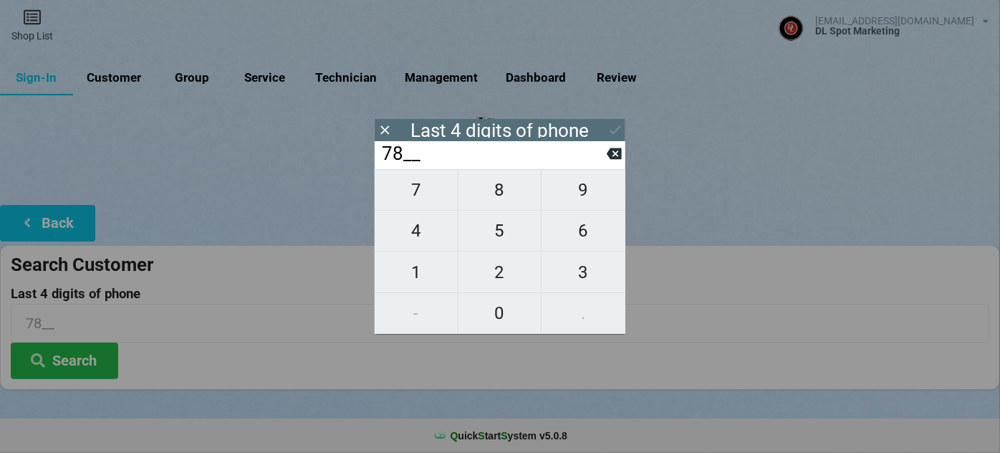
type input "789_"
type input "7892"
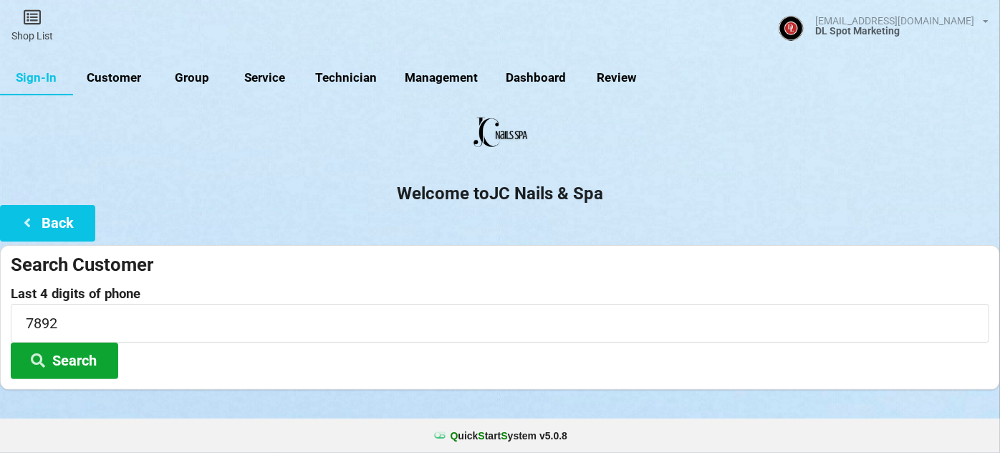
click at [57, 358] on button "Search" at bounding box center [64, 360] width 107 height 37
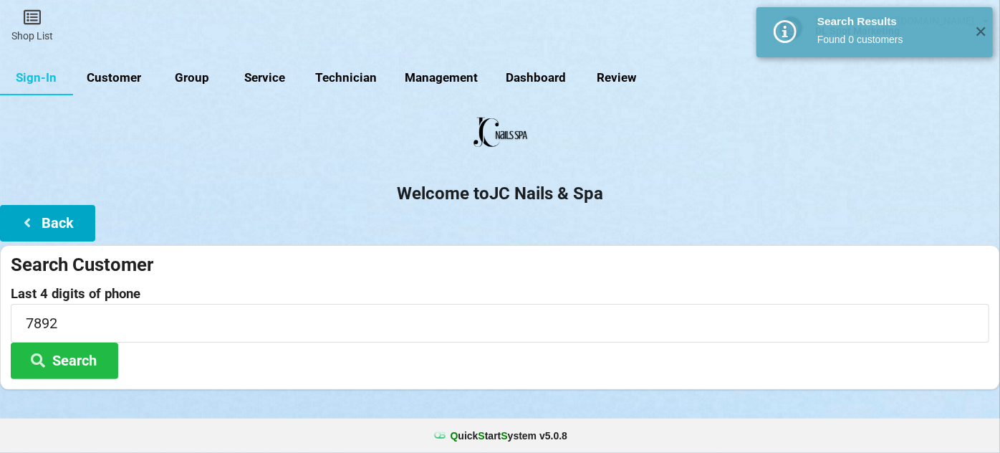
click at [75, 221] on button "Back" at bounding box center [47, 223] width 95 height 37
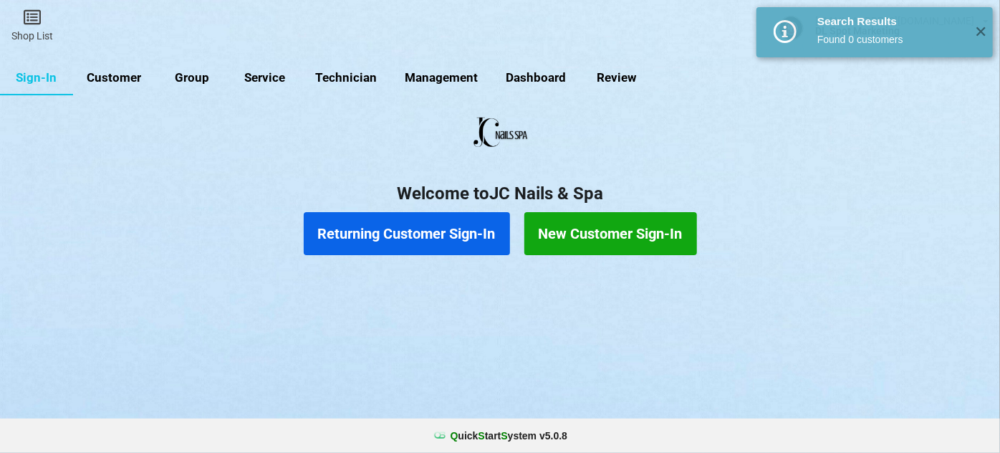
click at [608, 234] on button "New Customer Sign-In" at bounding box center [610, 233] width 173 height 43
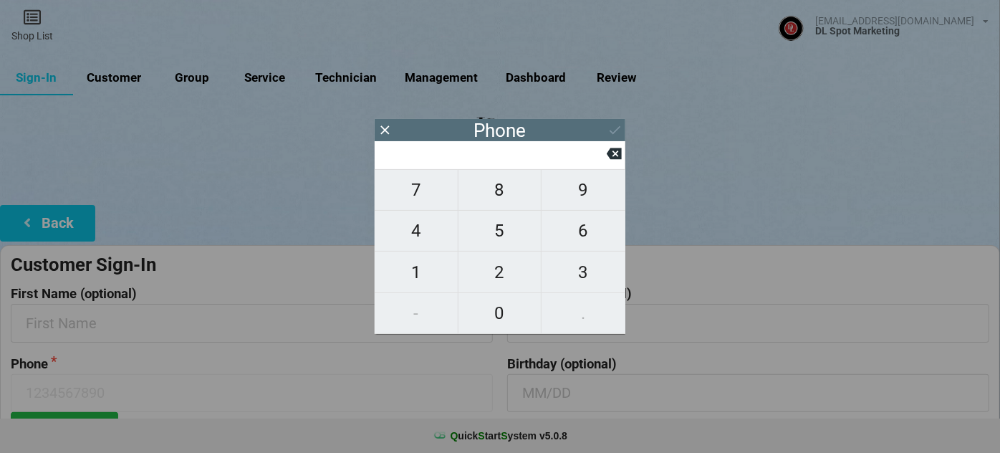
type input "5"
type input "52"
type input "520"
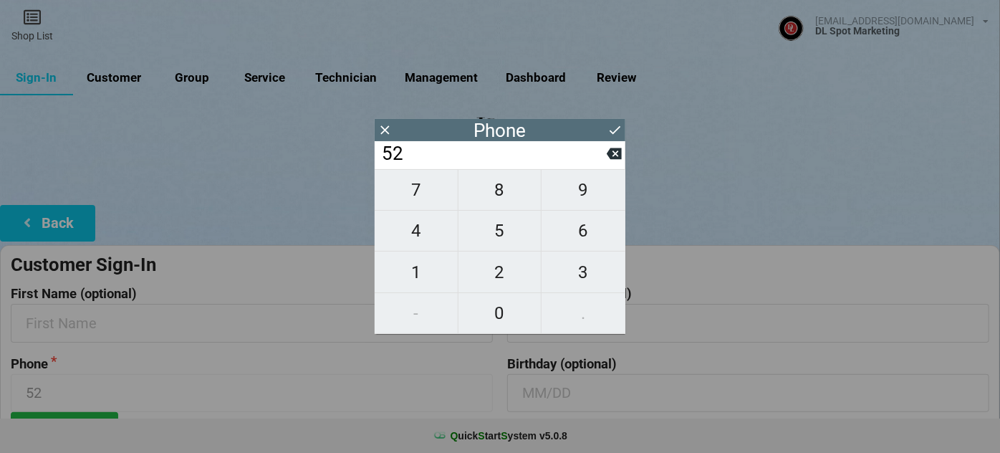
type input "520"
type input "5202"
type input "52024"
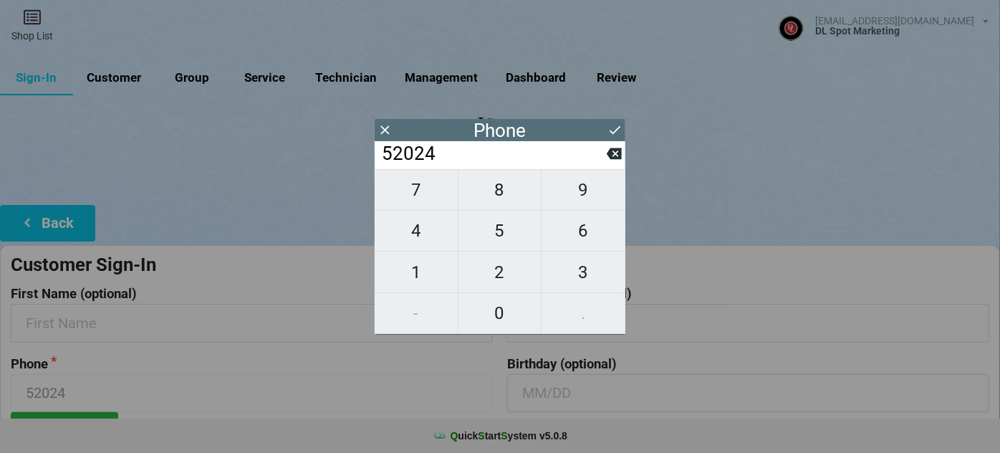
type input "520245"
type input "5202457"
type input "52024578"
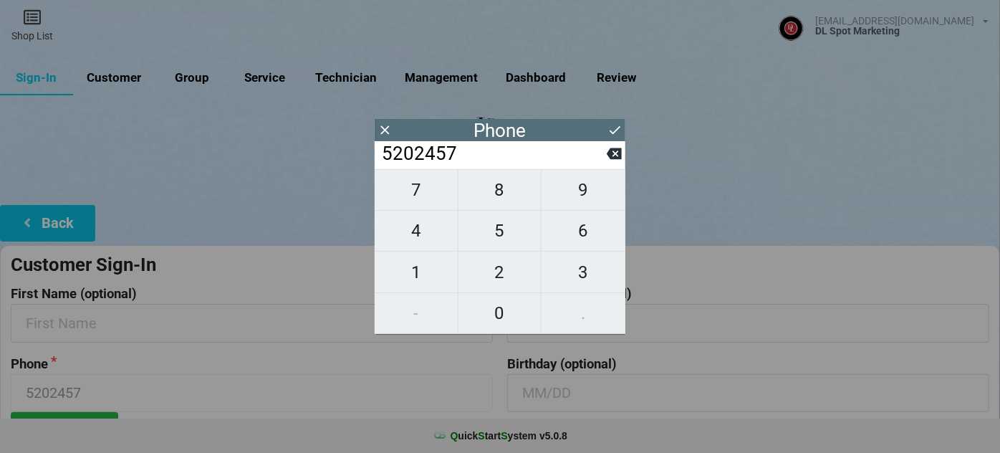
type input "52024578"
type input "520245789"
type input "5202457892"
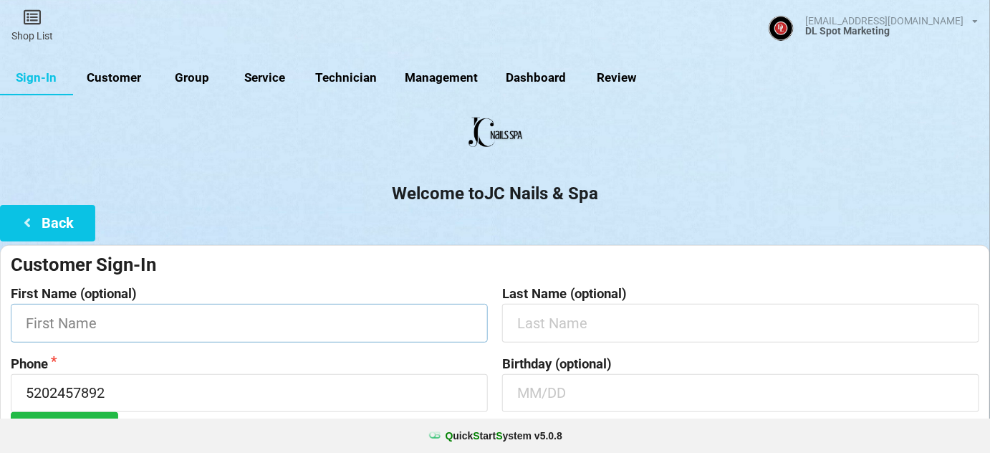
click at [164, 322] on input "text" at bounding box center [249, 323] width 477 height 38
type input "[PERSON_NAME]"
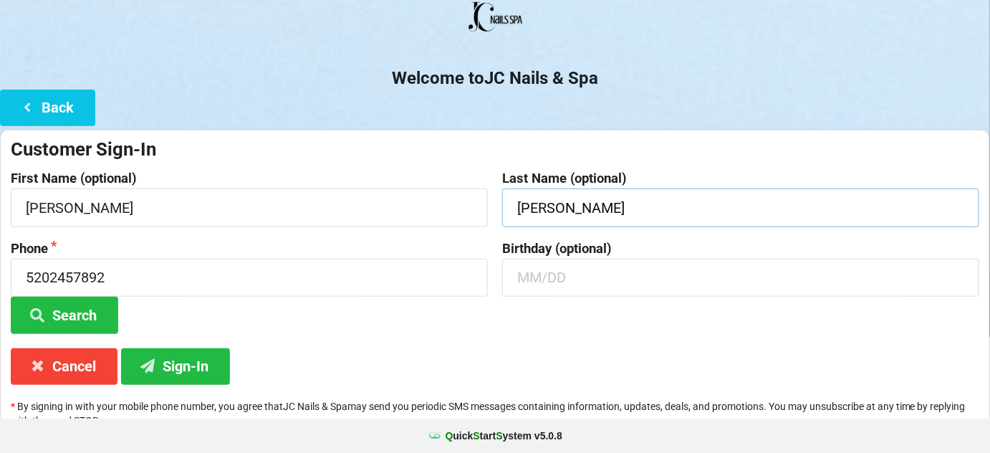
scroll to position [137, 0]
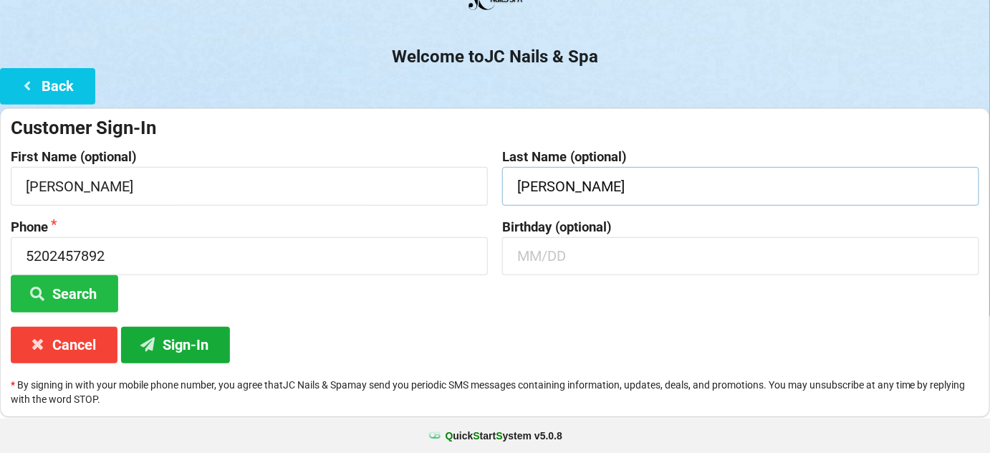
type input "[PERSON_NAME]"
click at [189, 341] on button "Sign-In" at bounding box center [175, 345] width 109 height 37
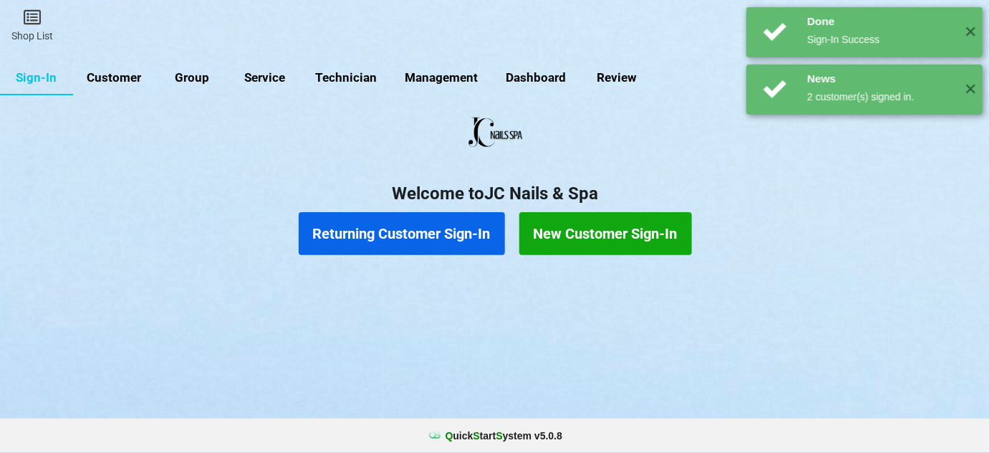
scroll to position [0, 0]
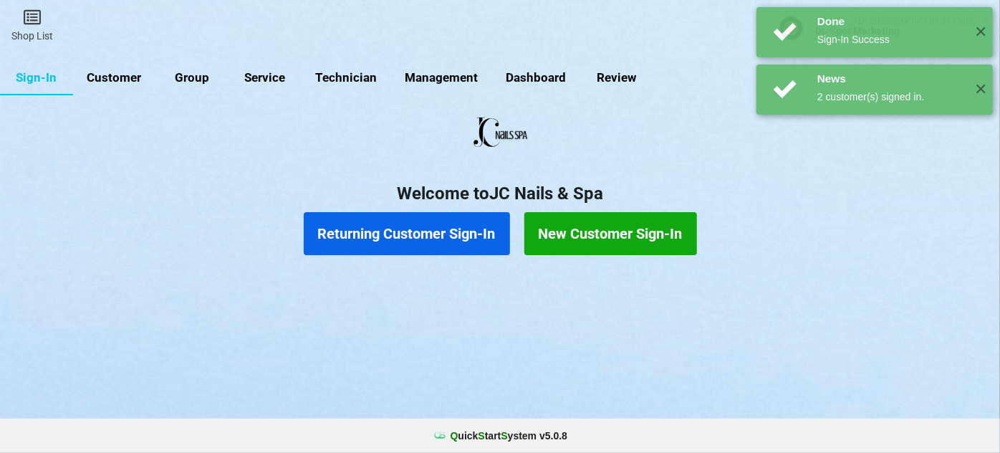
click at [430, 225] on button "Returning Customer Sign-In" at bounding box center [407, 233] width 206 height 43
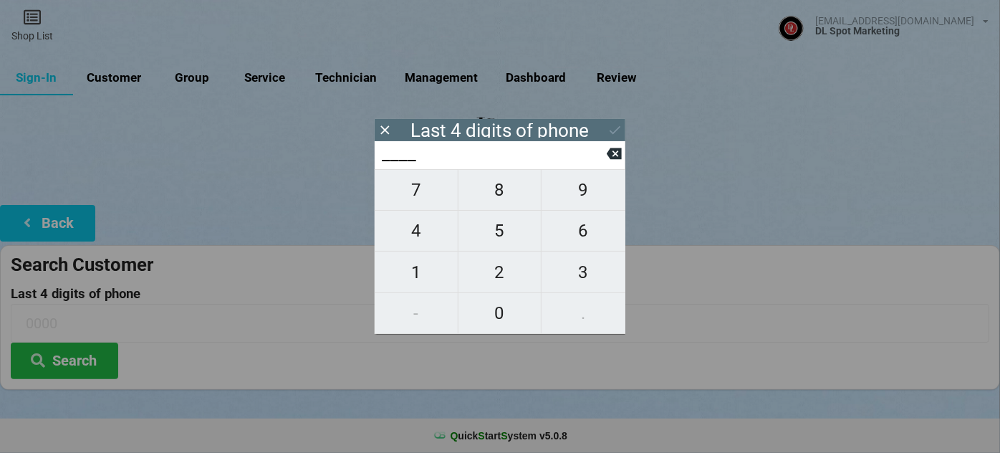
type input "0___"
type input "08__"
type input "086_"
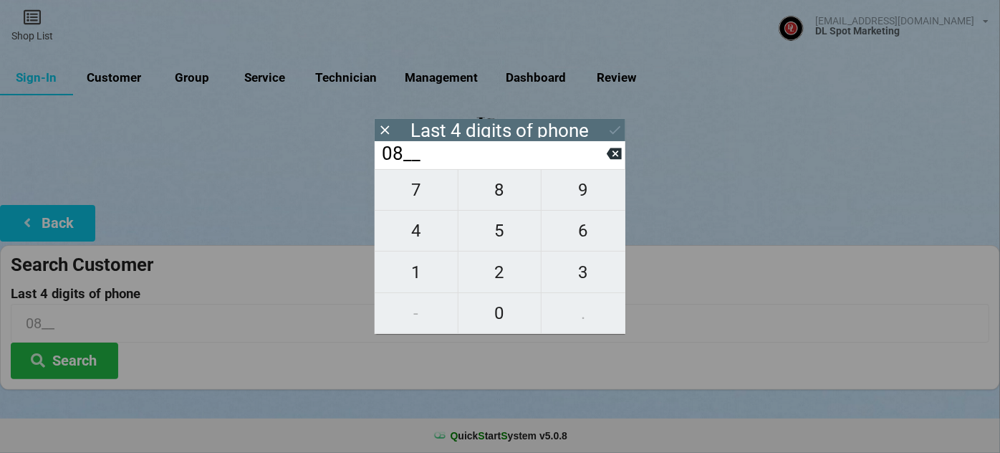
type input "086_"
type input "0865"
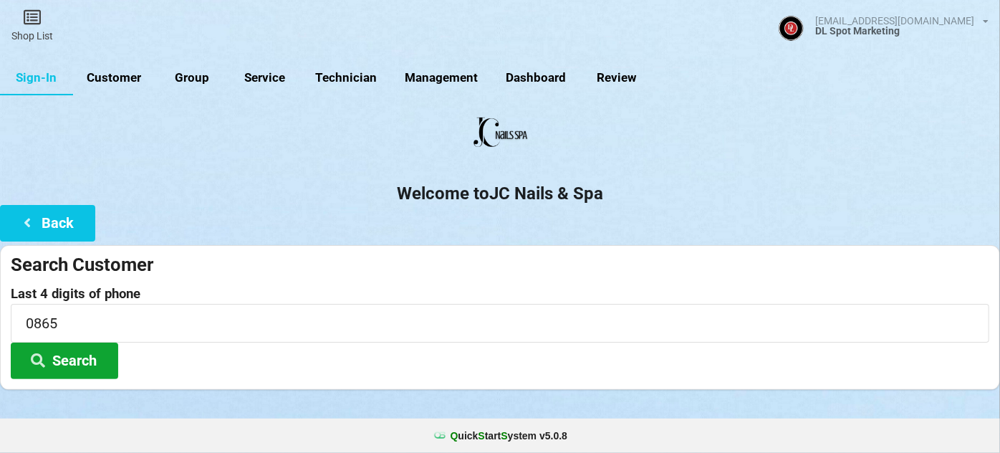
click at [75, 360] on button "Search" at bounding box center [64, 360] width 107 height 37
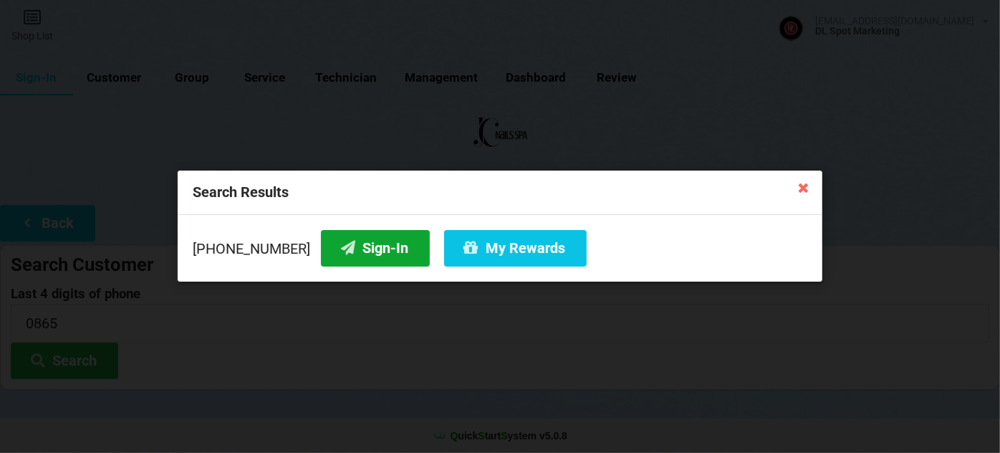
click at [376, 250] on button "Sign-In" at bounding box center [375, 248] width 109 height 37
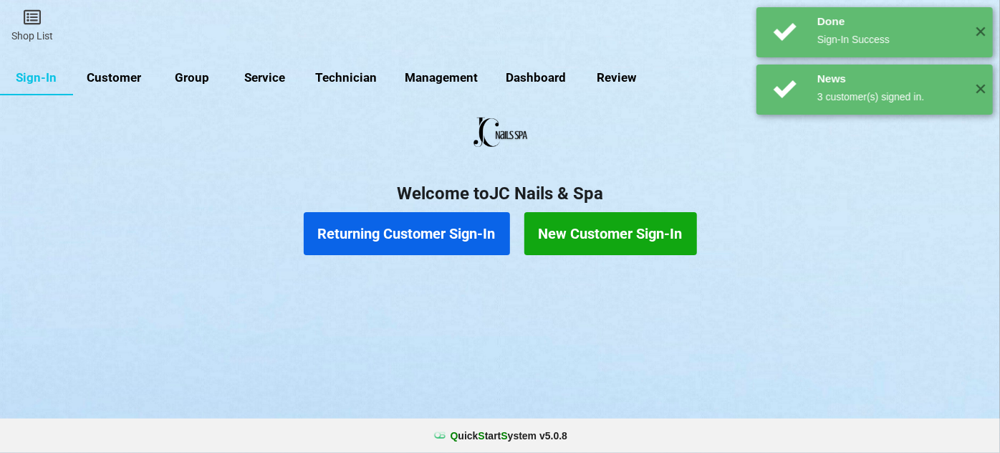
click at [415, 234] on button "Returning Customer Sign-In" at bounding box center [407, 233] width 206 height 43
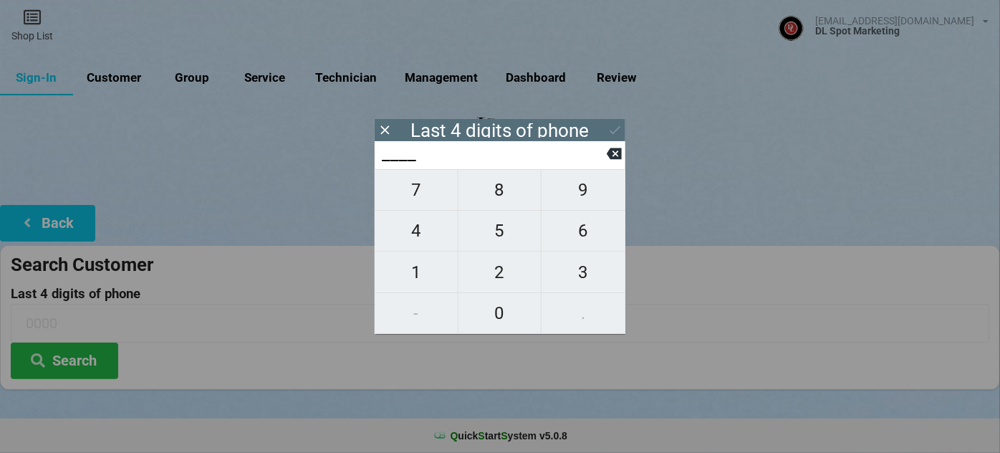
type input "0___"
type input "01__"
type input "013_"
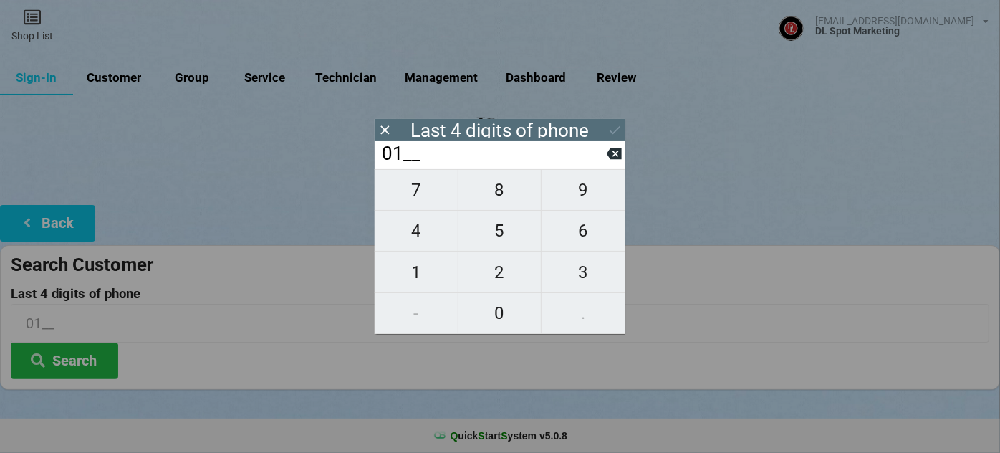
type input "013_"
type input "0136"
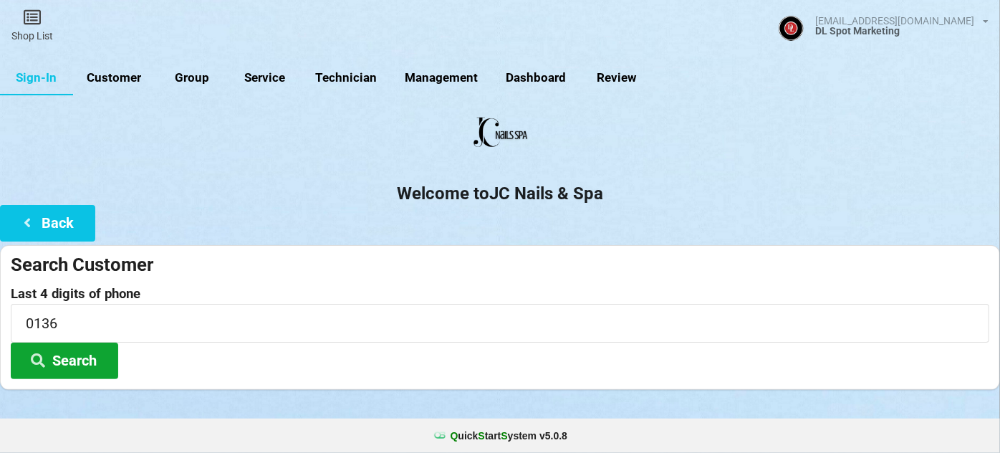
click at [84, 360] on button "Search" at bounding box center [64, 360] width 107 height 37
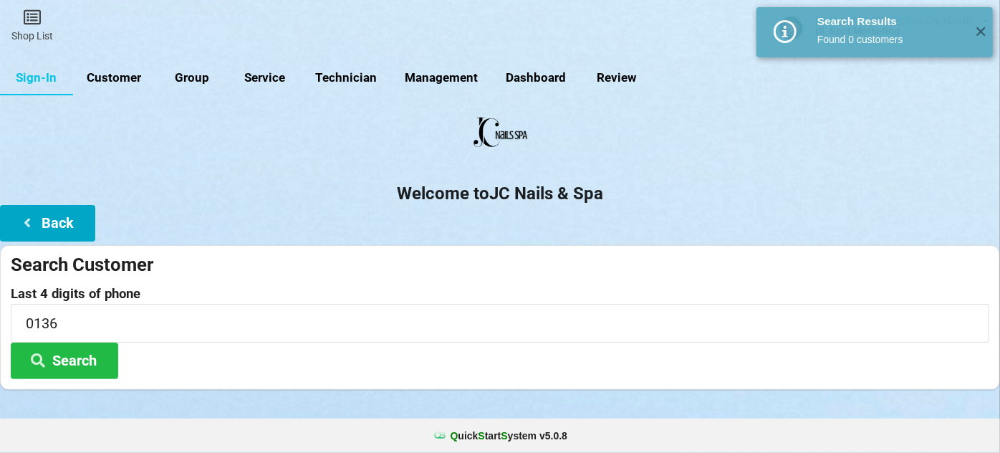
click at [79, 223] on button "Back" at bounding box center [47, 223] width 95 height 37
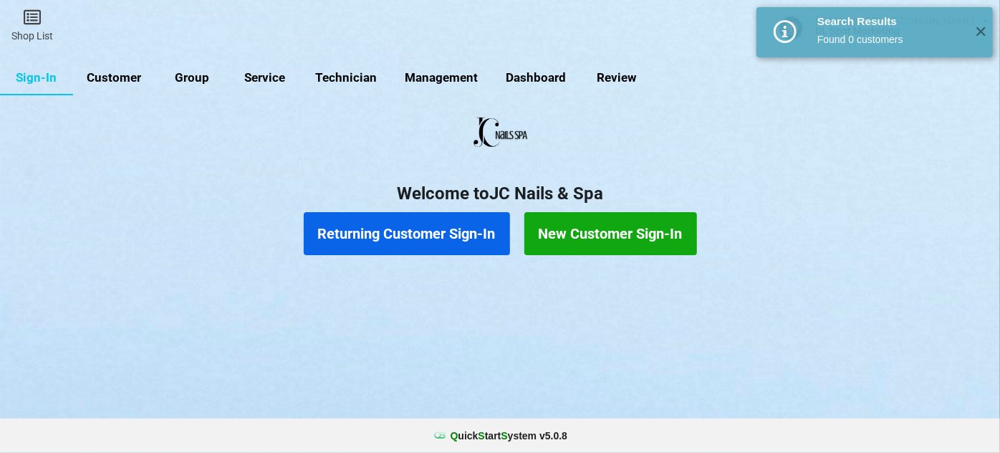
click at [585, 236] on button "New Customer Sign-In" at bounding box center [610, 233] width 173 height 43
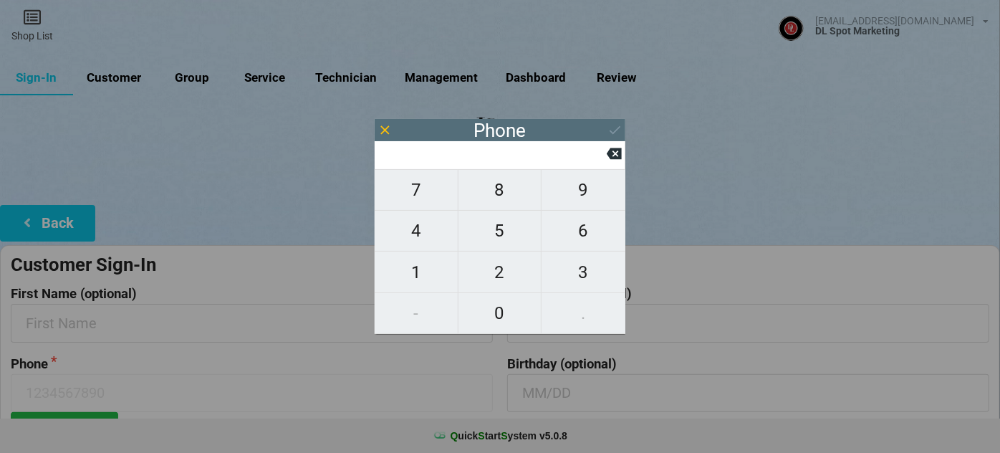
click at [388, 132] on icon at bounding box center [384, 129] width 9 height 9
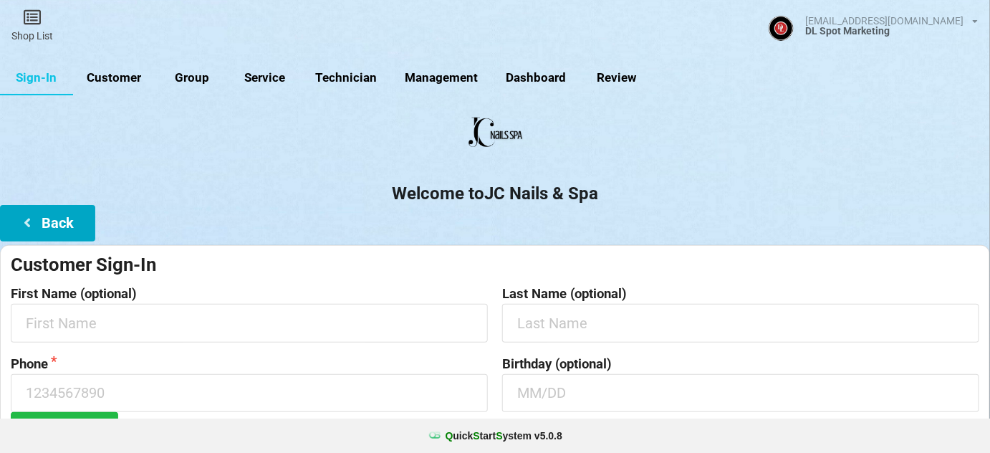
click at [67, 226] on button "Back" at bounding box center [47, 223] width 95 height 37
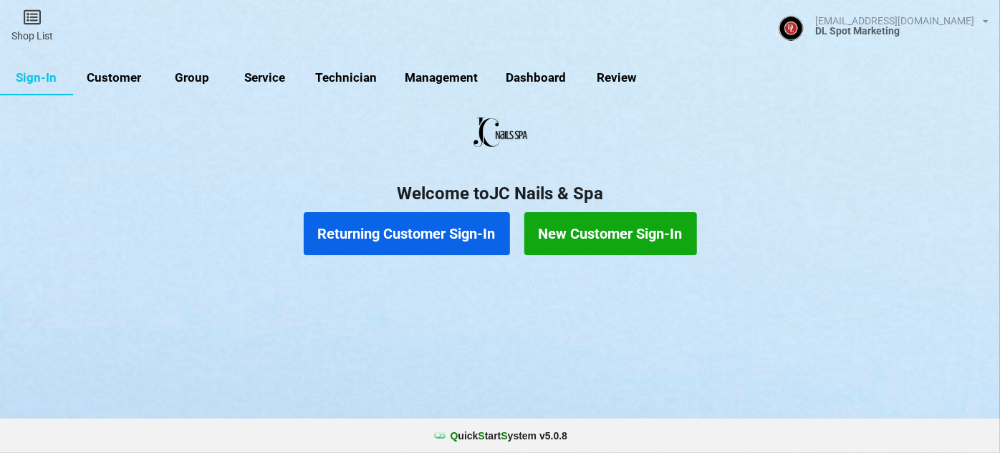
click at [411, 241] on button "Returning Customer Sign-In" at bounding box center [407, 233] width 206 height 43
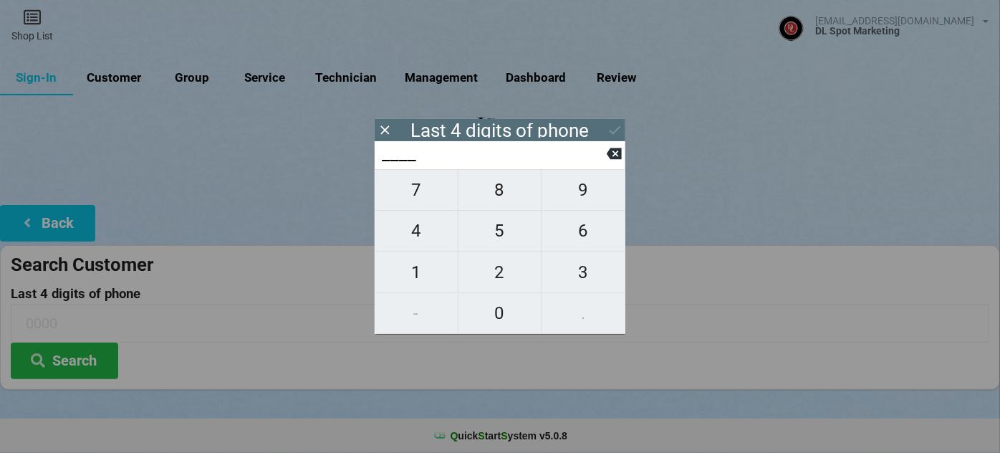
type input "6___"
type input "61__"
type input "613_"
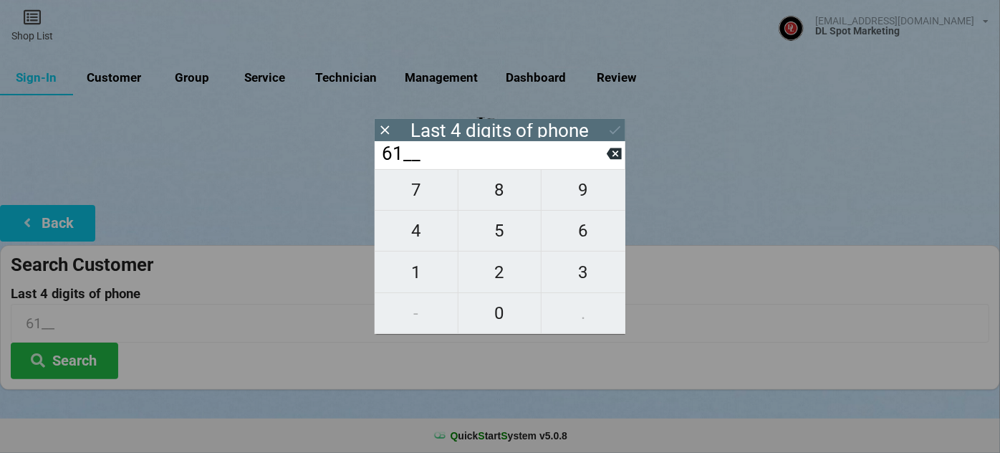
type input "613_"
type input "6136"
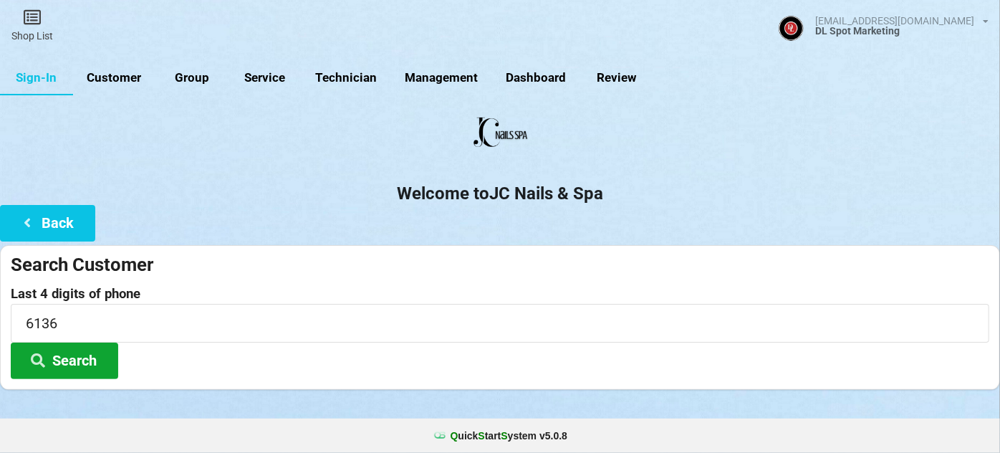
click at [63, 346] on button "Search" at bounding box center [64, 360] width 107 height 37
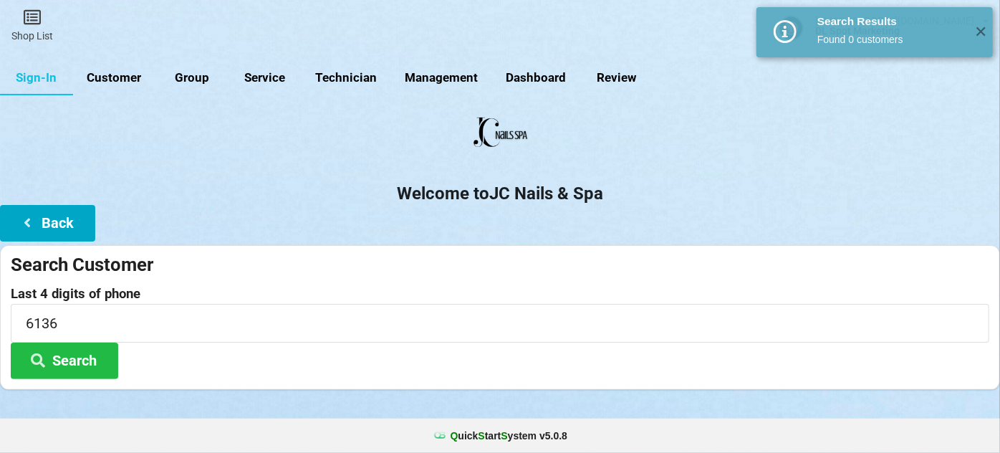
click at [67, 218] on button "Back" at bounding box center [47, 223] width 95 height 37
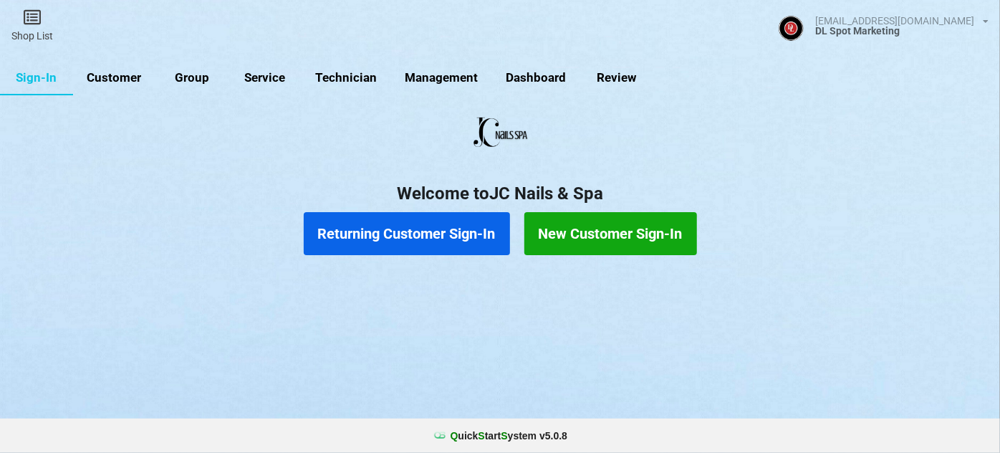
click at [602, 232] on button "New Customer Sign-In" at bounding box center [610, 233] width 173 height 43
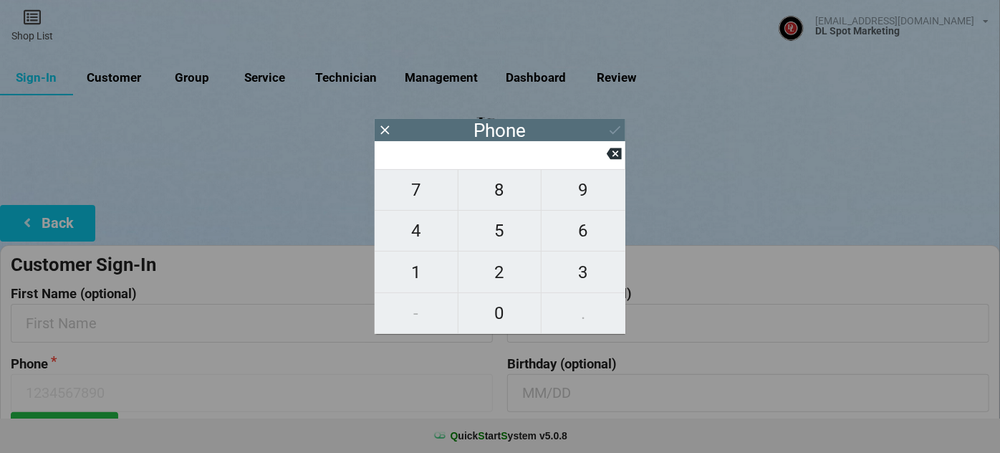
type input "2"
type input "20"
type input "209"
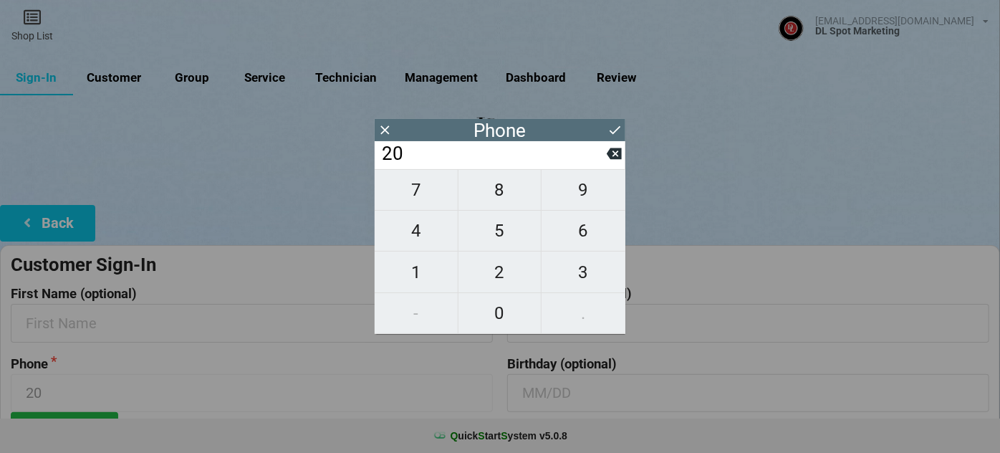
type input "209"
type input "2096"
type input "20960"
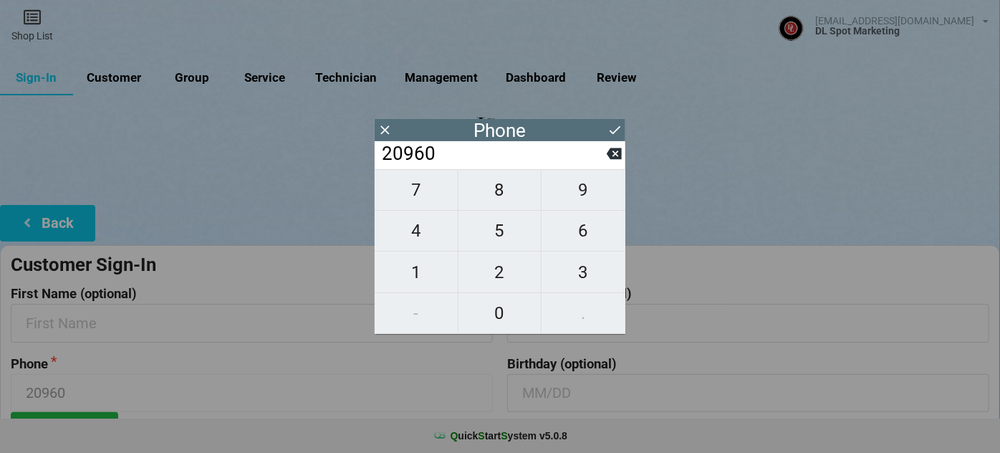
type input "209605"
type input "2096056"
type input "20960561"
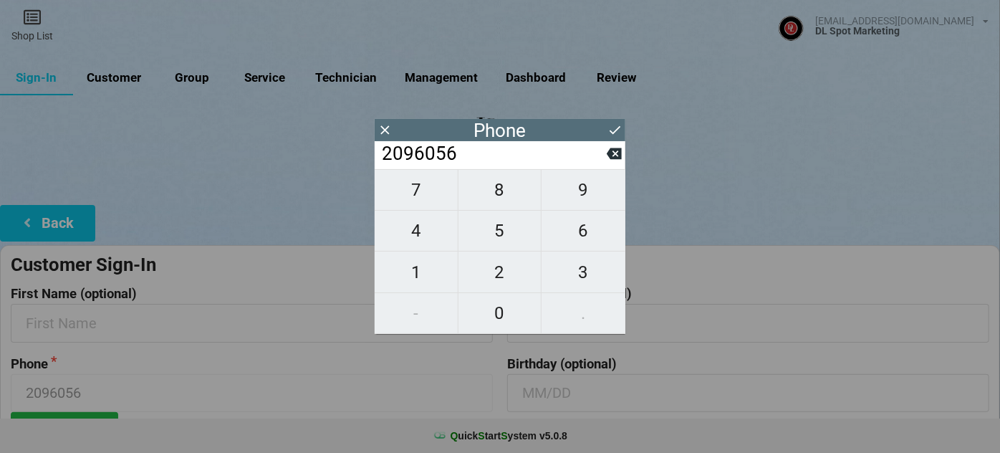
type input "20960561"
type input "209605613"
type input "2096056136"
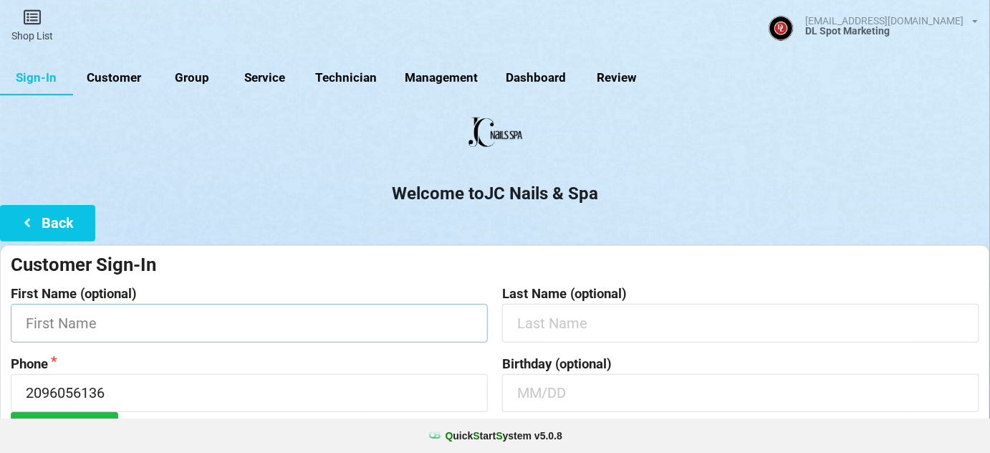
click at [115, 322] on input "text" at bounding box center [249, 323] width 477 height 38
type input "[PERSON_NAME]"
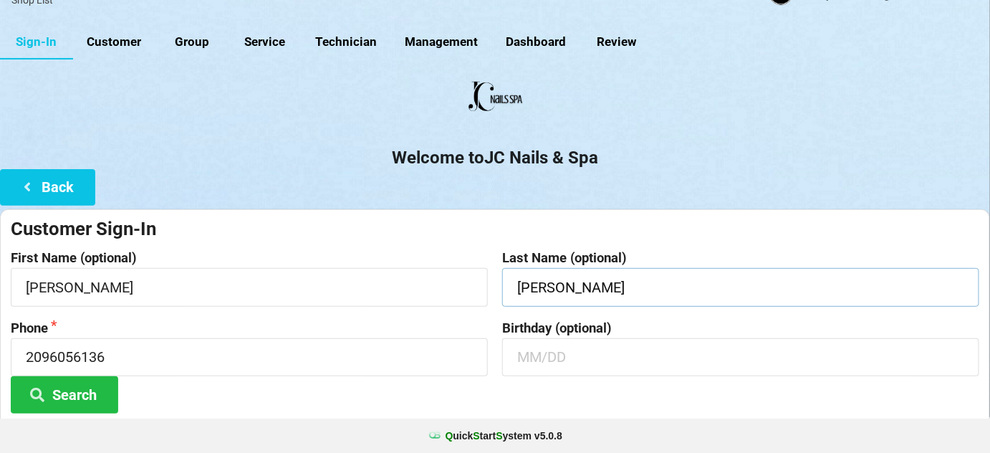
scroll to position [137, 0]
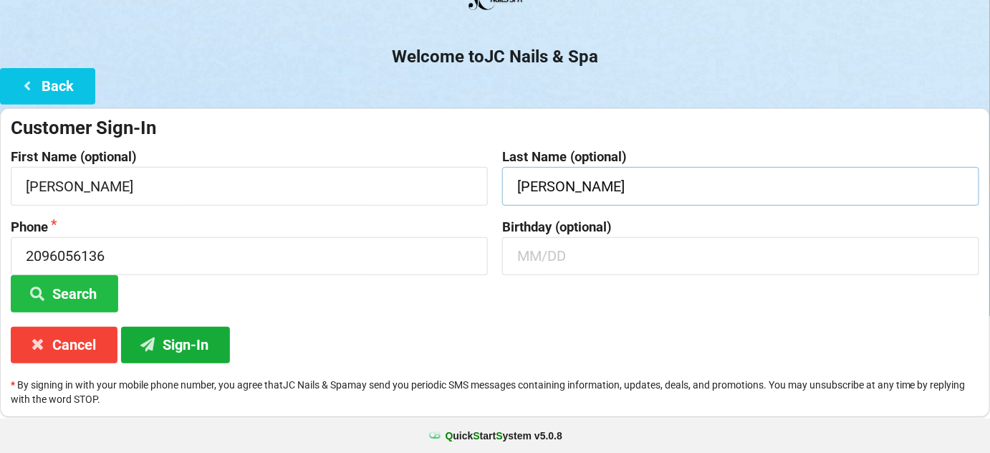
type input "[PERSON_NAME]"
click at [188, 342] on button "Sign-In" at bounding box center [175, 345] width 109 height 37
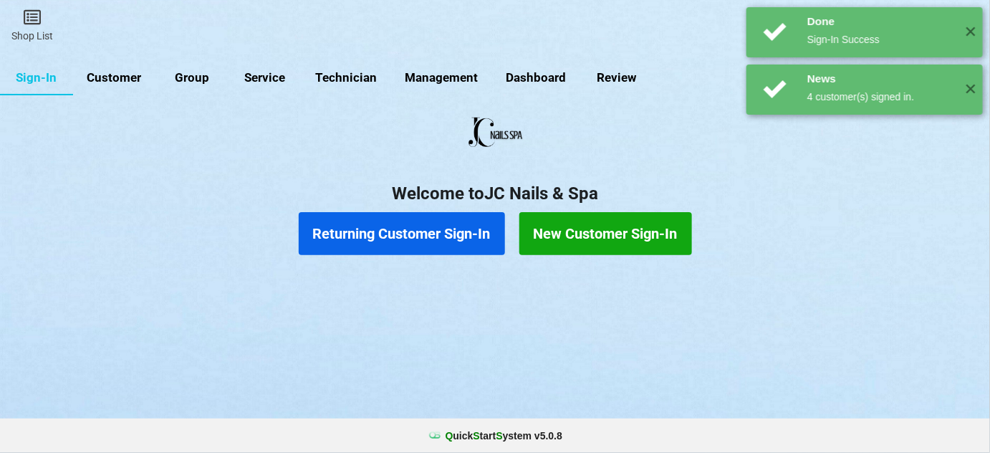
scroll to position [0, 0]
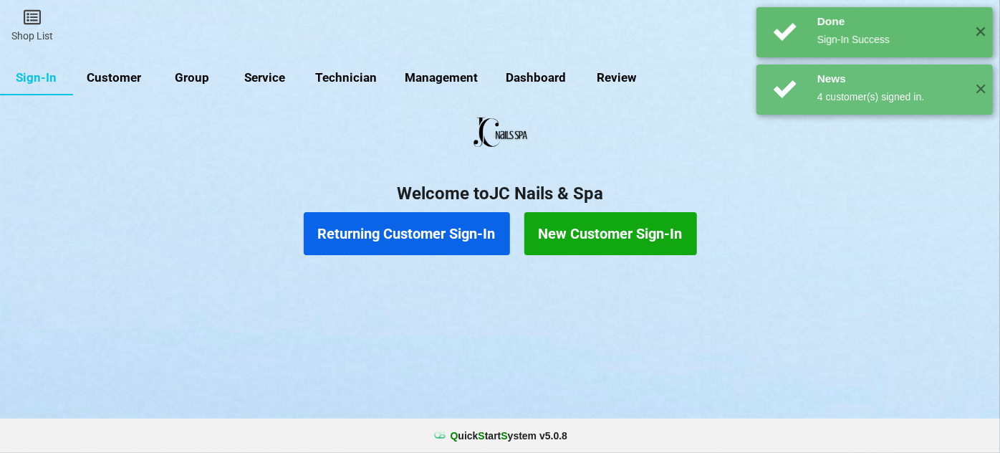
click at [433, 229] on button "Returning Customer Sign-In" at bounding box center [407, 233] width 206 height 43
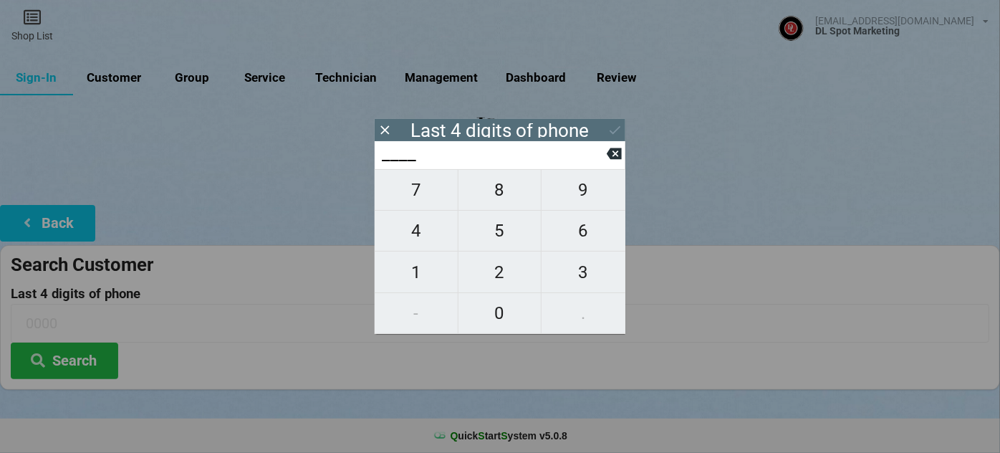
type input "9___"
type input "91__"
type input "910_"
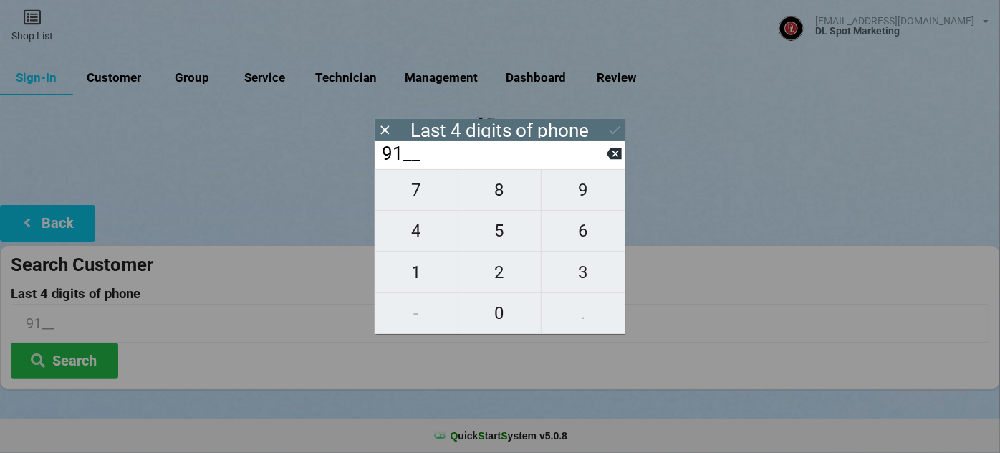
type input "910_"
type input "9108"
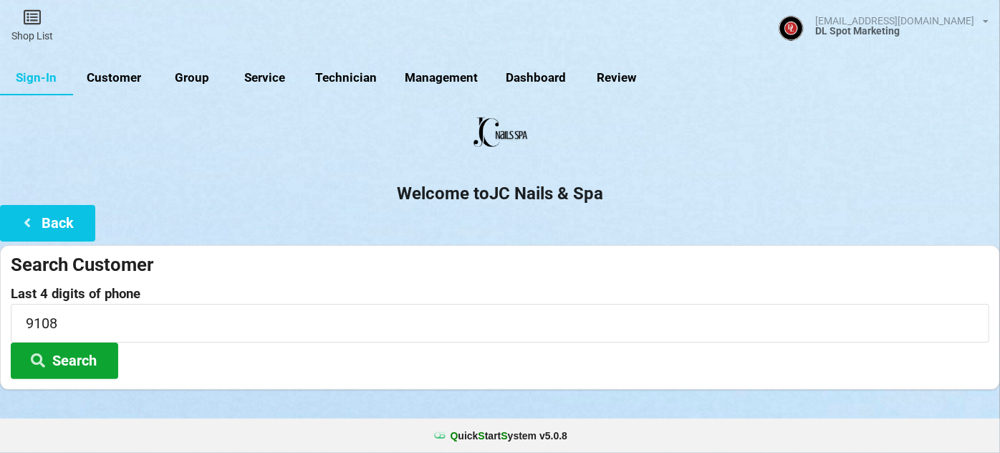
click at [76, 365] on button "Search" at bounding box center [64, 360] width 107 height 37
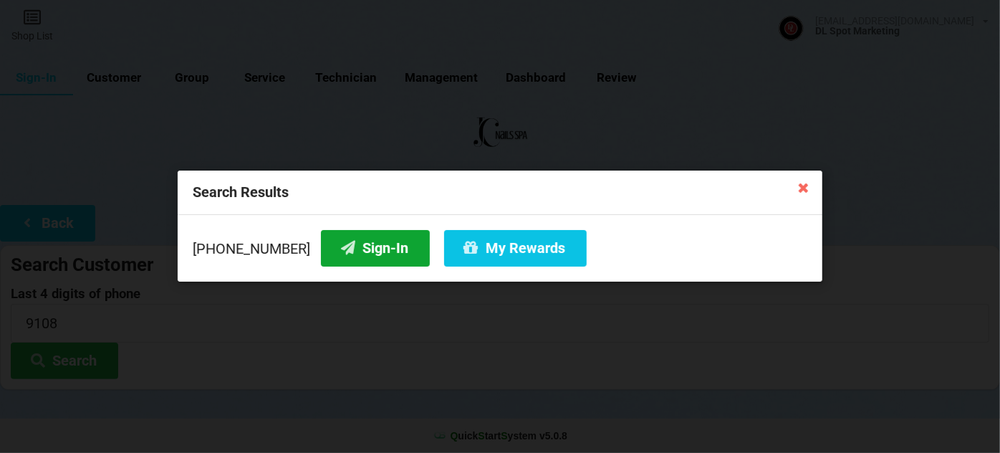
click at [371, 254] on button "Sign-In" at bounding box center [375, 248] width 109 height 37
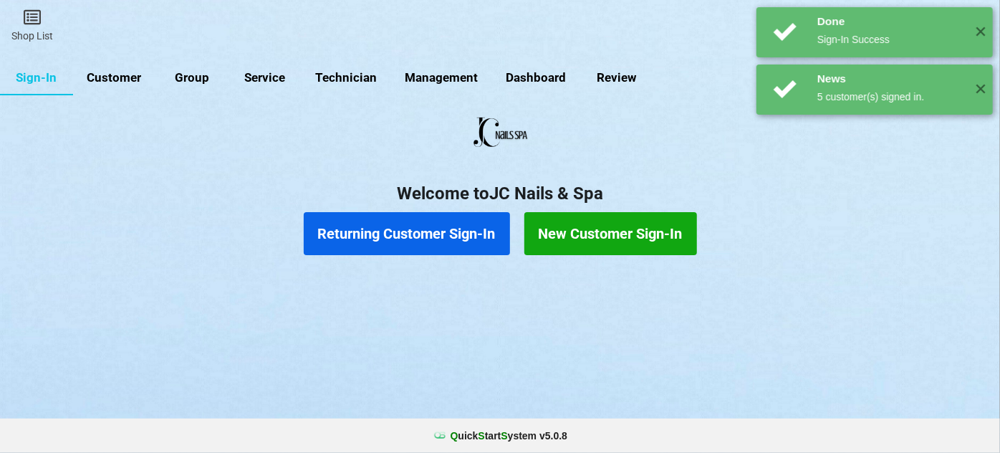
click at [401, 240] on button "Returning Customer Sign-In" at bounding box center [407, 233] width 206 height 43
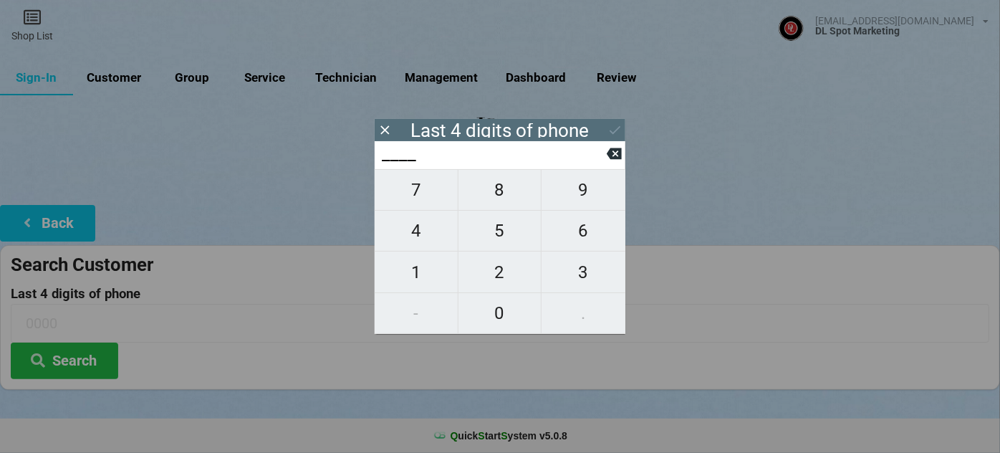
type input "9___"
type input "99__"
type input "991_"
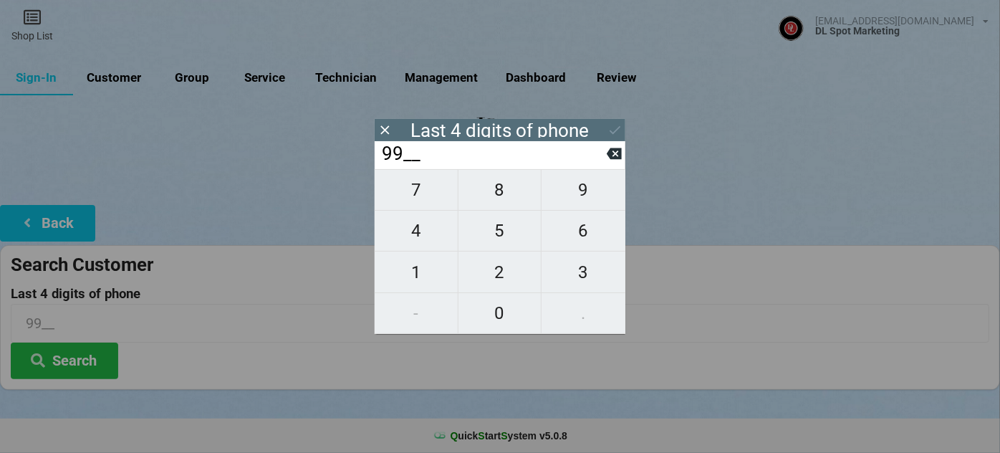
type input "991_"
type input "9911"
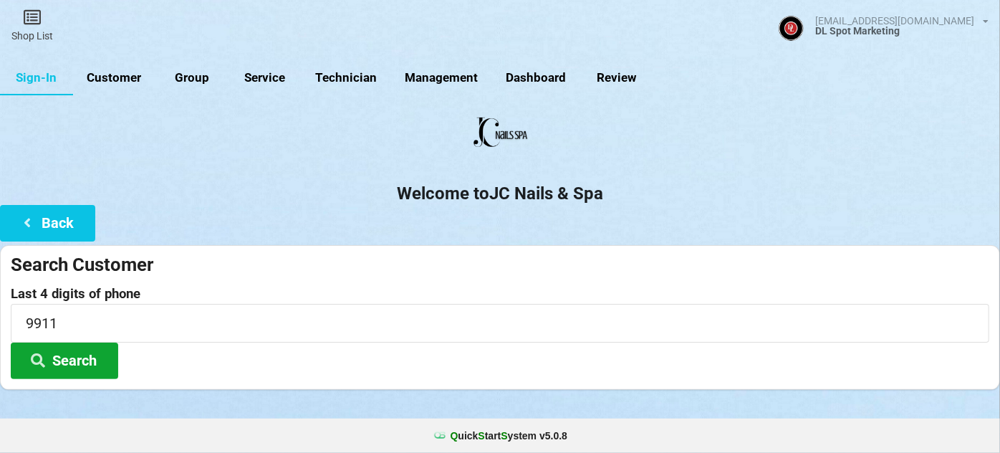
click at [61, 357] on button "Search" at bounding box center [64, 360] width 107 height 37
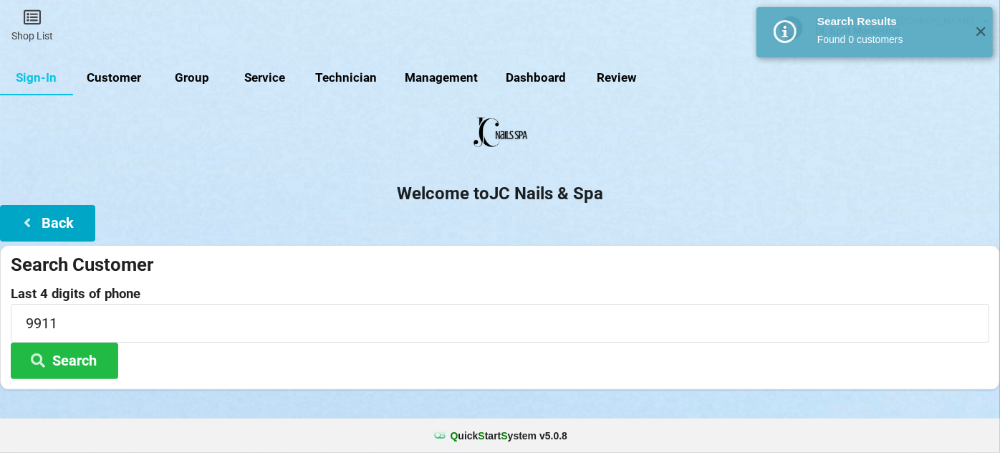
click at [75, 218] on button "Back" at bounding box center [47, 223] width 95 height 37
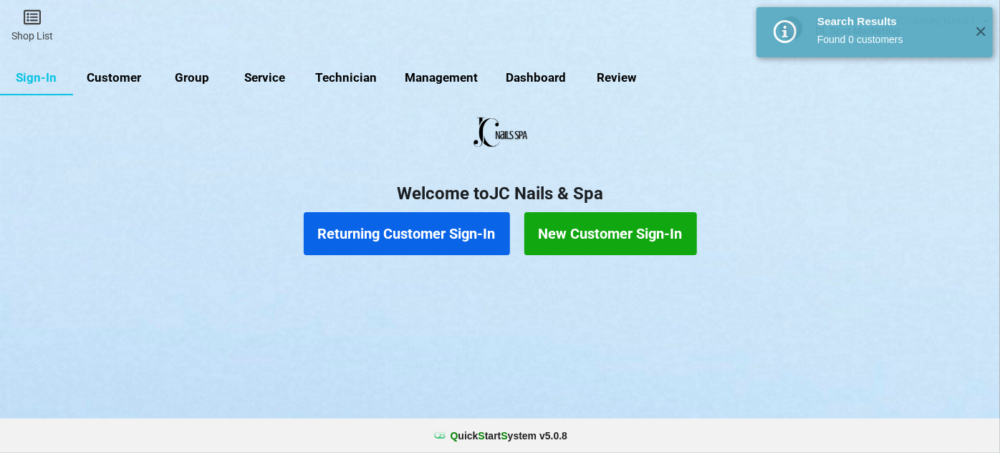
click at [570, 236] on button "New Customer Sign-In" at bounding box center [610, 233] width 173 height 43
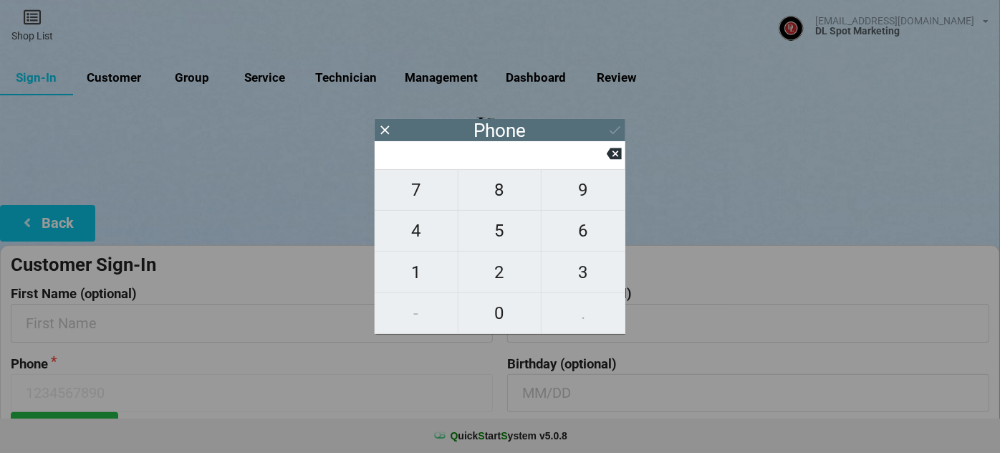
type input "9"
type input "92"
type input "925"
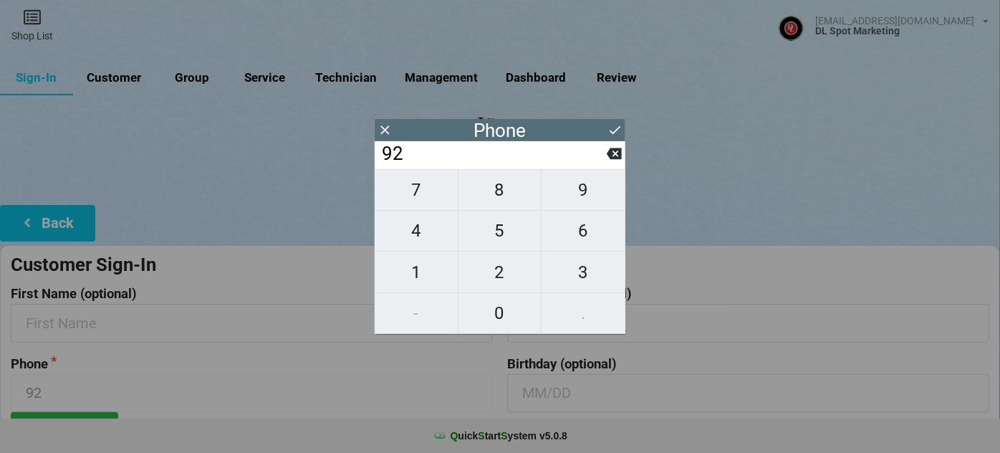
type input "925"
type input "9256"
type input "92562"
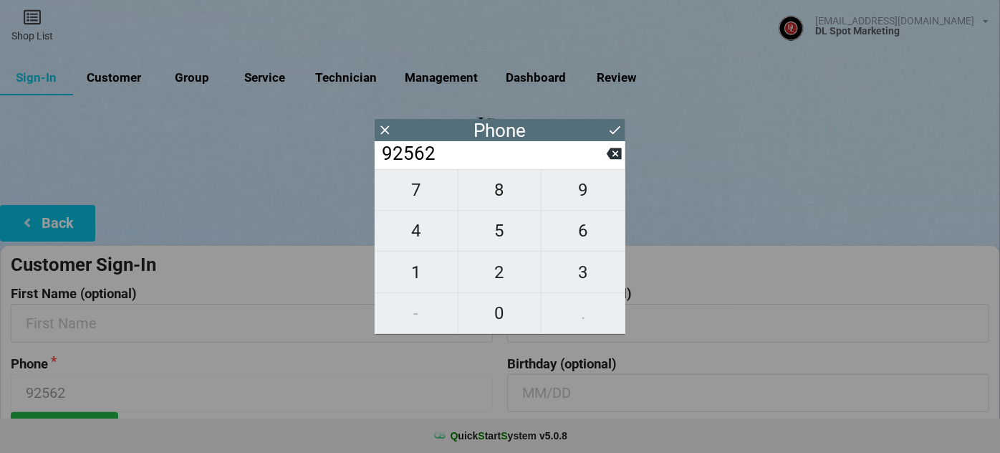
type input "925621"
type input "9256219"
type input "92562199"
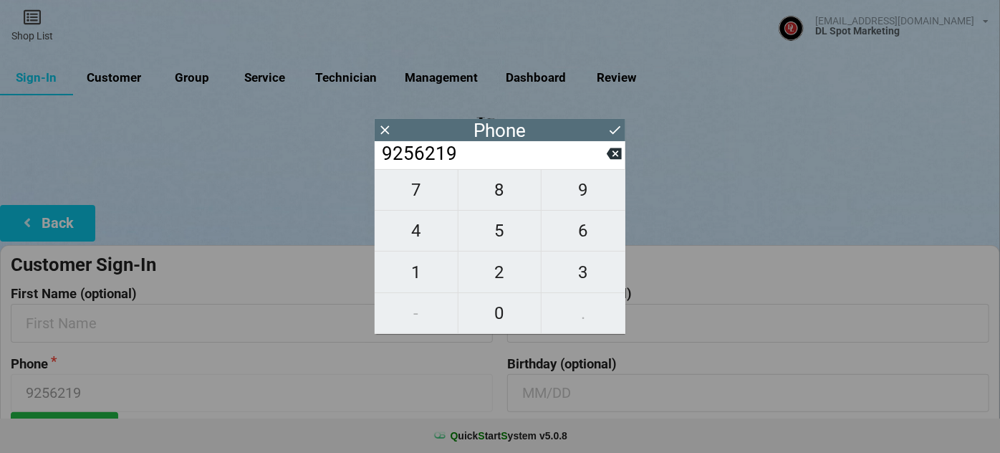
type input "92562199"
type input "925621991"
type input "9256219911"
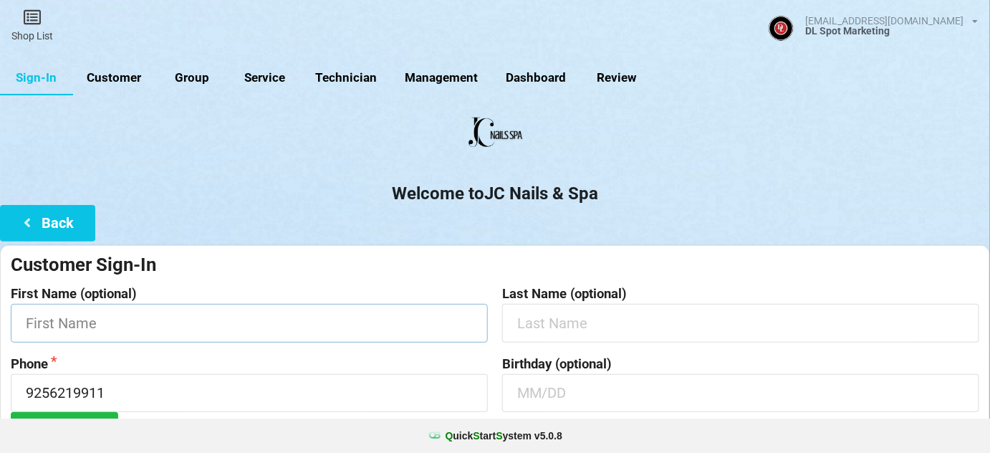
click at [204, 332] on input "text" at bounding box center [249, 323] width 477 height 38
type input "[PERSON_NAME]"
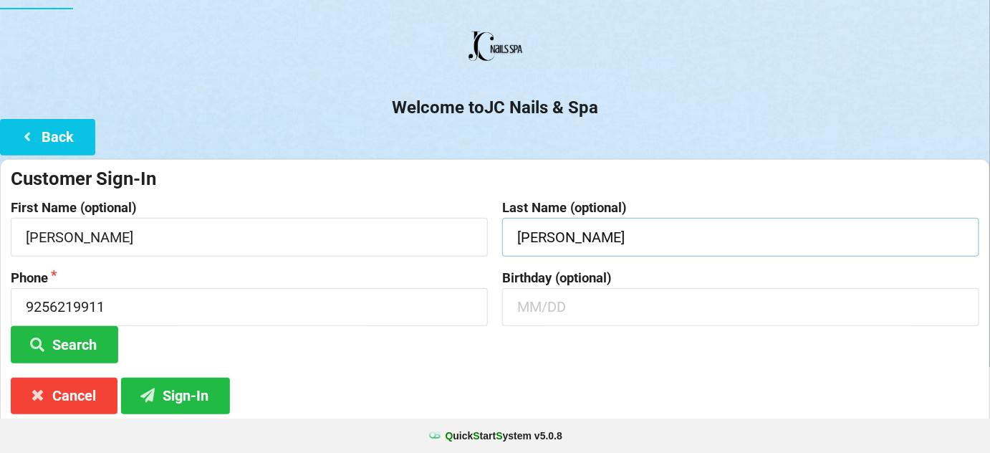
scroll to position [87, 0]
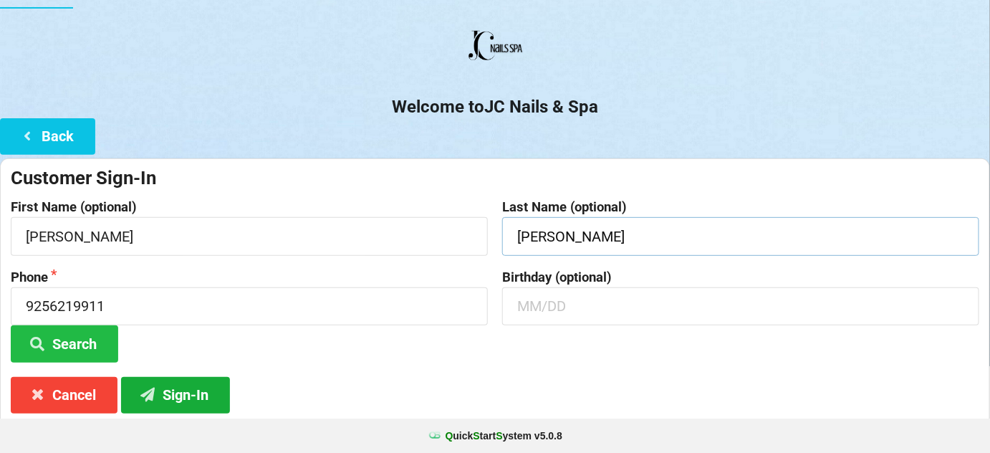
type input "[PERSON_NAME]"
click at [193, 401] on button "Sign-In" at bounding box center [175, 395] width 109 height 37
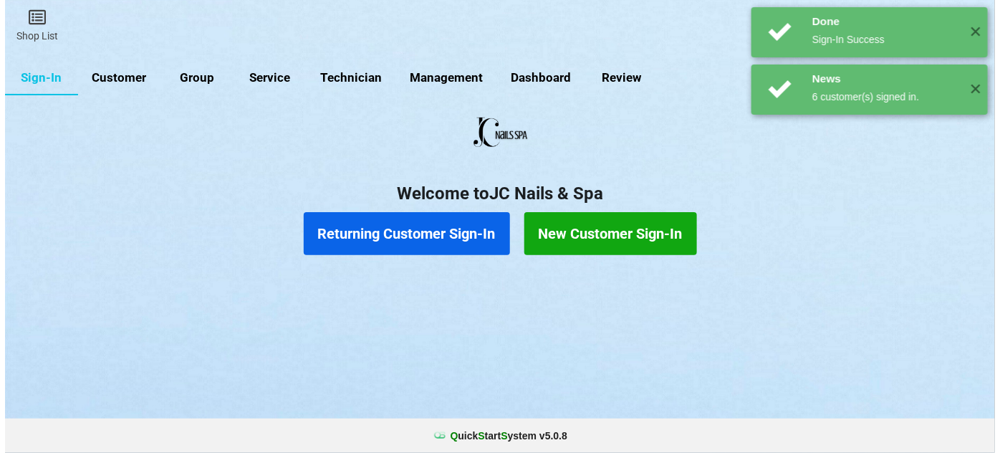
scroll to position [0, 0]
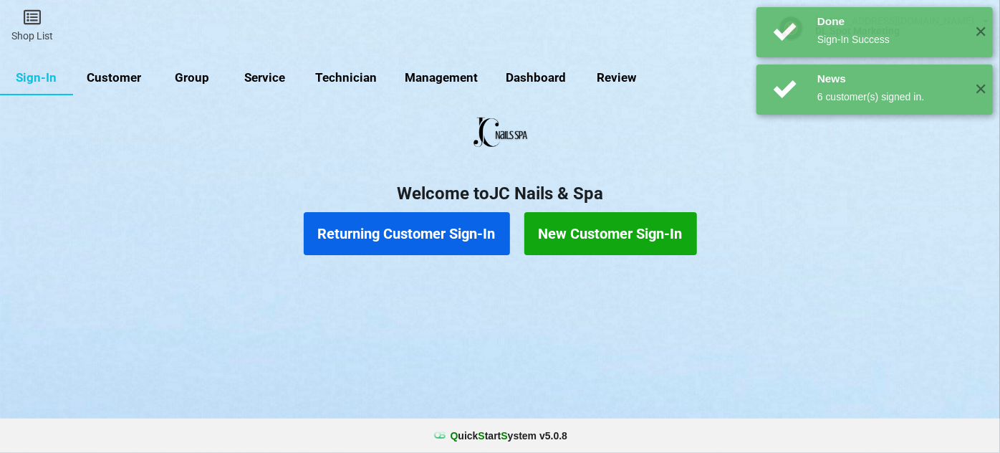
click at [397, 236] on button "Returning Customer Sign-In" at bounding box center [407, 233] width 206 height 43
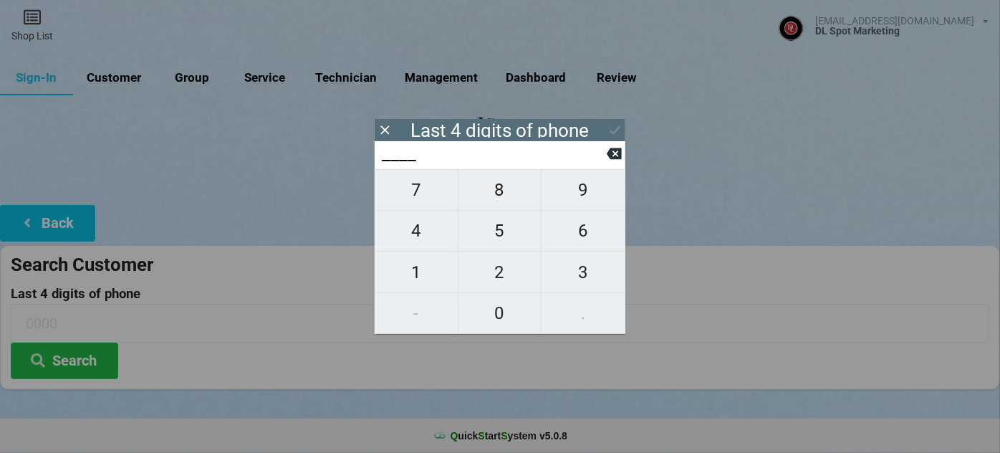
type input "3___"
type input "33__"
type input "335_"
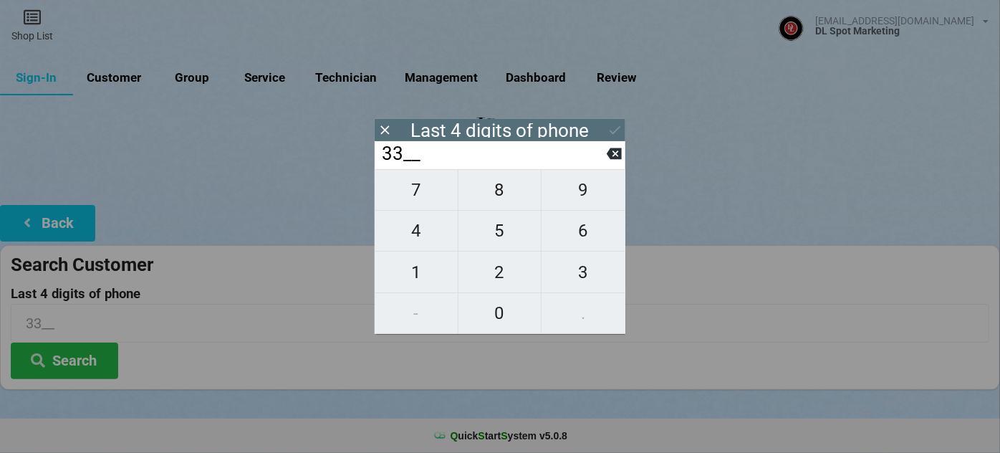
type input "335_"
type input "3352"
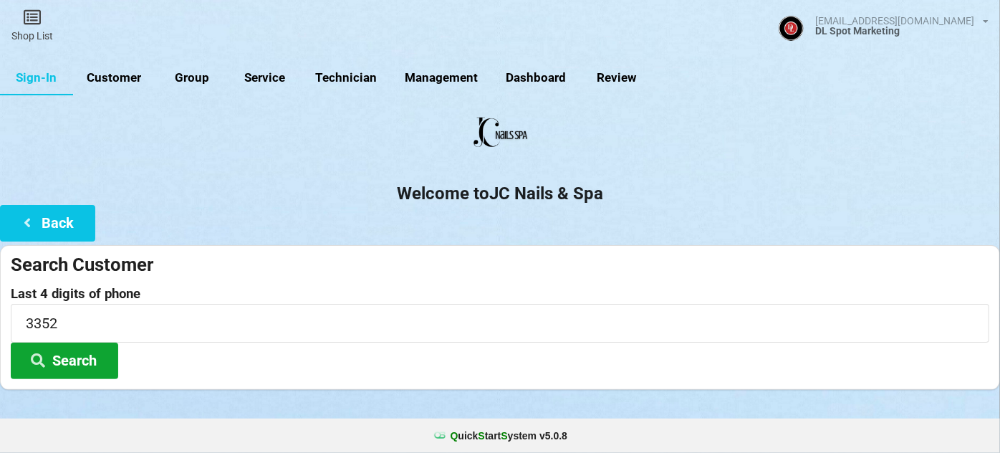
click at [67, 358] on button "Search" at bounding box center [64, 360] width 107 height 37
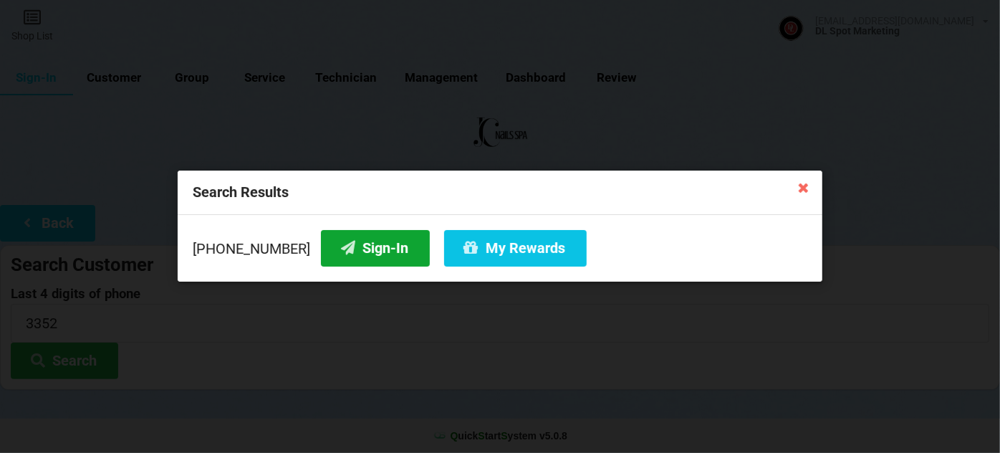
click at [374, 250] on button "Sign-In" at bounding box center [375, 248] width 109 height 37
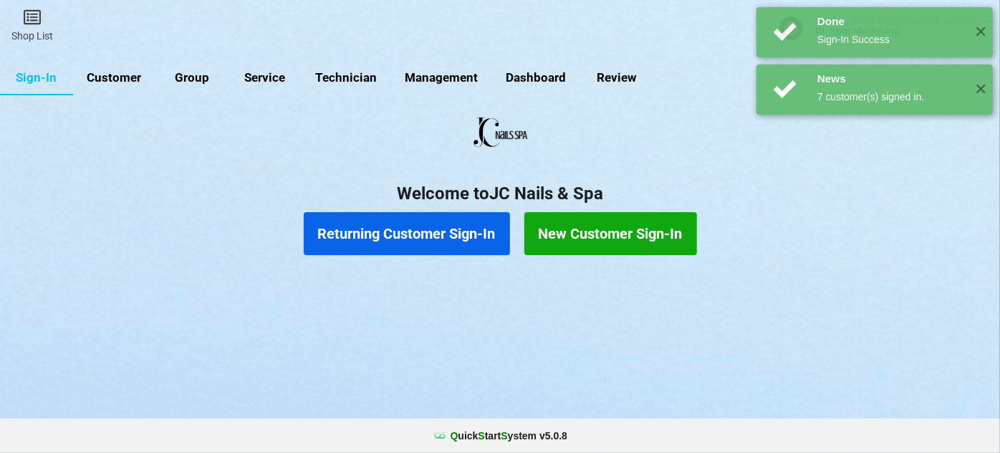
click at [420, 239] on button "Returning Customer Sign-In" at bounding box center [407, 233] width 206 height 43
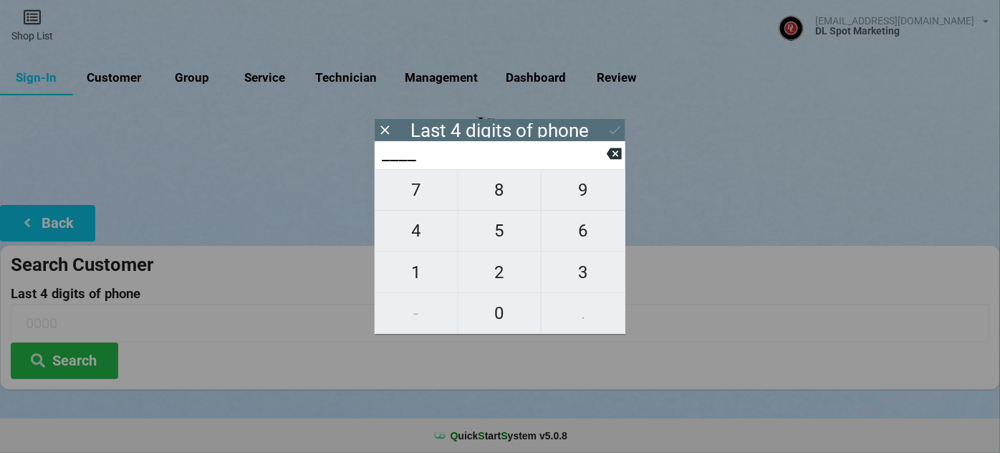
type input "1___"
type input "17__"
type input "173_"
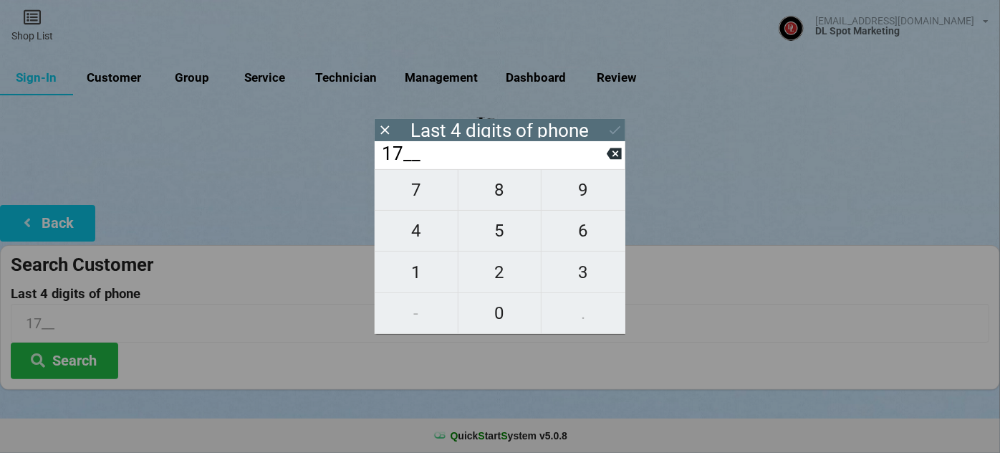
type input "173_"
type input "1732"
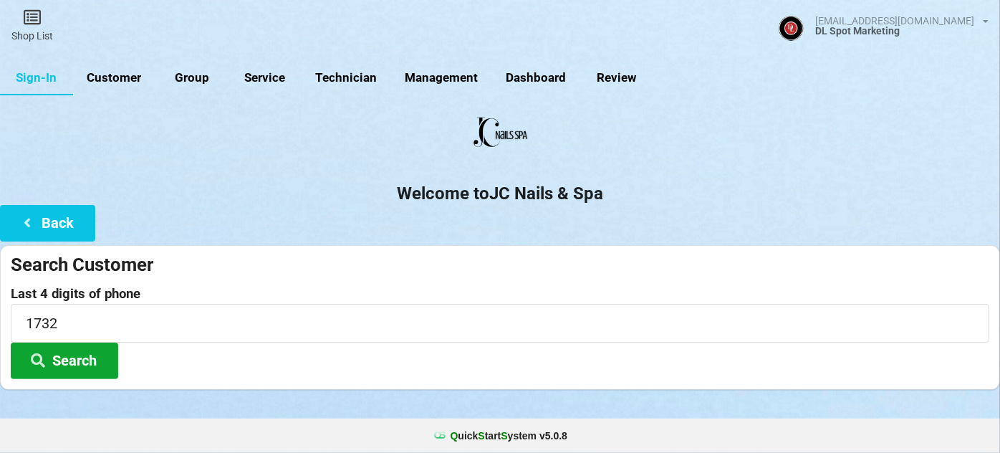
click at [80, 357] on button "Search" at bounding box center [64, 360] width 107 height 37
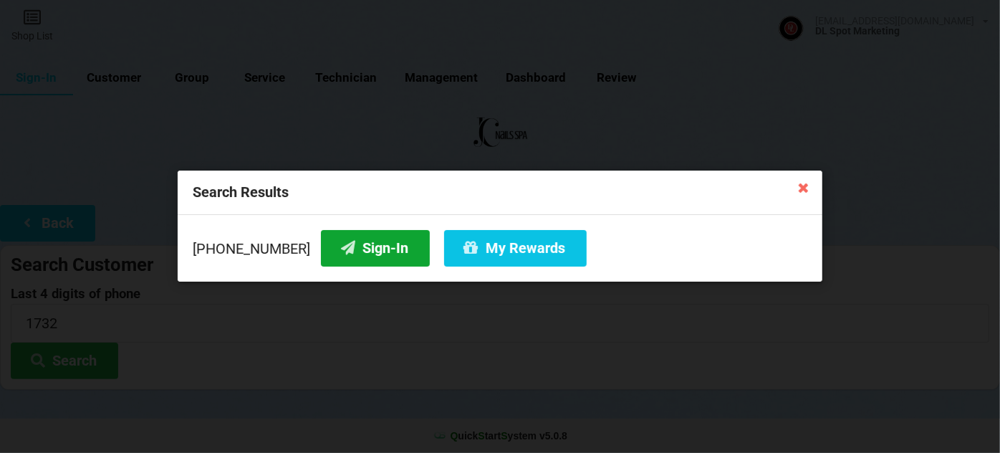
click at [368, 248] on button "Sign-In" at bounding box center [375, 248] width 109 height 37
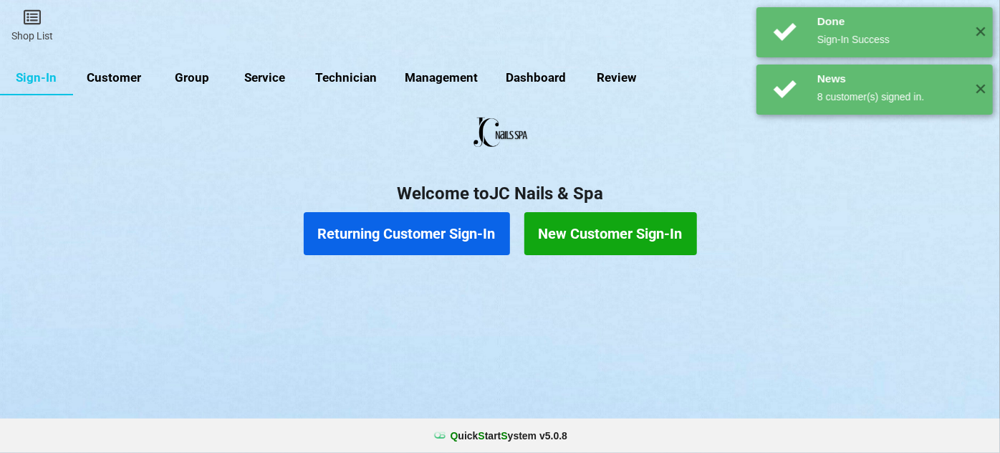
click at [428, 236] on button "Returning Customer Sign-In" at bounding box center [407, 233] width 206 height 43
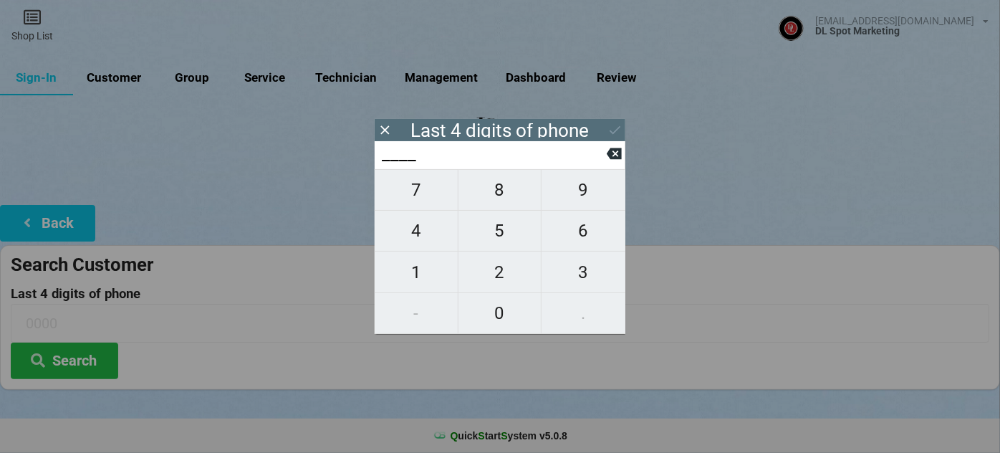
type input "0___"
type input "09__"
type input "098_"
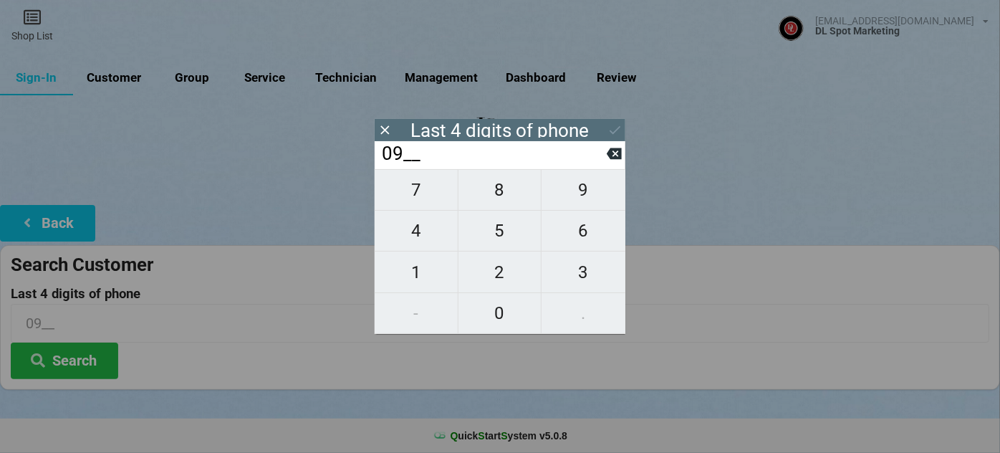
type input "098_"
type input "0986"
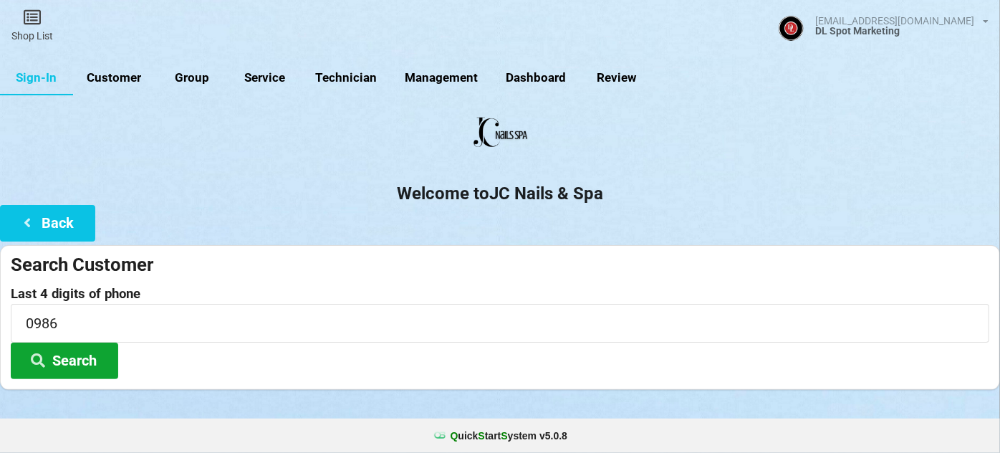
click at [86, 357] on button "Search" at bounding box center [64, 360] width 107 height 37
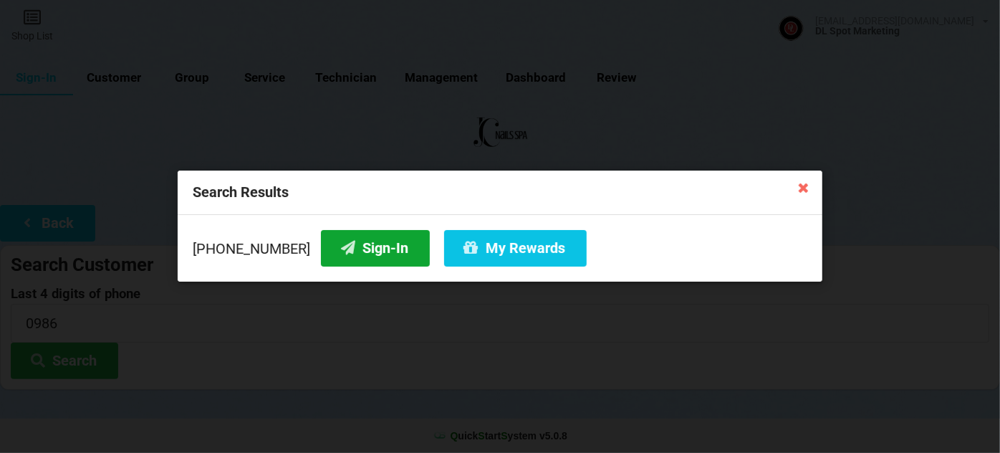
click at [368, 241] on button "Sign-In" at bounding box center [375, 248] width 109 height 37
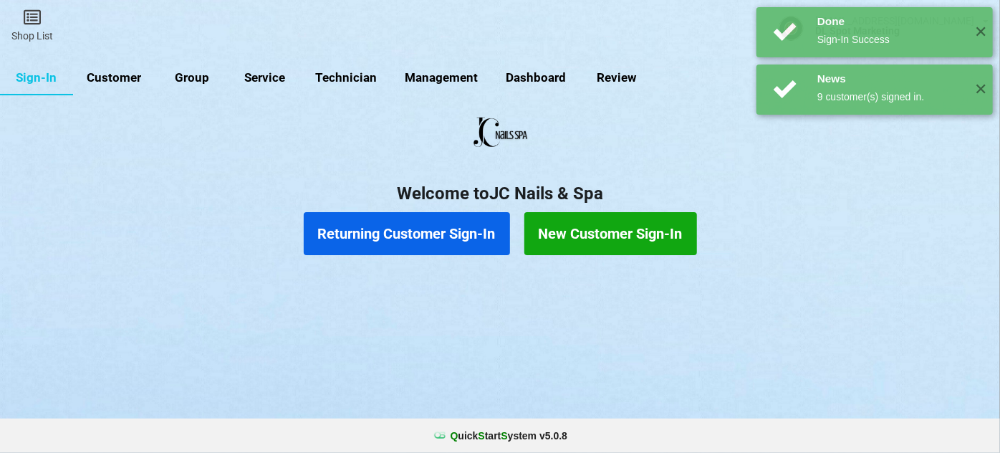
click at [134, 77] on link "Customer" at bounding box center [114, 78] width 82 height 34
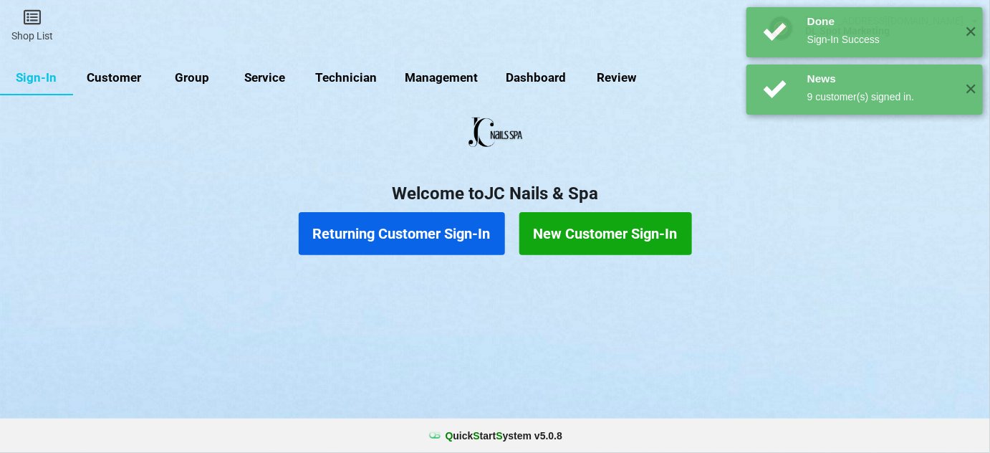
select select "25"
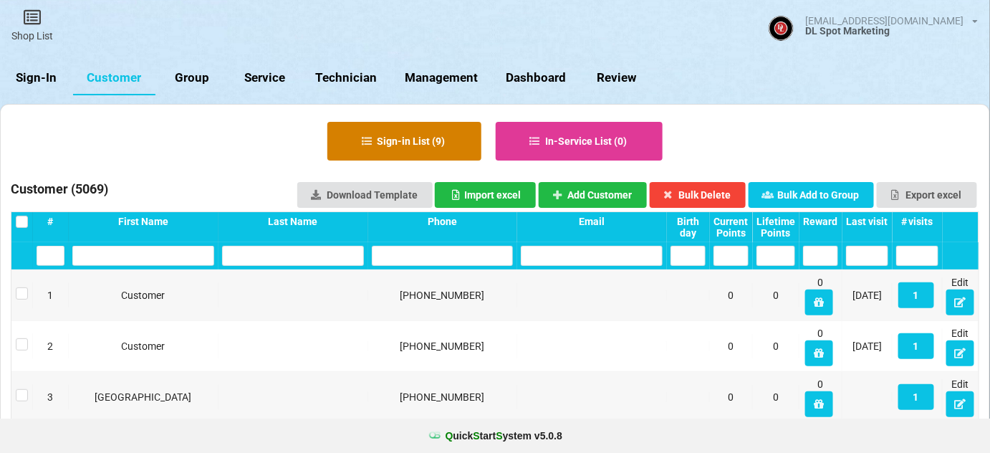
click at [416, 148] on button "Sign-in List ( 9 )" at bounding box center [404, 141] width 154 height 39
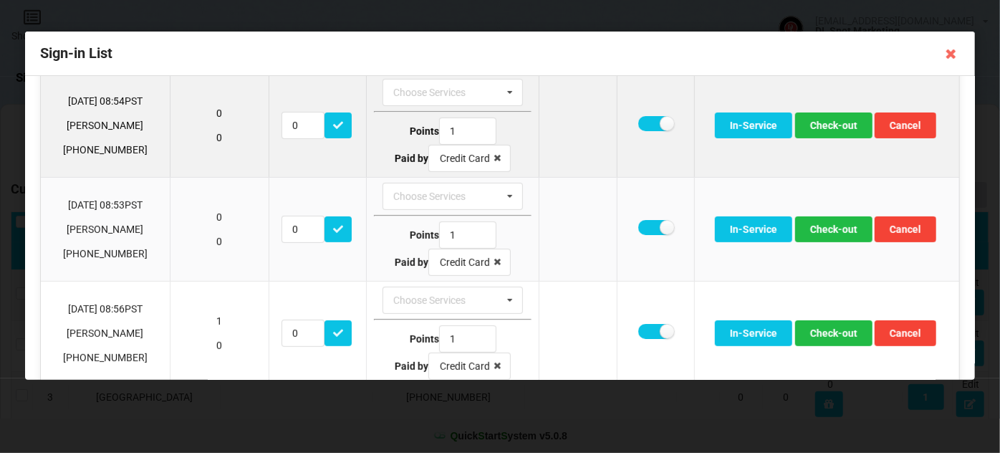
scroll to position [260, 0]
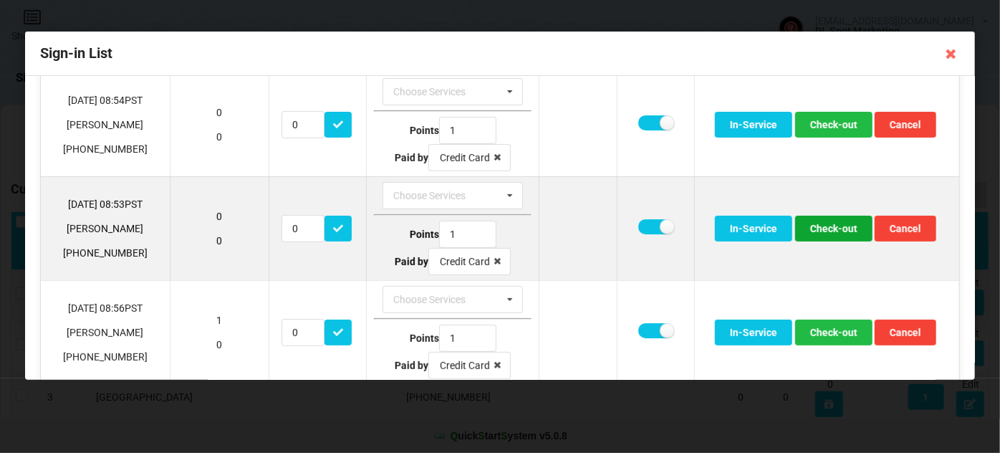
click at [825, 230] on button "Check-out" at bounding box center [833, 229] width 77 height 26
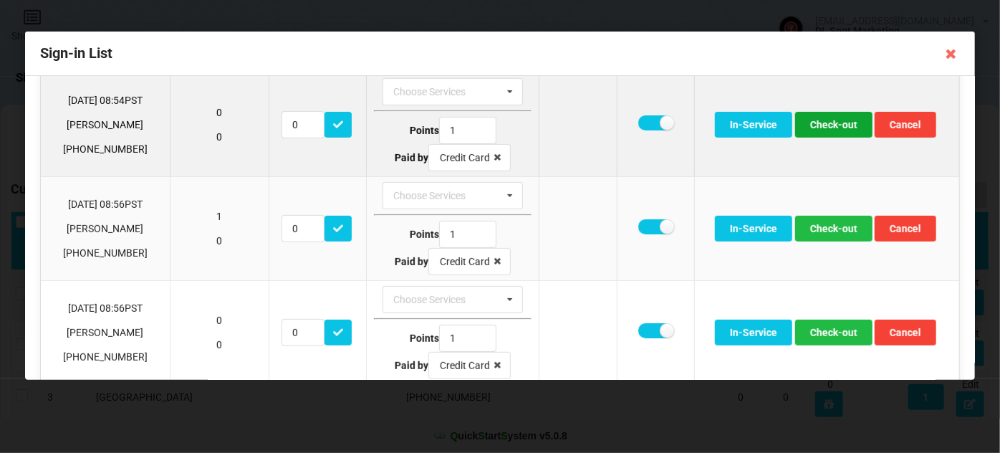
click at [836, 127] on button "Check-out" at bounding box center [833, 125] width 77 height 26
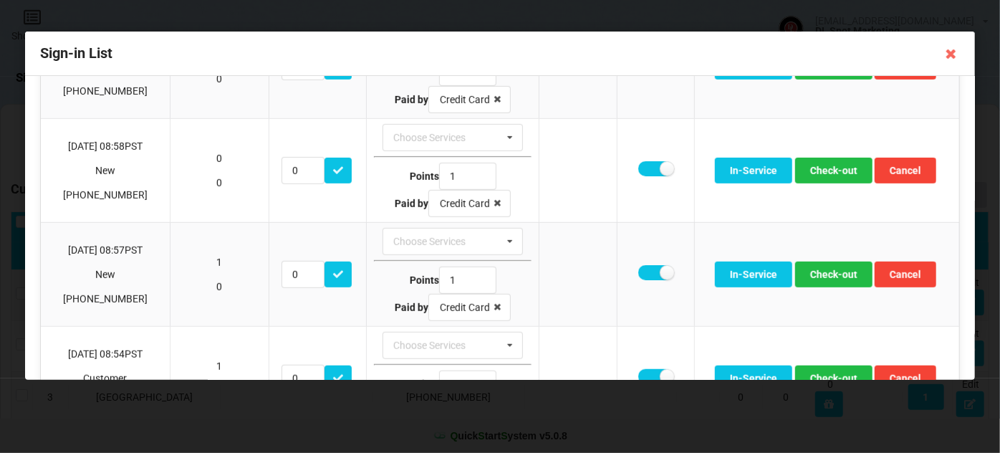
scroll to position [481, 0]
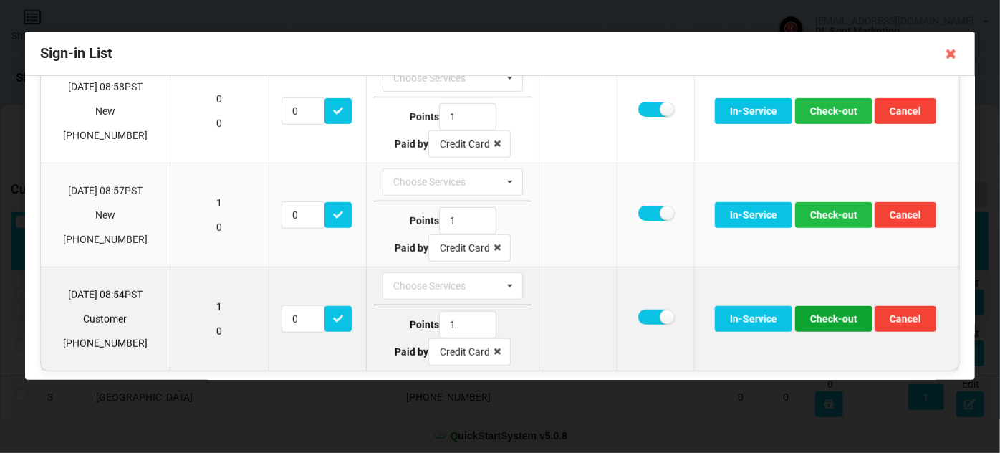
click at [840, 317] on button "Check-out" at bounding box center [833, 319] width 77 height 26
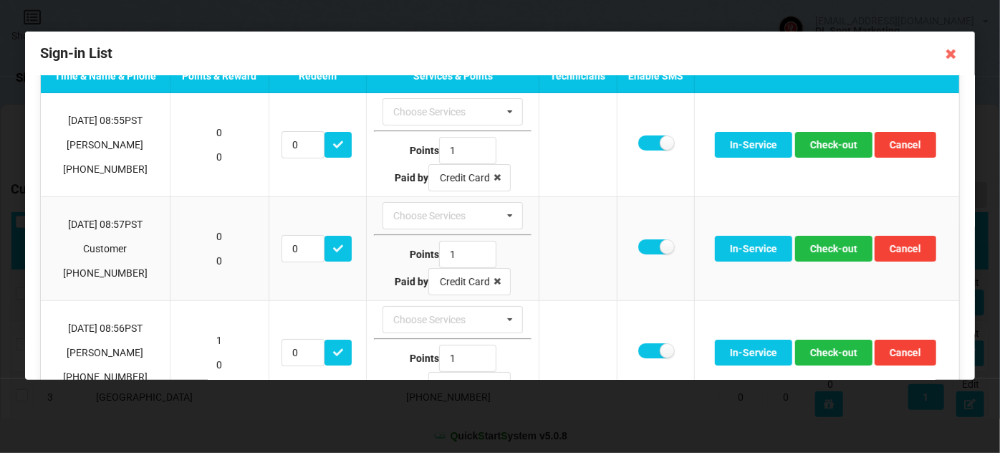
scroll to position [31, 0]
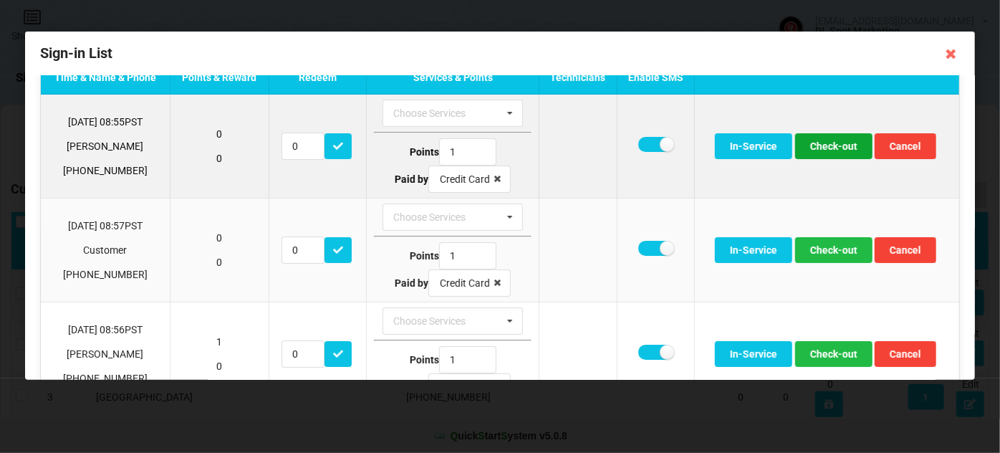
click at [832, 143] on button "Check-out" at bounding box center [833, 146] width 77 height 26
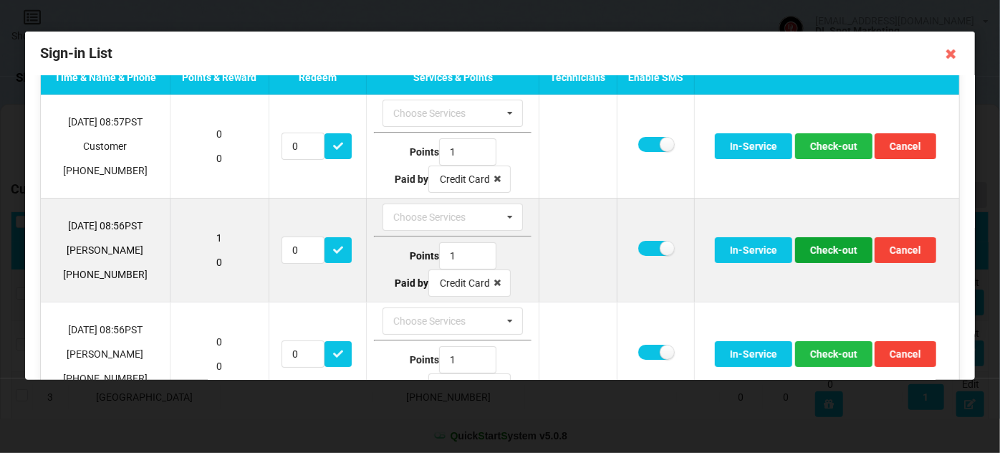
click at [831, 249] on button "Check-out" at bounding box center [833, 250] width 77 height 26
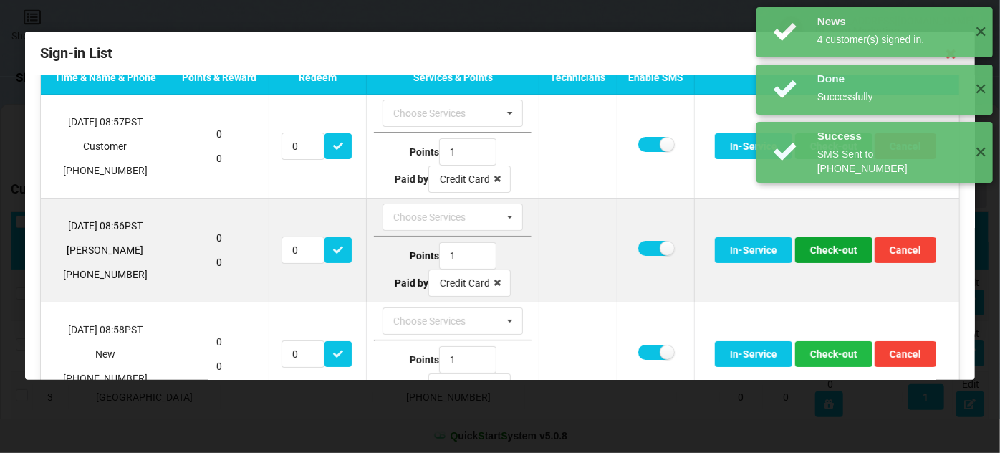
click at [835, 251] on button "Check-out" at bounding box center [833, 250] width 77 height 26
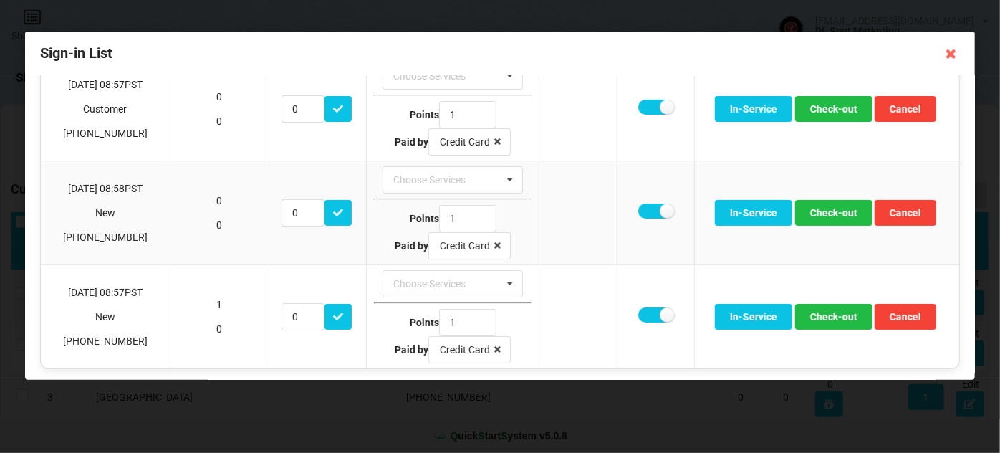
scroll to position [69, 0]
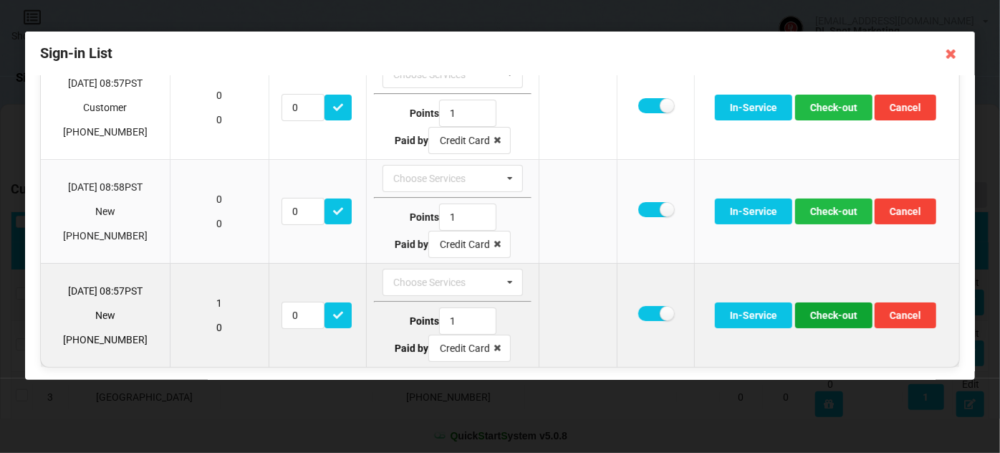
click at [843, 315] on button "Check-out" at bounding box center [833, 315] width 77 height 26
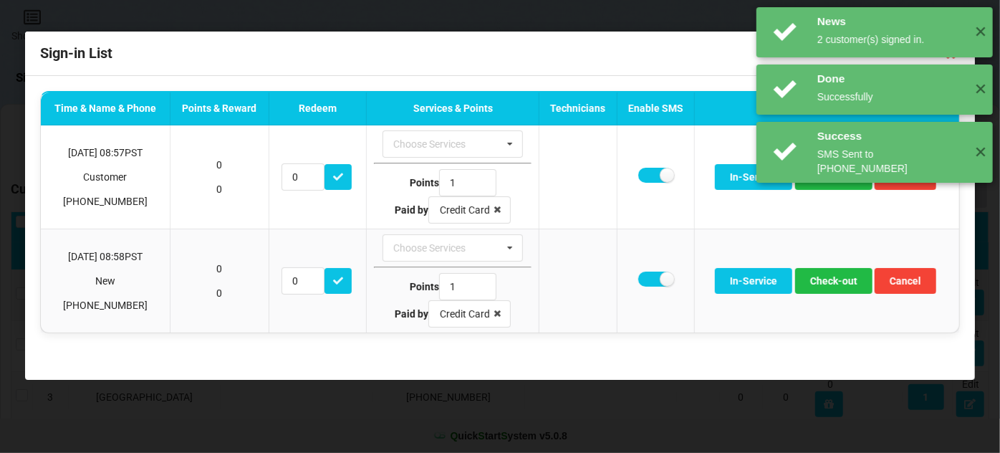
scroll to position [0, 0]
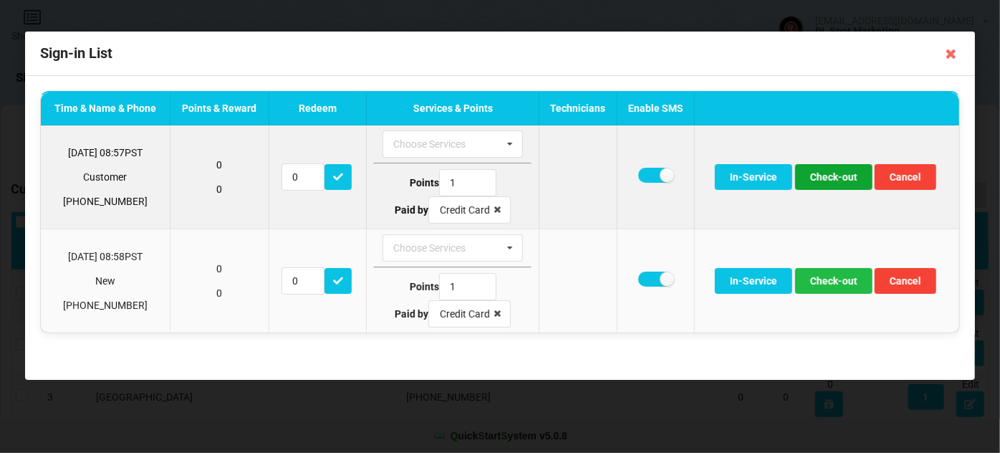
click at [845, 183] on button "Check-out" at bounding box center [833, 177] width 77 height 26
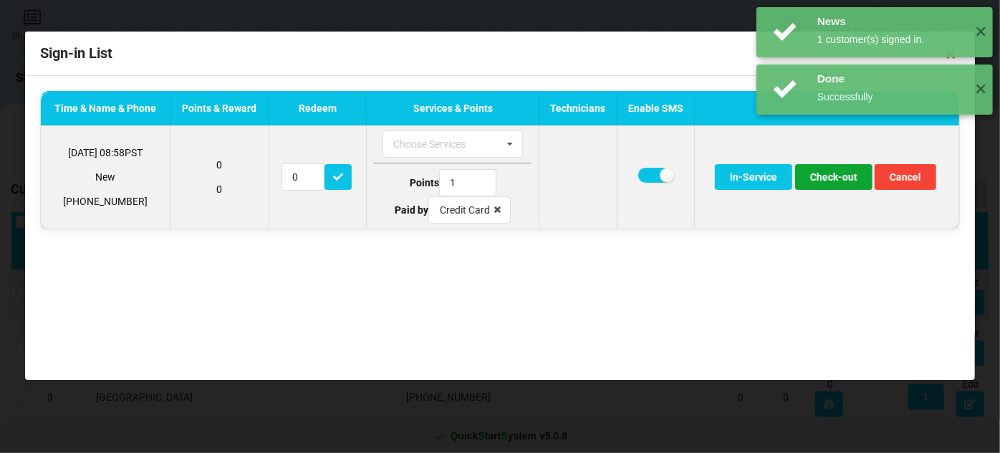
click at [849, 183] on button "Check-out" at bounding box center [833, 177] width 77 height 26
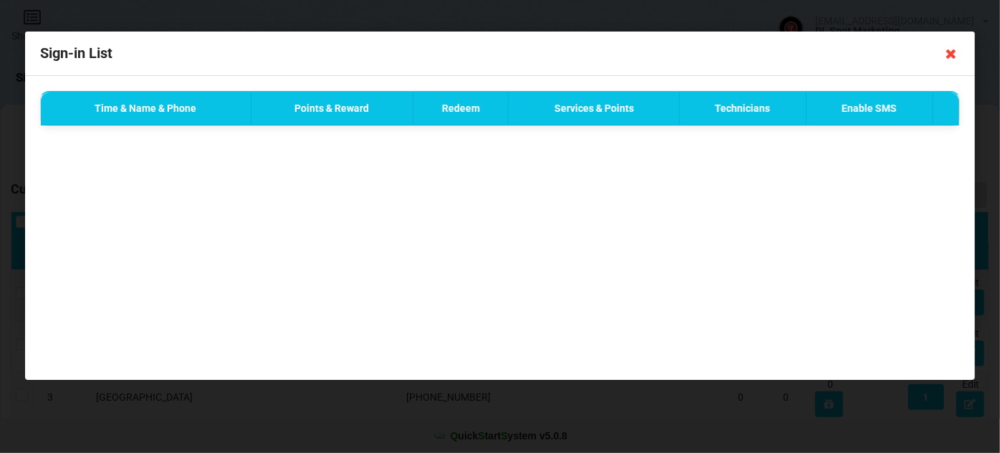
click at [951, 54] on icon at bounding box center [951, 53] width 23 height 23
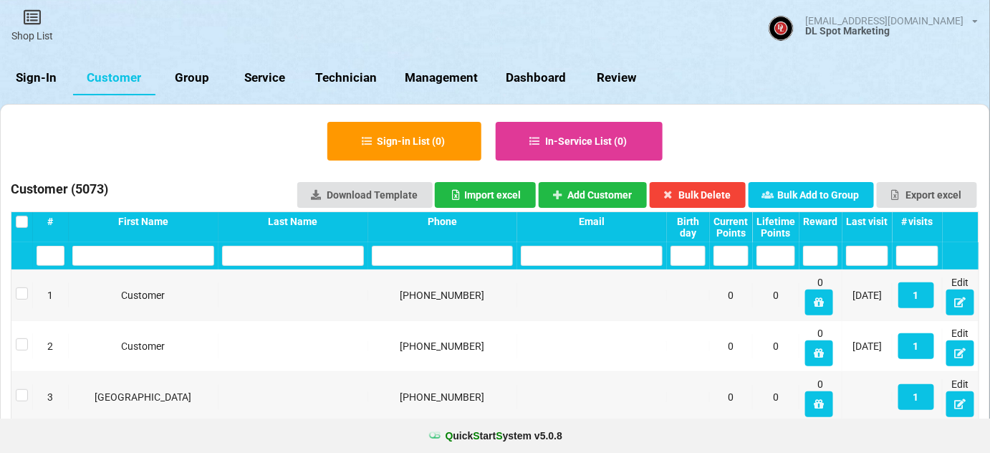
click at [869, 223] on div "Last visit" at bounding box center [867, 221] width 42 height 11
click at [870, 223] on div "Last visit" at bounding box center [867, 221] width 42 height 11
click at [918, 299] on button "3" at bounding box center [916, 295] width 36 height 26
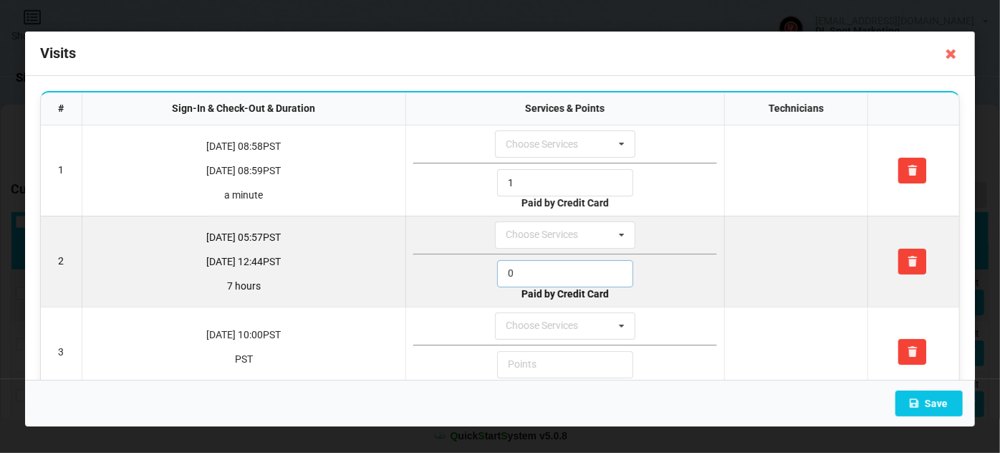
drag, startPoint x: 522, startPoint y: 271, endPoint x: 489, endPoint y: 276, distance: 33.3
click at [491, 274] on div "0" at bounding box center [565, 273] width 304 height 27
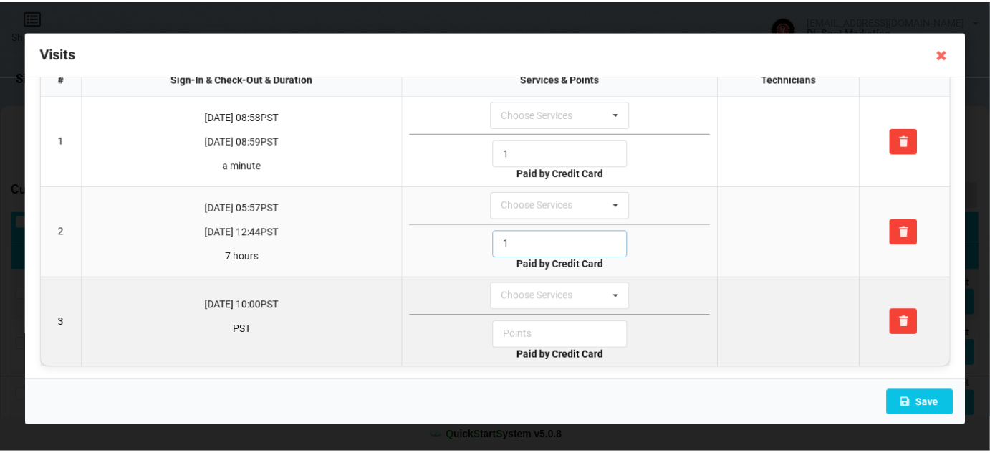
scroll to position [30, 0]
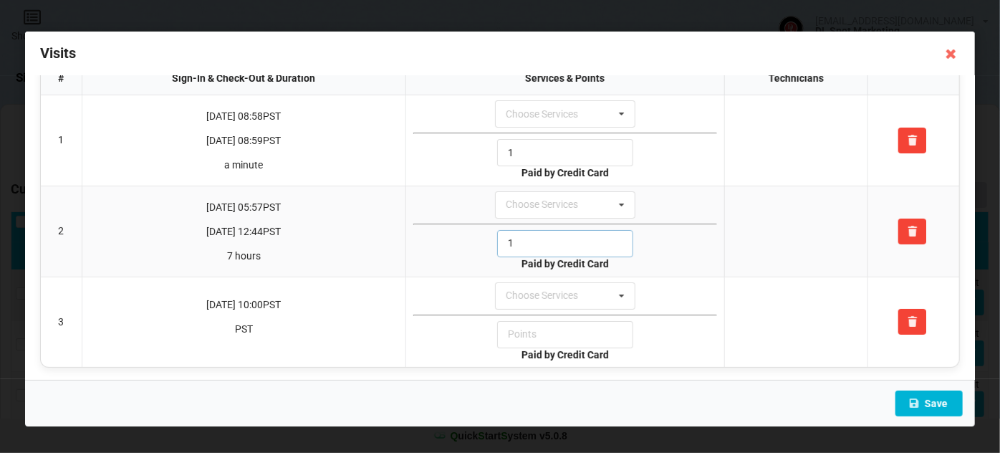
type input "1"
click at [933, 401] on button "Save" at bounding box center [929, 403] width 67 height 26
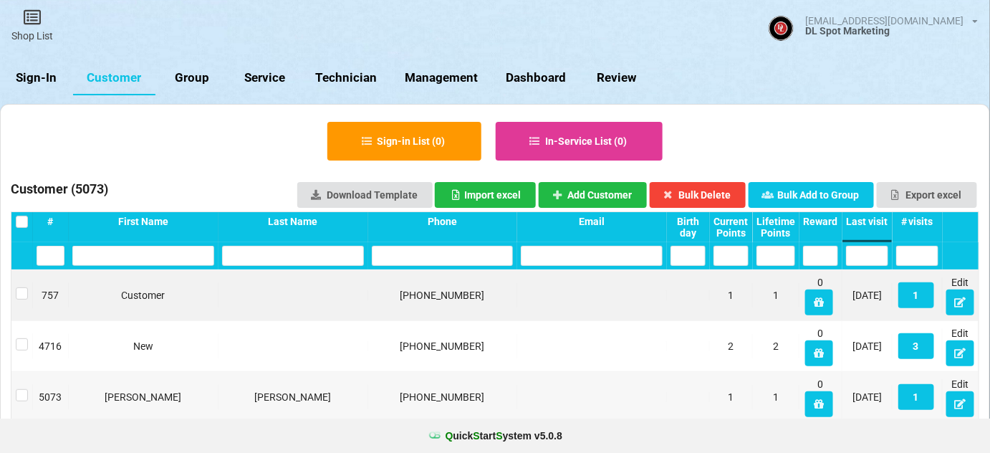
click at [486, 256] on input "text" at bounding box center [443, 256] width 142 height 20
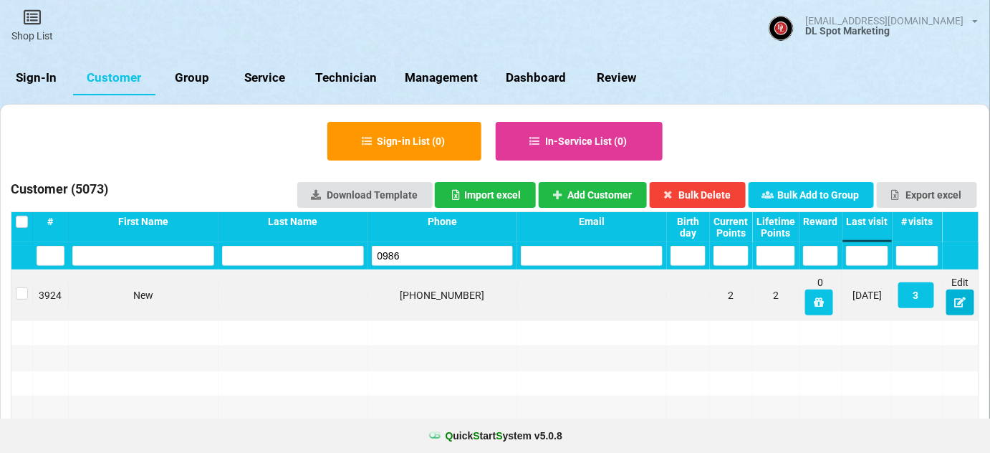
type input "0986"
click at [963, 307] on button at bounding box center [960, 302] width 28 height 26
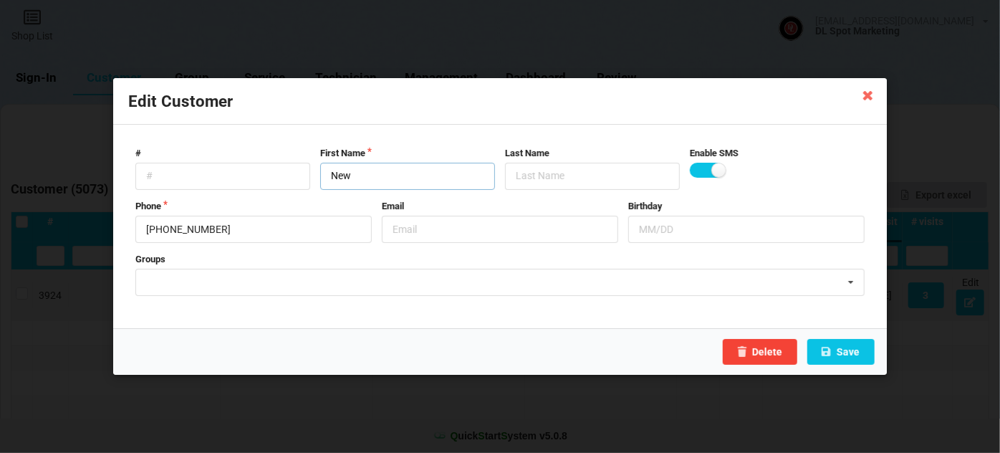
drag, startPoint x: 352, startPoint y: 179, endPoint x: 304, endPoint y: 195, distance: 51.2
click at [306, 194] on form "# First Name New Last Name Enable SMS Phone [PHONE_NUMBER] Email Birthday Group…" at bounding box center [500, 227] width 744 height 174
click at [336, 184] on input "Customer" at bounding box center [407, 176] width 175 height 27
type input "Customer"
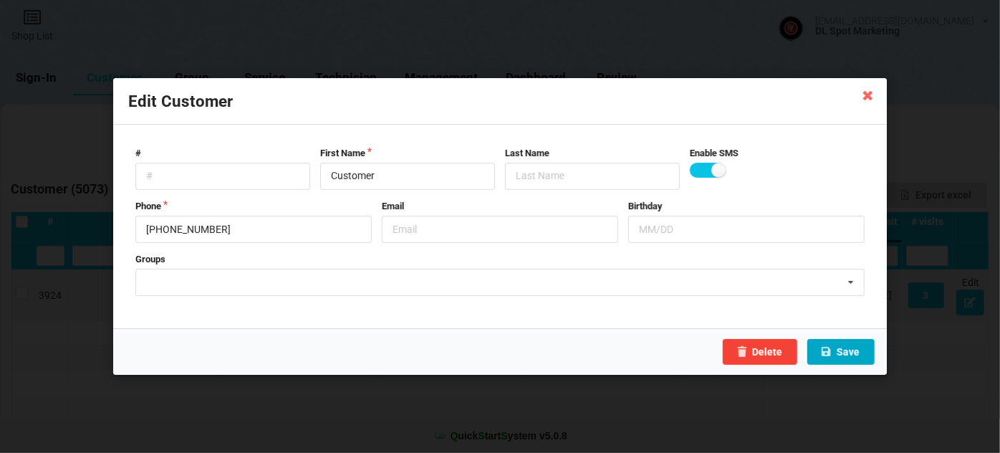
click at [840, 355] on button "Save" at bounding box center [840, 352] width 67 height 26
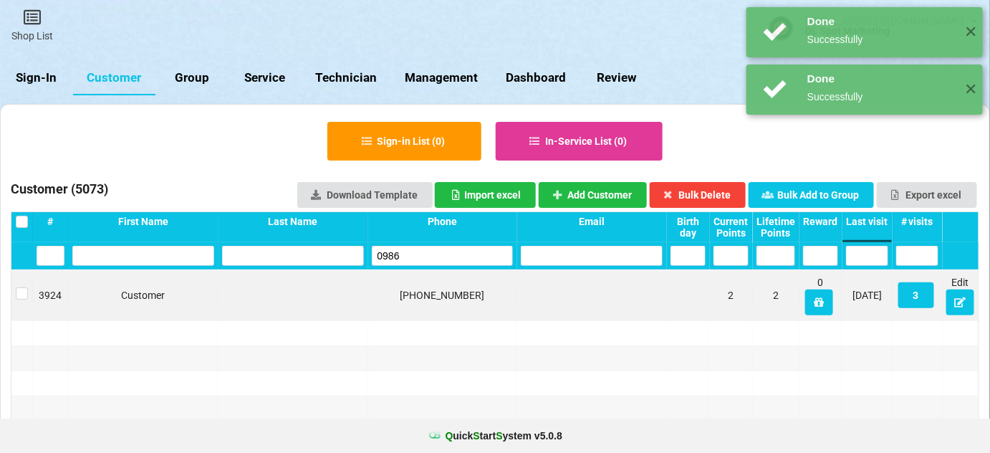
click at [422, 259] on input "0986" at bounding box center [443, 256] width 142 height 20
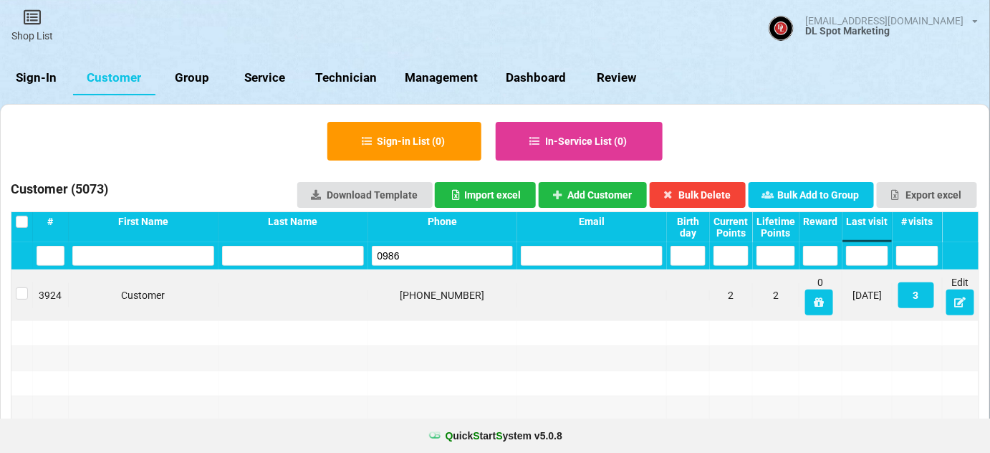
click at [422, 259] on input "0986" at bounding box center [443, 256] width 142 height 20
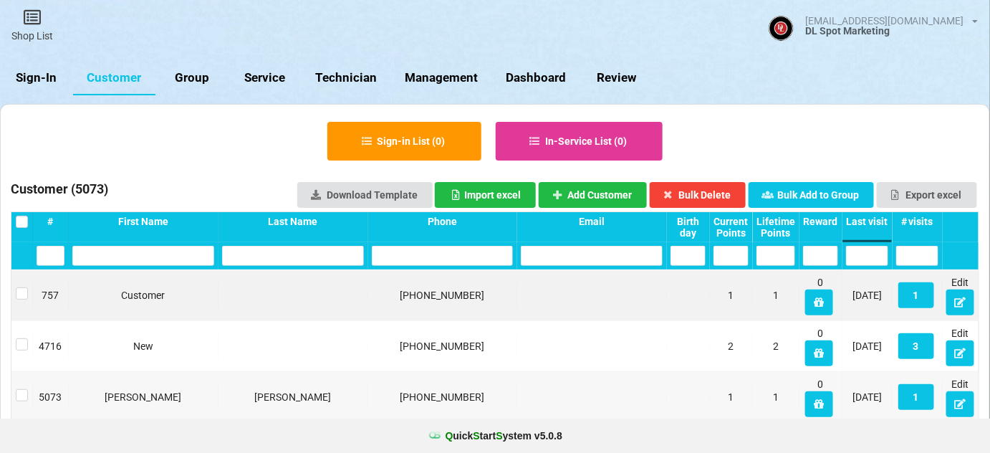
click at [875, 225] on div "Last visit" at bounding box center [867, 221] width 42 height 11
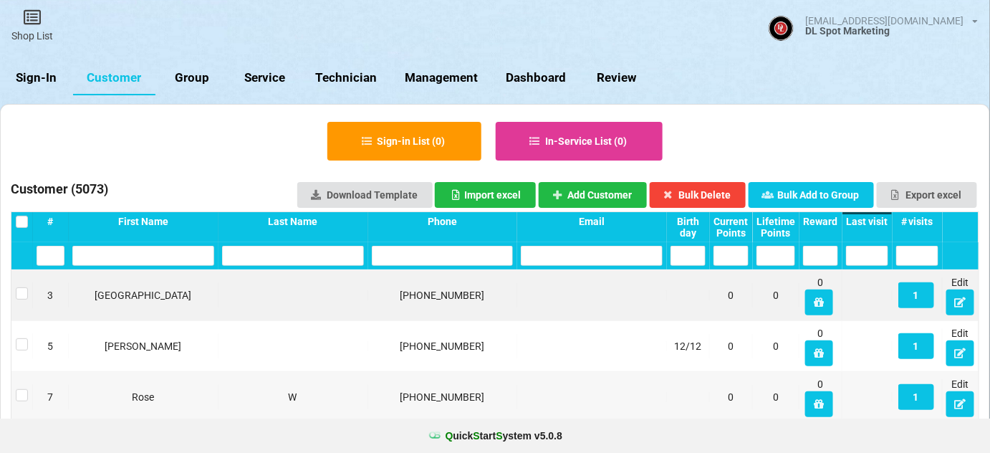
click at [875, 225] on div "Last visit" at bounding box center [867, 221] width 42 height 11
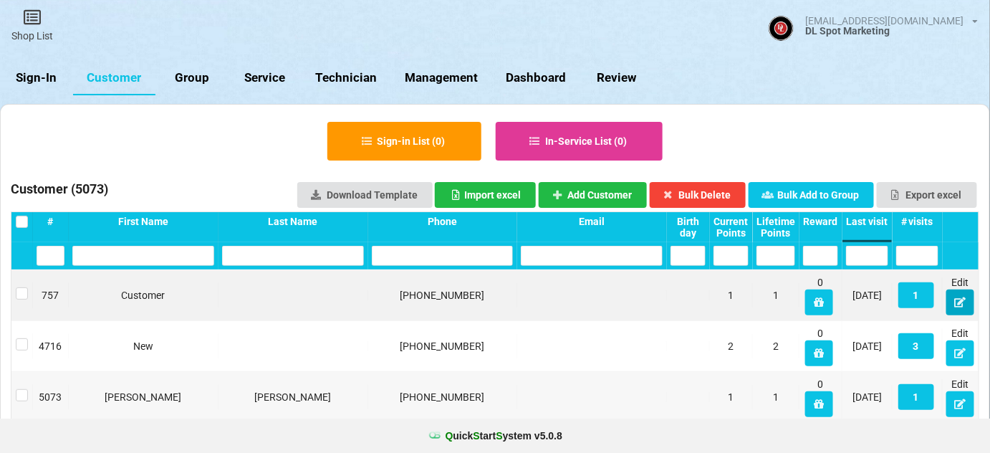
click at [964, 299] on icon at bounding box center [960, 301] width 12 height 9
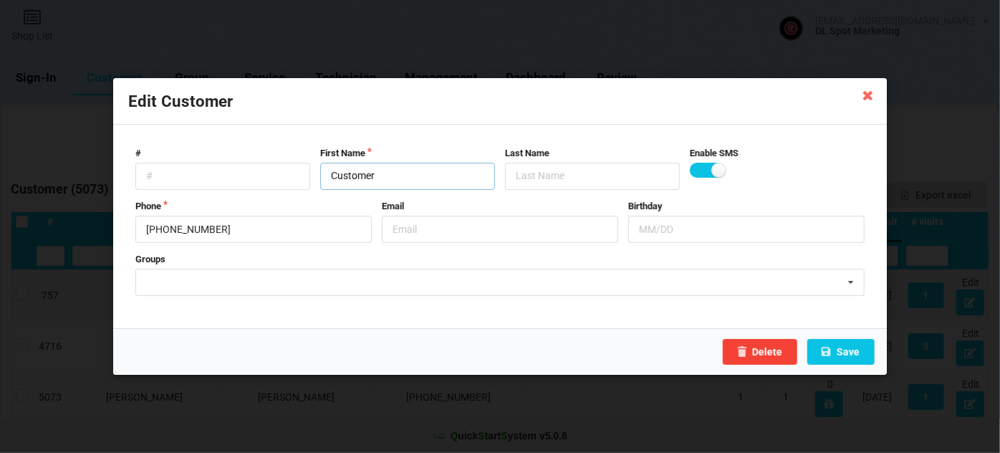
drag, startPoint x: 383, startPoint y: 177, endPoint x: 287, endPoint y: 193, distance: 98.0
click at [297, 191] on form "# First Name Customer Last Name Enable SMS Phone [PHONE_NUMBER] Email Birthday …" at bounding box center [500, 227] width 744 height 174
type input "[PERSON_NAME]"
click at [847, 352] on button "Save" at bounding box center [840, 352] width 67 height 26
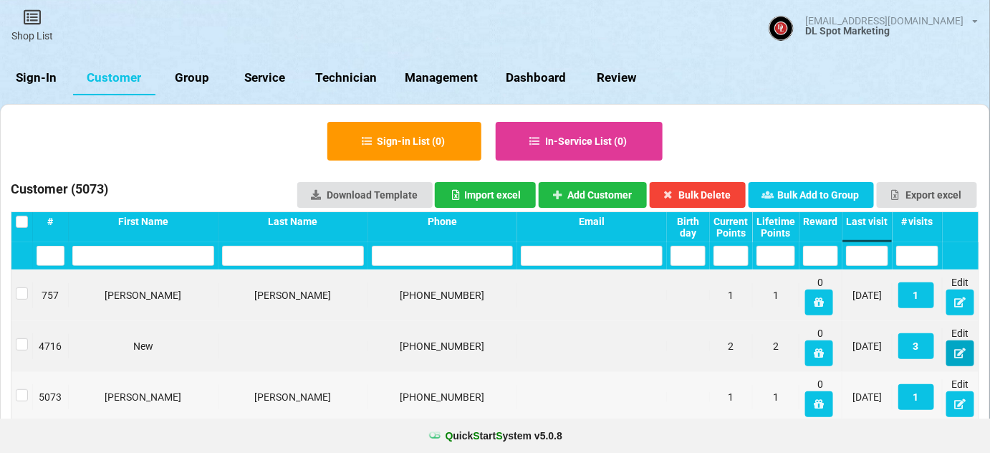
click at [962, 355] on icon at bounding box center [960, 352] width 12 height 9
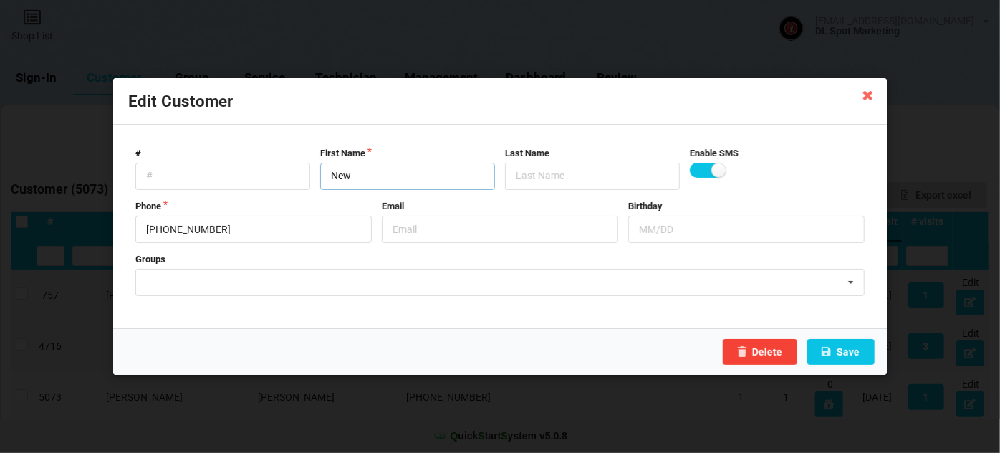
drag, startPoint x: 373, startPoint y: 176, endPoint x: 304, endPoint y: 182, distance: 69.7
click at [309, 181] on div "# First Name New Last Name Enable SMS" at bounding box center [499, 168] width 739 height 43
paste input "Customer"
type input "Customer"
click at [838, 345] on button "Save" at bounding box center [840, 352] width 67 height 26
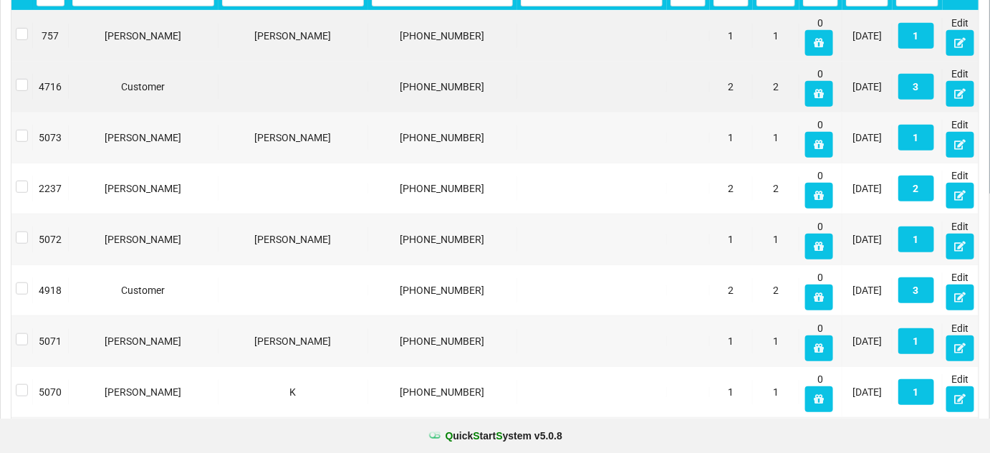
scroll to position [260, 0]
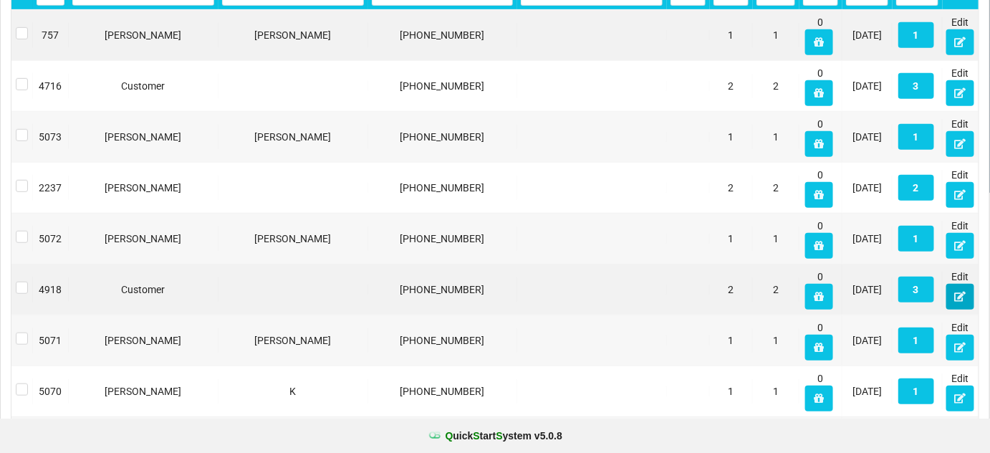
click at [961, 297] on icon at bounding box center [960, 296] width 12 height 9
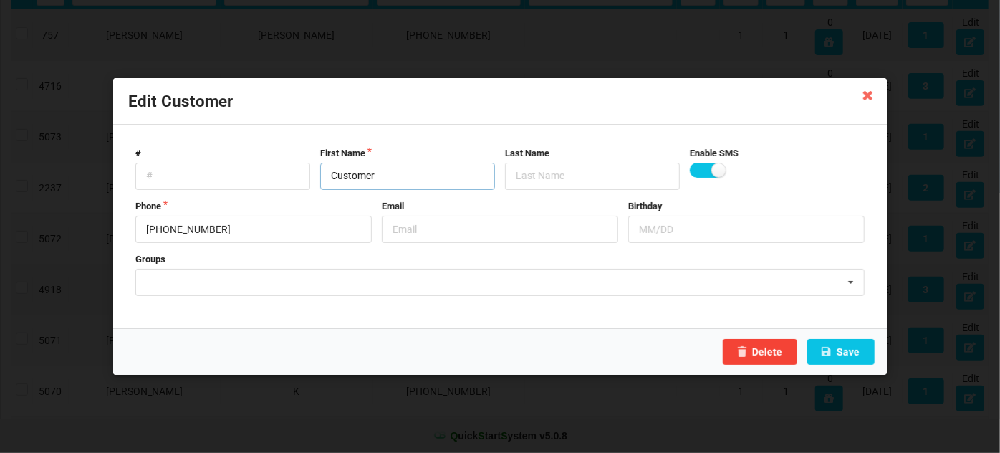
drag, startPoint x: 428, startPoint y: 178, endPoint x: 321, endPoint y: 194, distance: 107.9
click at [322, 194] on form "# First Name Customer Last Name Enable SMS Phone [PHONE_NUMBER] Email Birthday …" at bounding box center [500, 227] width 744 height 174
type input "Shell"
type input "[PERSON_NAME]"
click at [850, 350] on button "Save" at bounding box center [840, 352] width 67 height 26
